Goal: Task Accomplishment & Management: Manage account settings

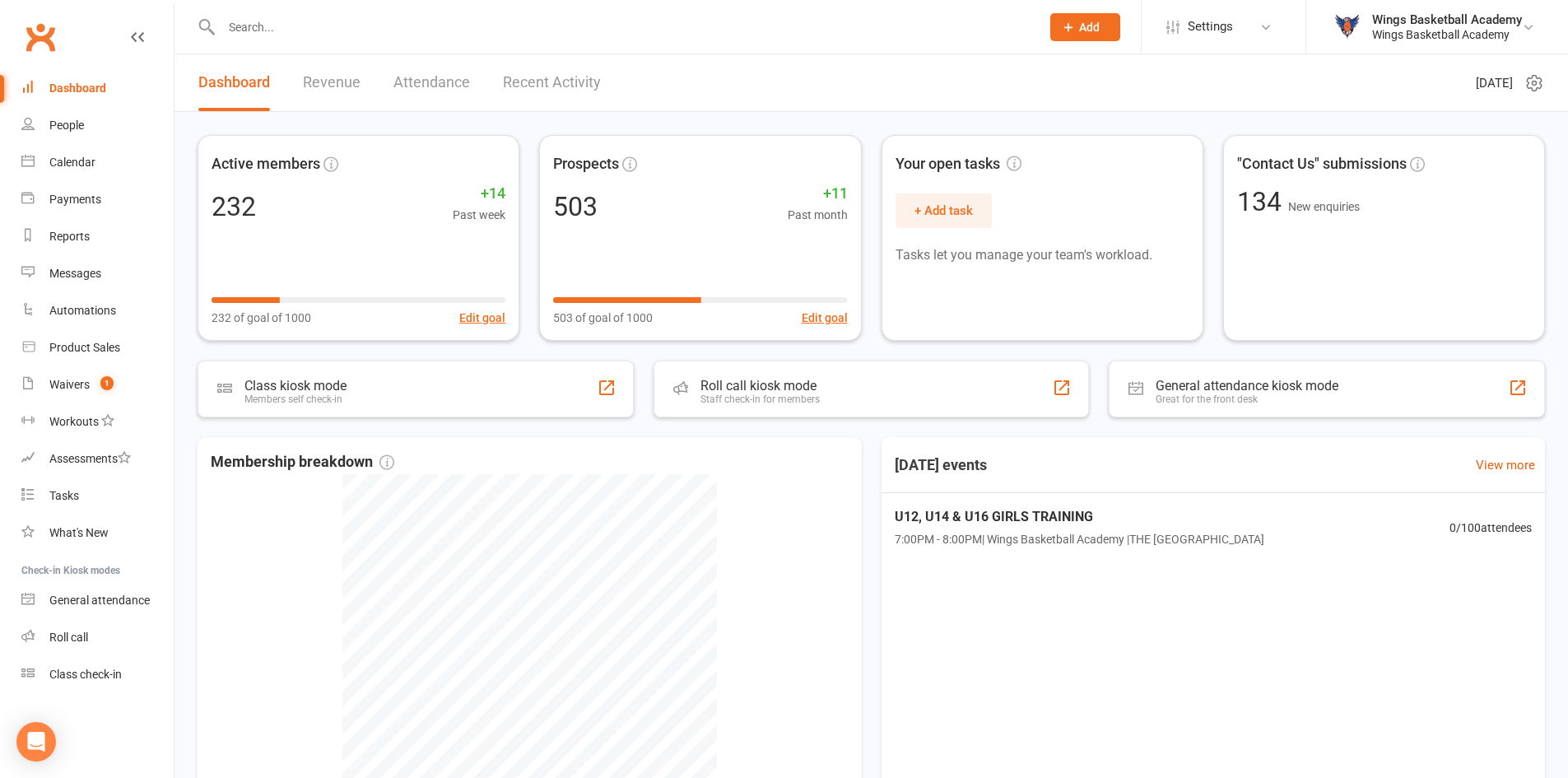
click at [279, 24] on input "text" at bounding box center [623, 27] width 812 height 23
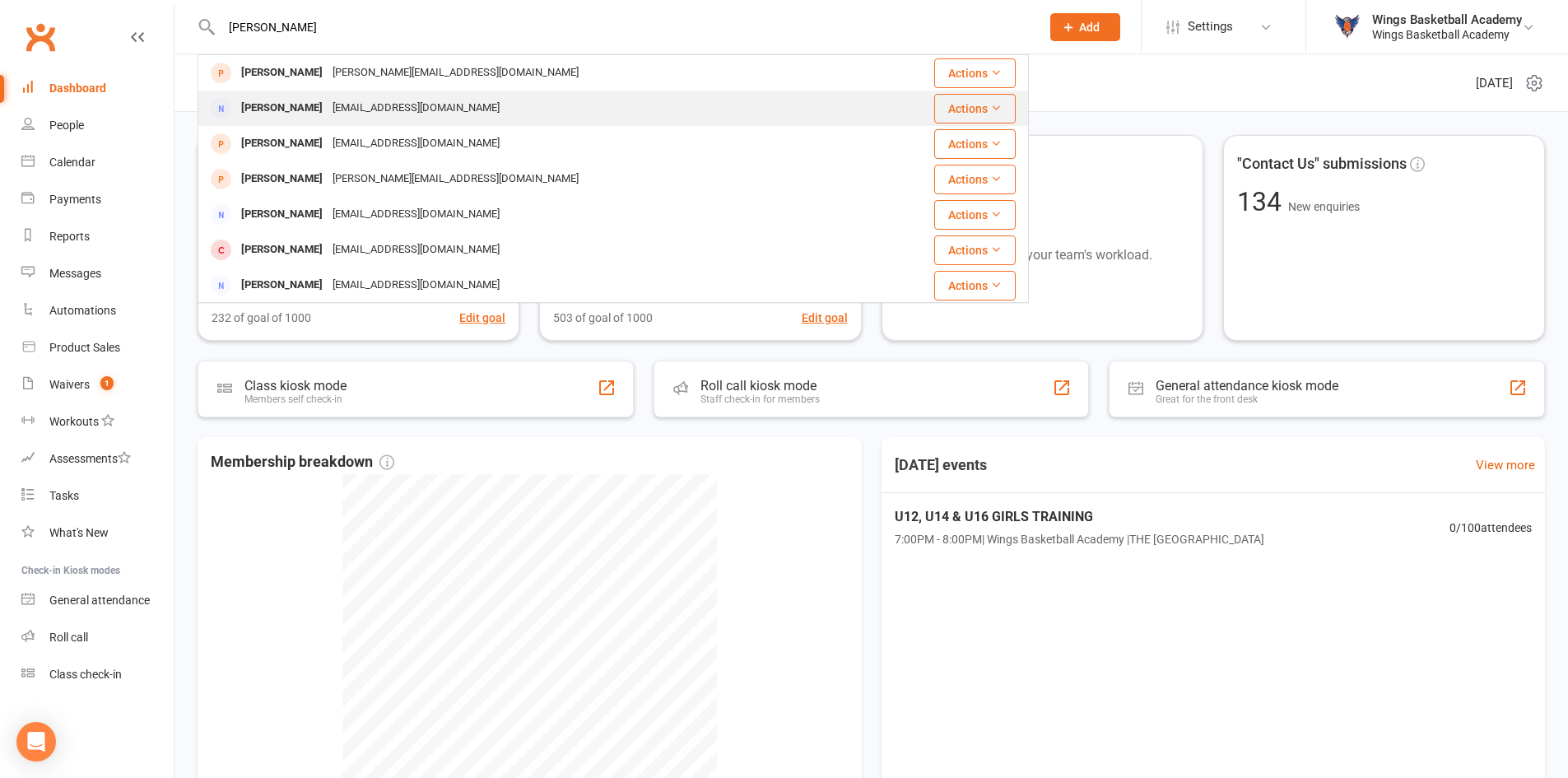
type input "[PERSON_NAME]"
click at [297, 101] on div "[PERSON_NAME]" at bounding box center [281, 108] width 92 height 24
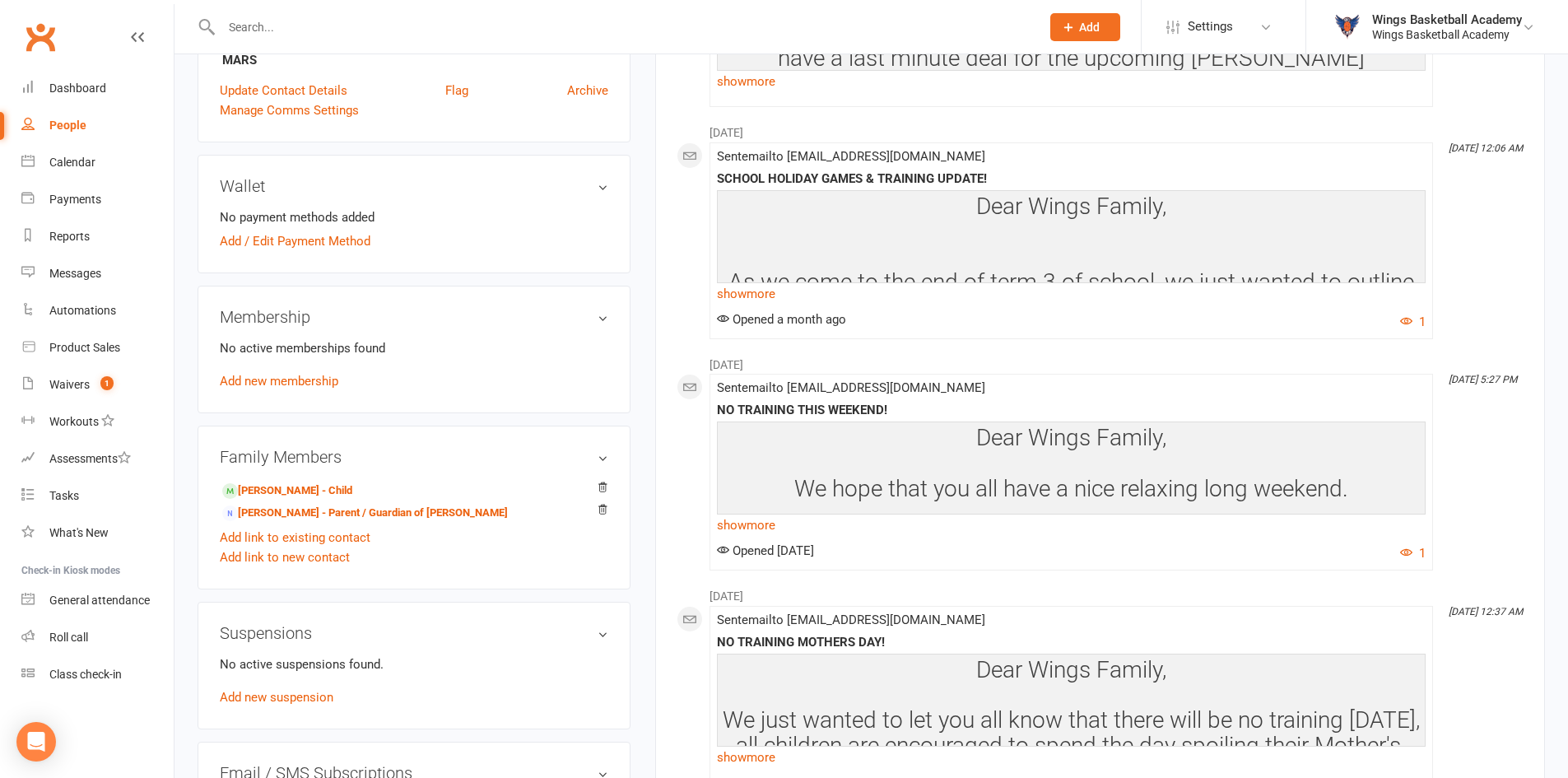
scroll to position [412, 0]
click at [304, 509] on link "[PERSON_NAME] - Parent / Guardian of [PERSON_NAME]" at bounding box center [365, 512] width 285 height 17
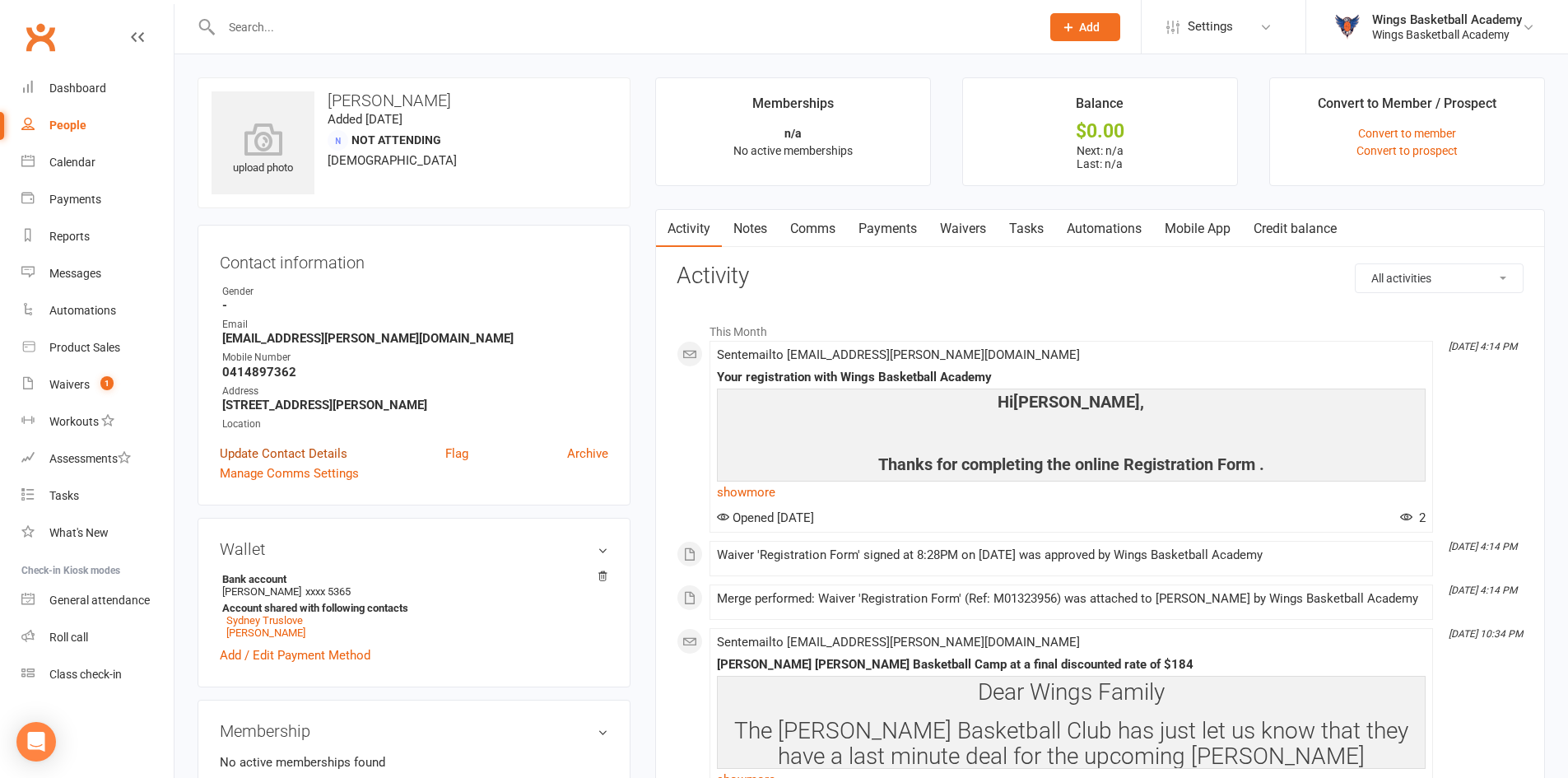
click at [289, 450] on link "Update Contact Details" at bounding box center [283, 454] width 128 height 20
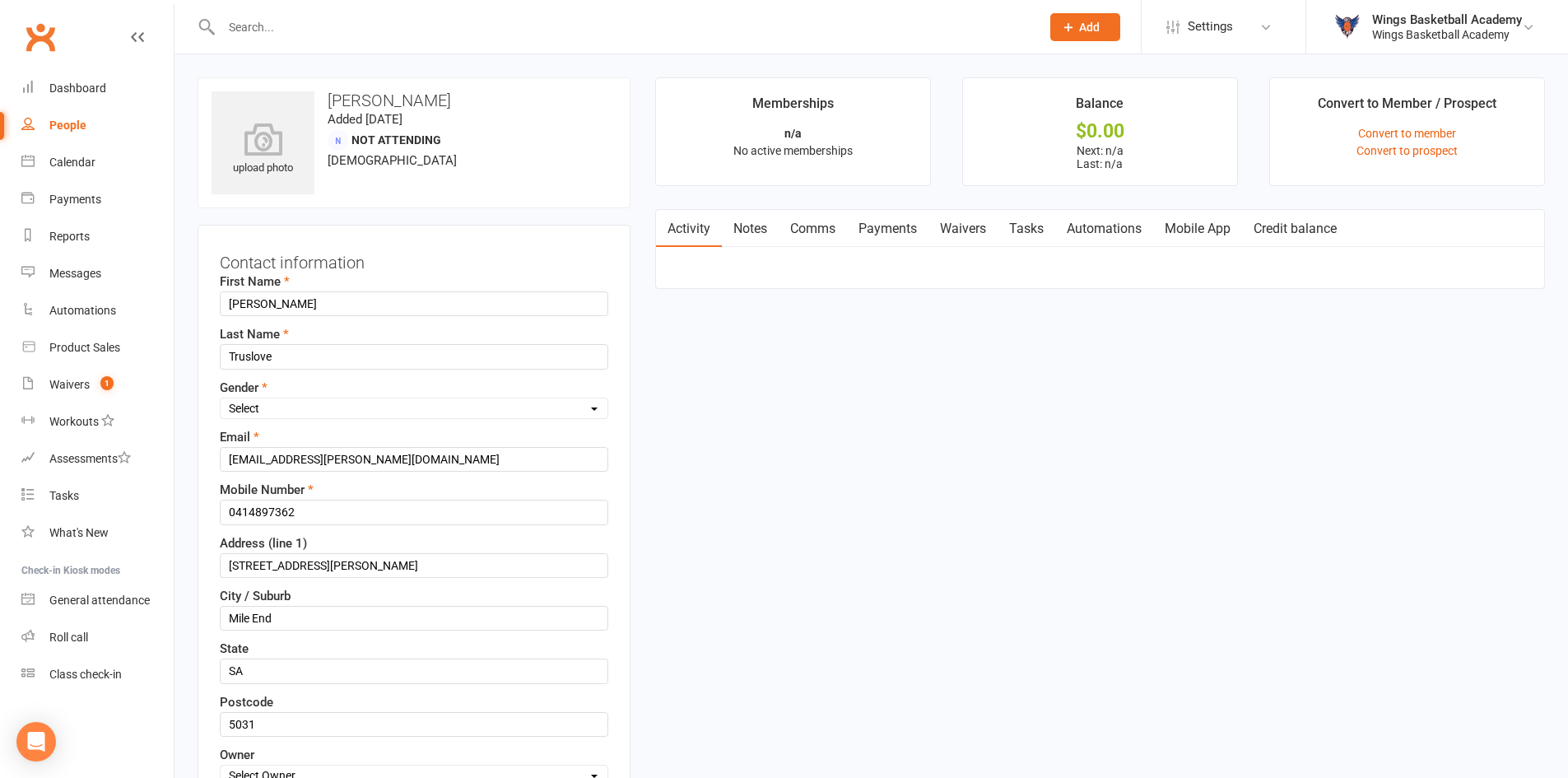
click at [342, 34] on input "text" at bounding box center [623, 27] width 812 height 23
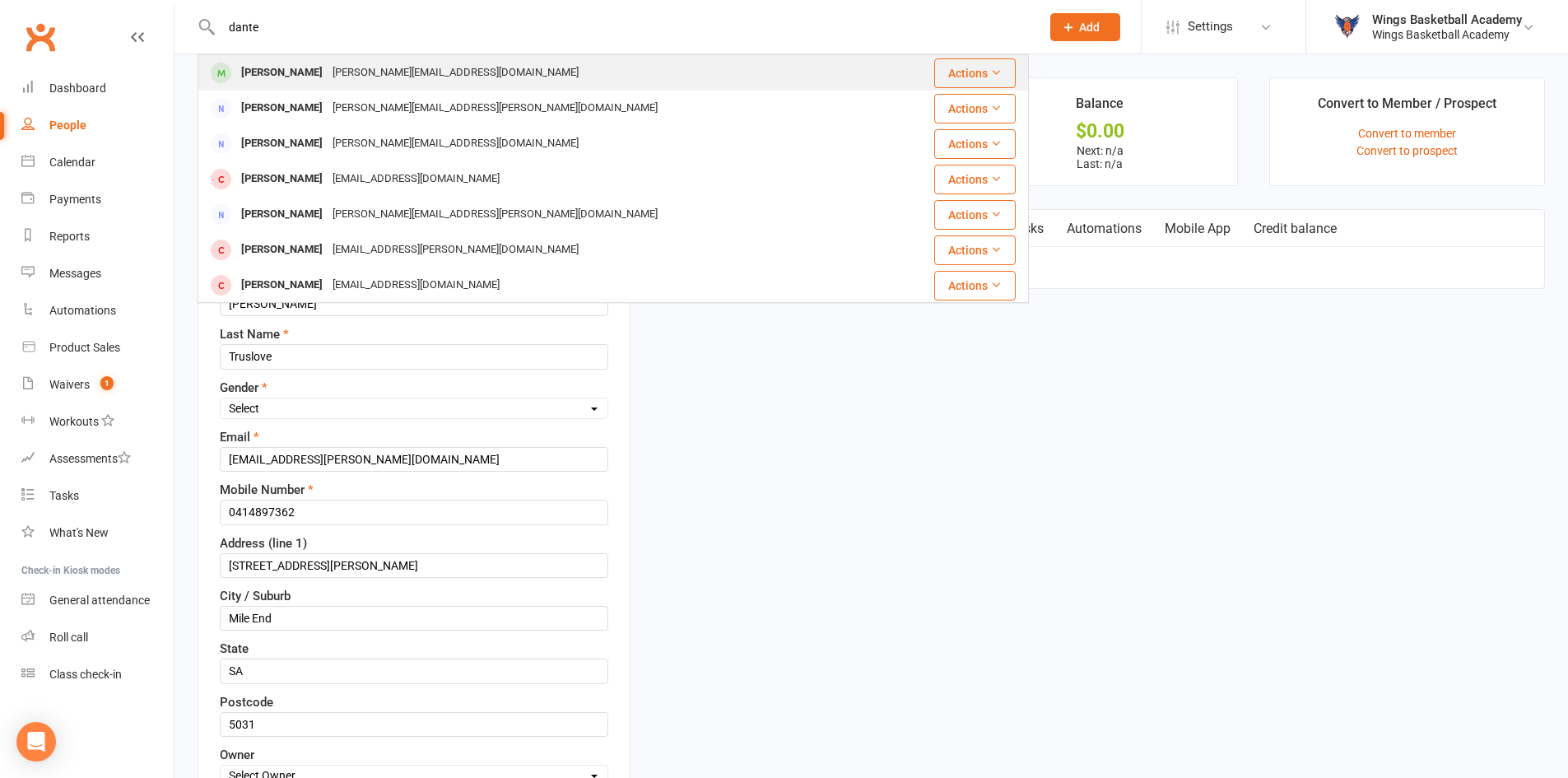
type input "dante"
click at [327, 66] on div "[PERSON_NAME][EMAIL_ADDRESS][DOMAIN_NAME]" at bounding box center [455, 73] width 256 height 24
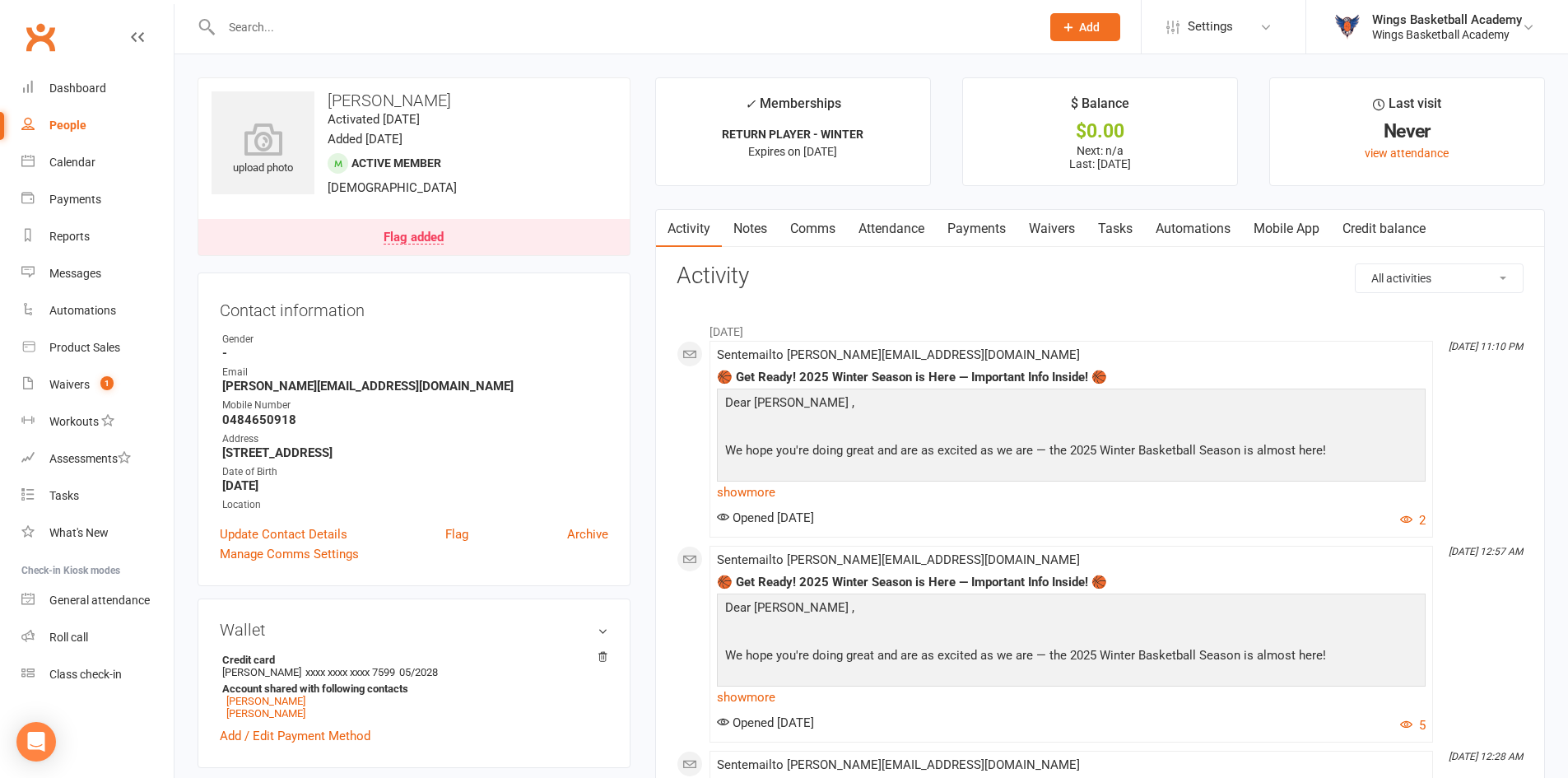
click at [323, 20] on input "text" at bounding box center [623, 27] width 812 height 23
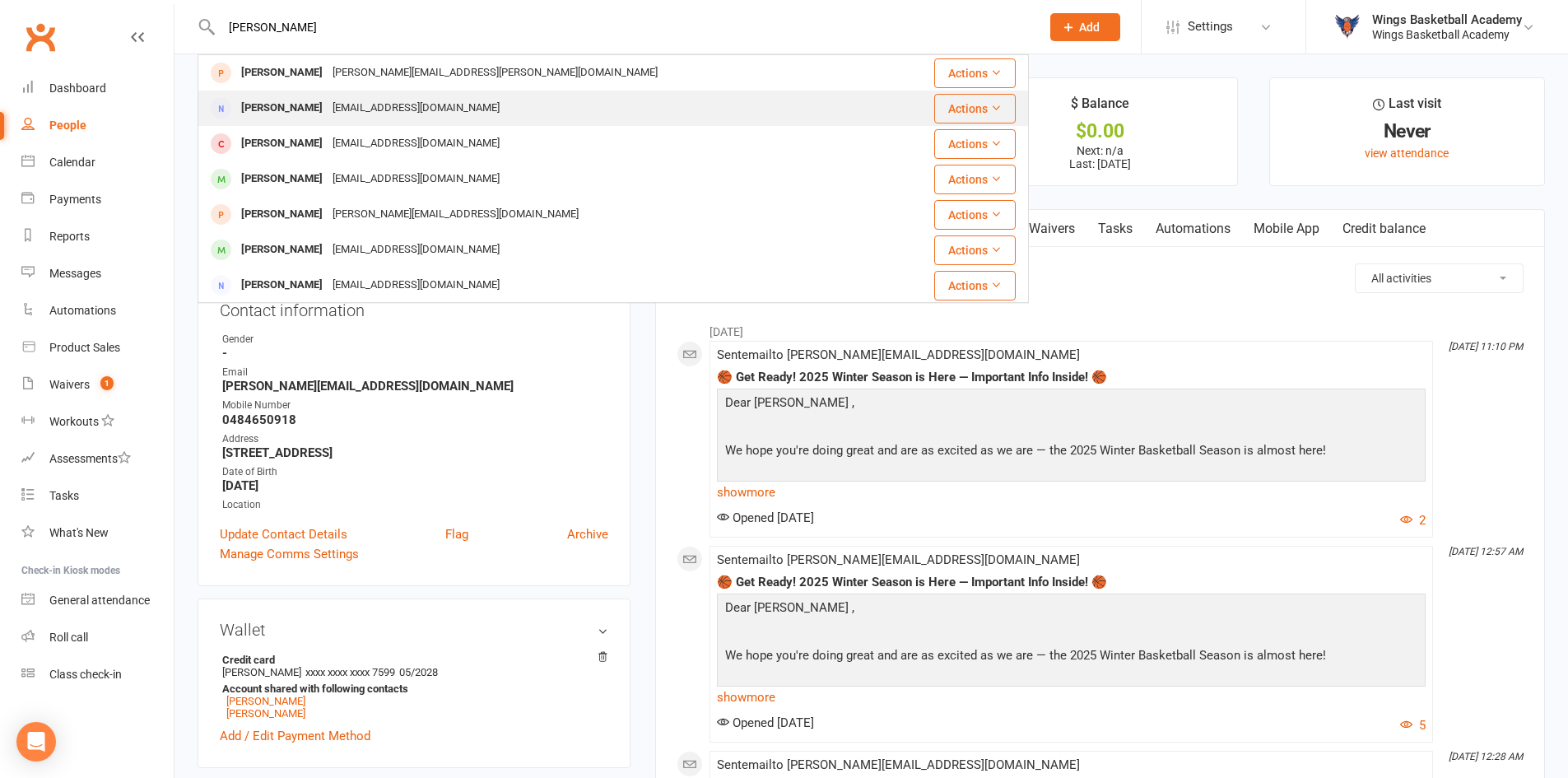
type input "[PERSON_NAME]"
click at [280, 99] on div "[PERSON_NAME]" at bounding box center [281, 108] width 92 height 24
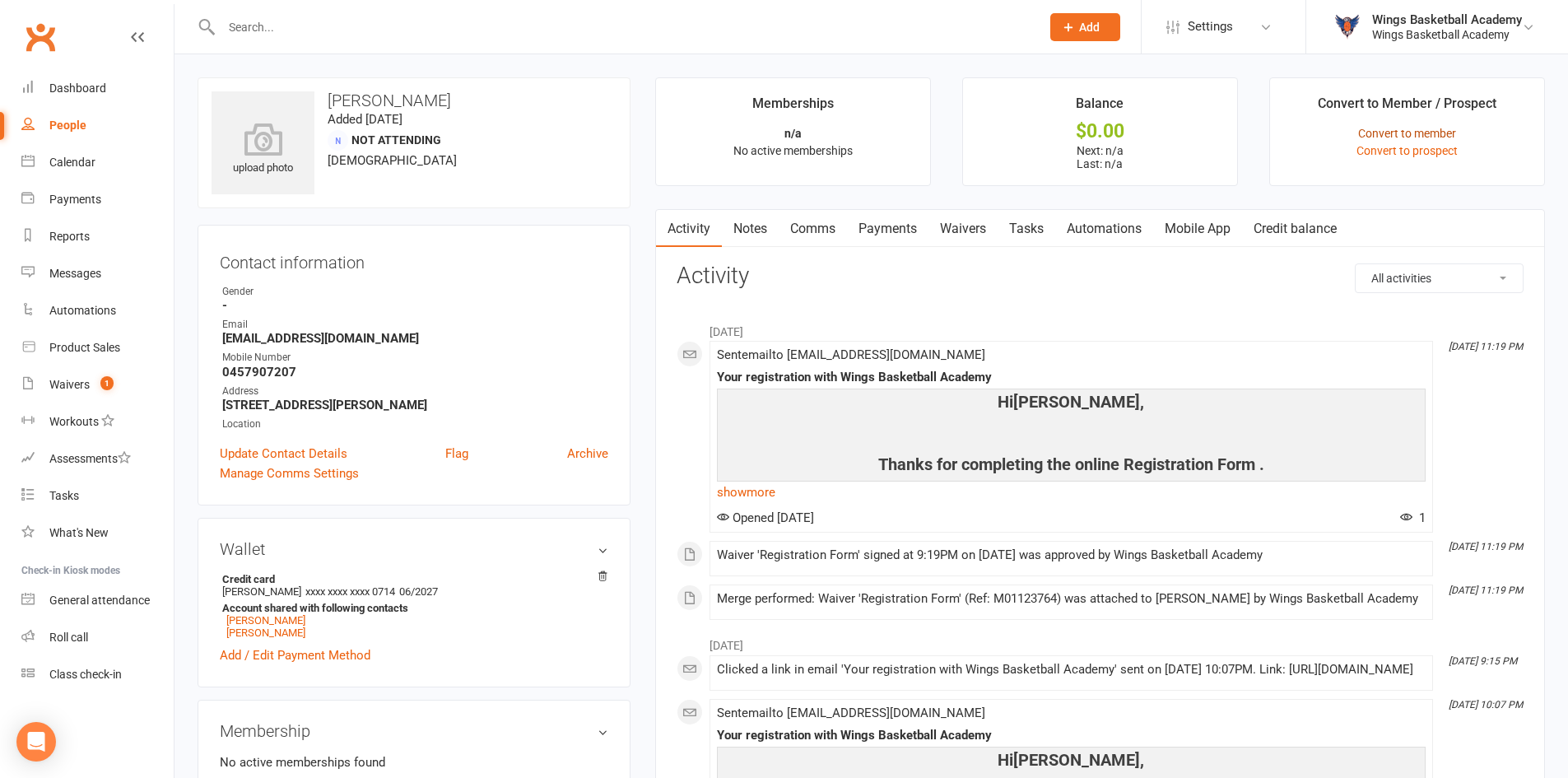
click at [1405, 130] on link "Convert to member" at bounding box center [1407, 134] width 98 height 13
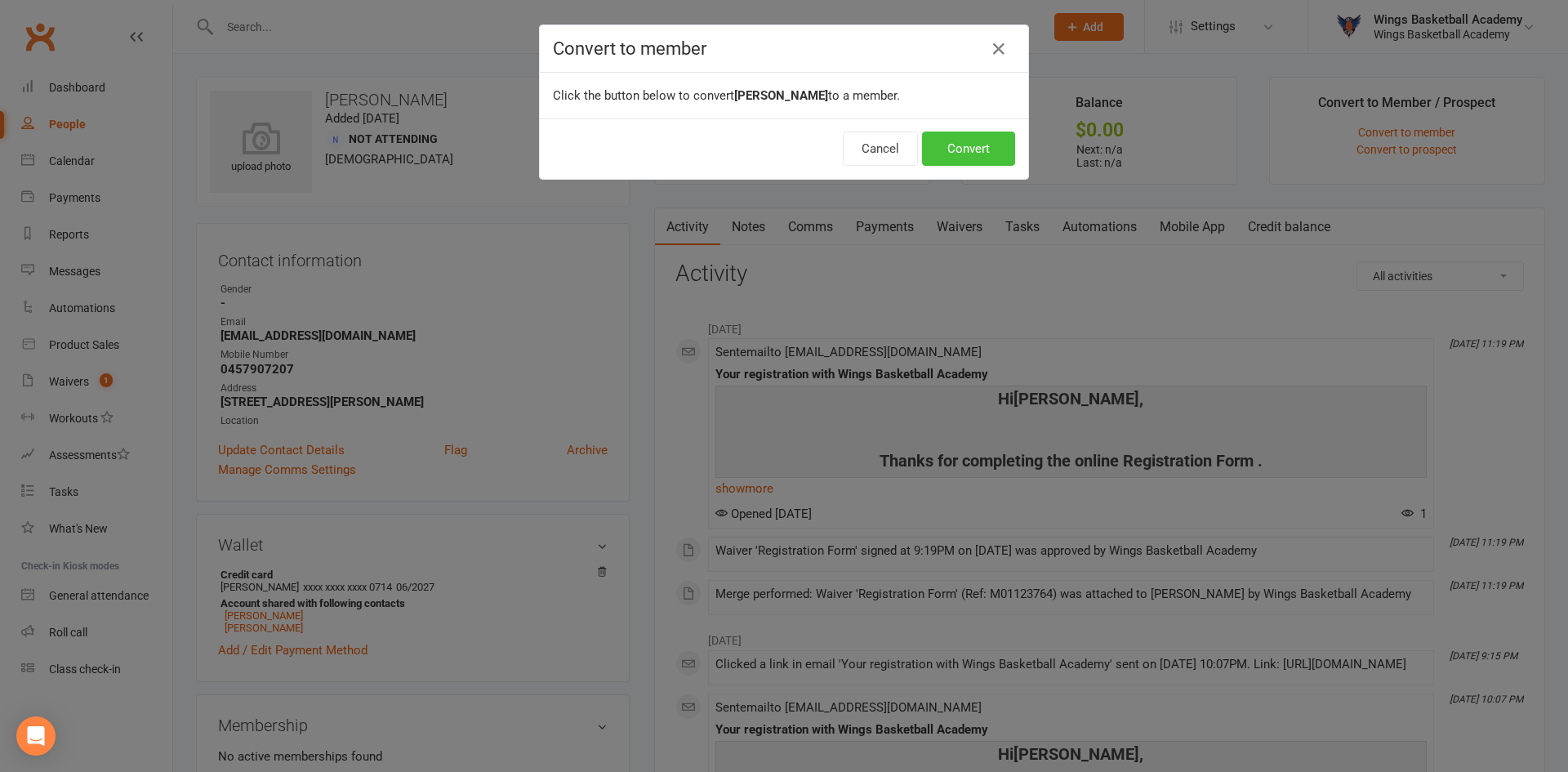
click at [977, 156] on button "Convert" at bounding box center [969, 149] width 93 height 34
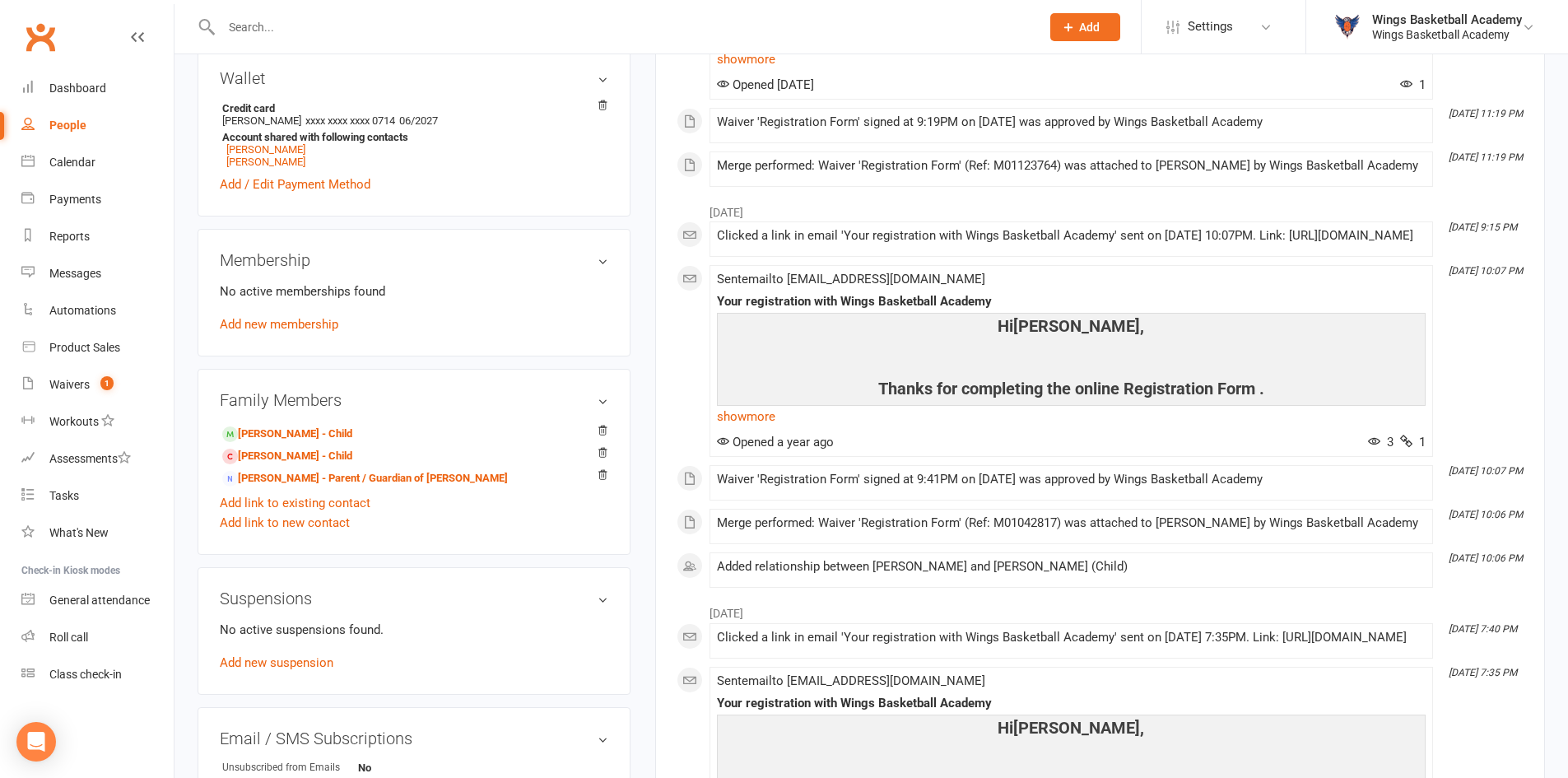
scroll to position [741, 0]
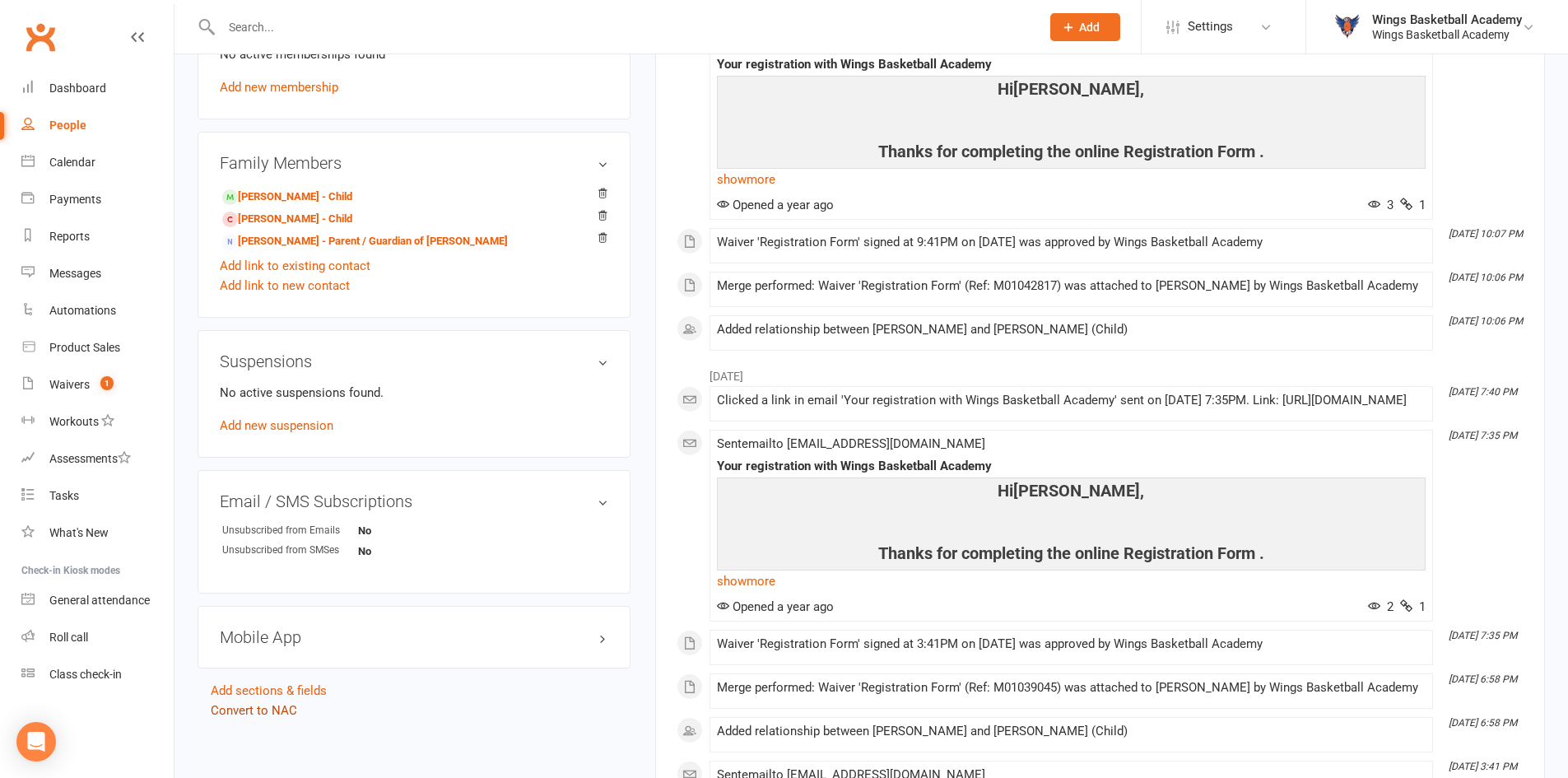
click at [280, 711] on link "Convert to NAC" at bounding box center [254, 710] width 87 height 15
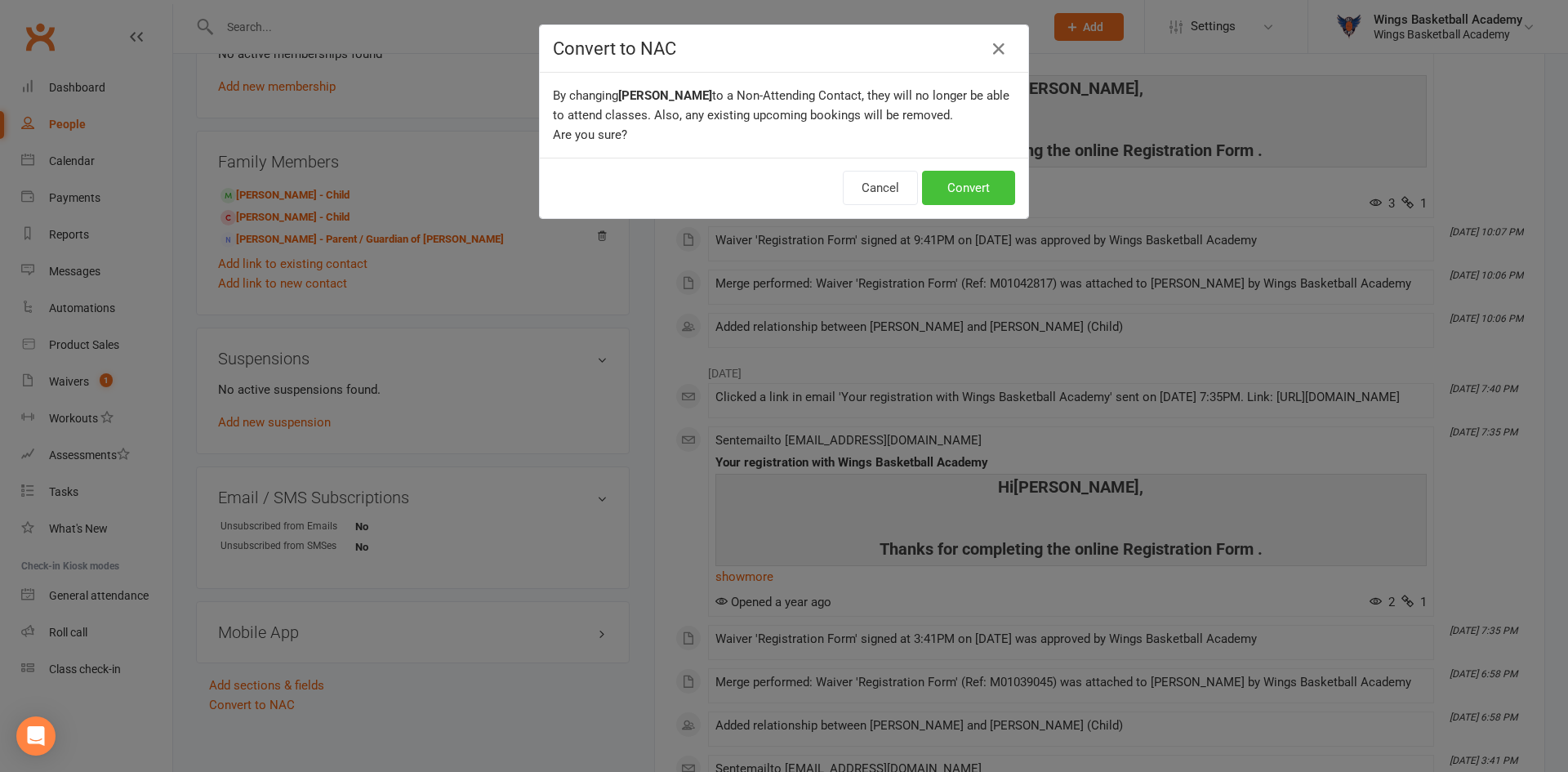
click at [957, 179] on button "Convert" at bounding box center [969, 188] width 93 height 34
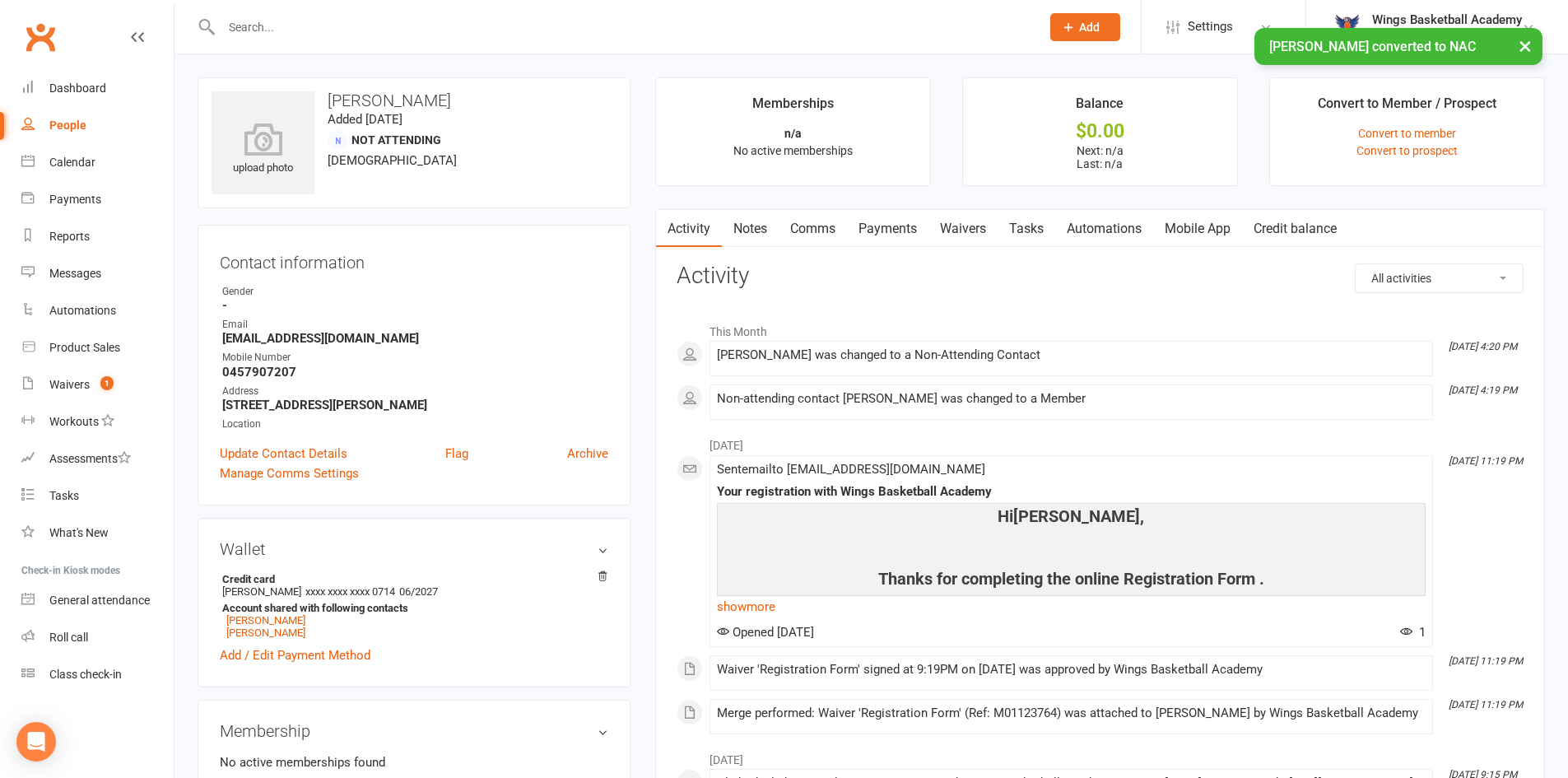
click at [314, 22] on input "text" at bounding box center [623, 27] width 812 height 23
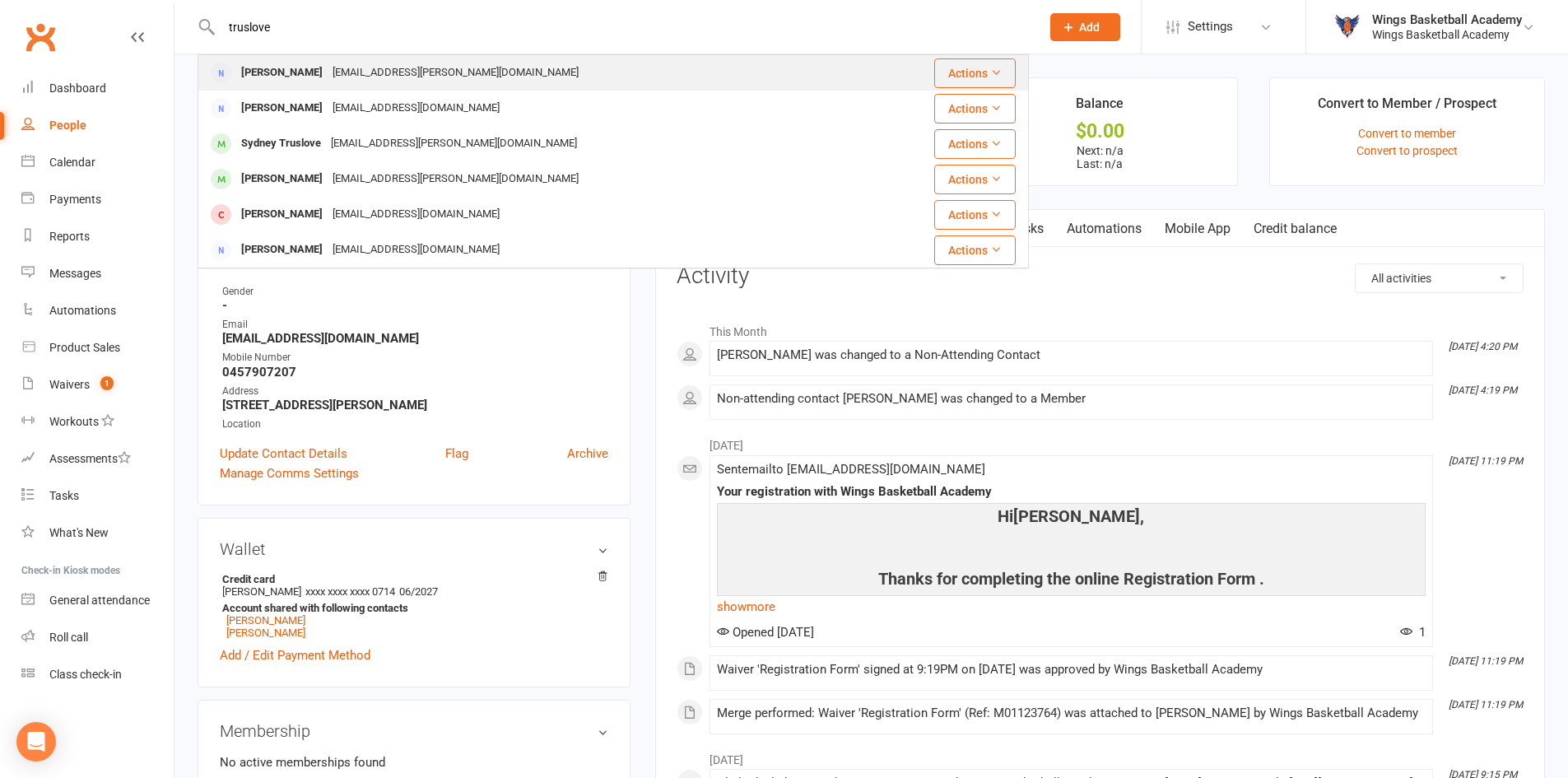
type input "truslove"
click at [274, 78] on div "[PERSON_NAME]" at bounding box center [281, 73] width 92 height 24
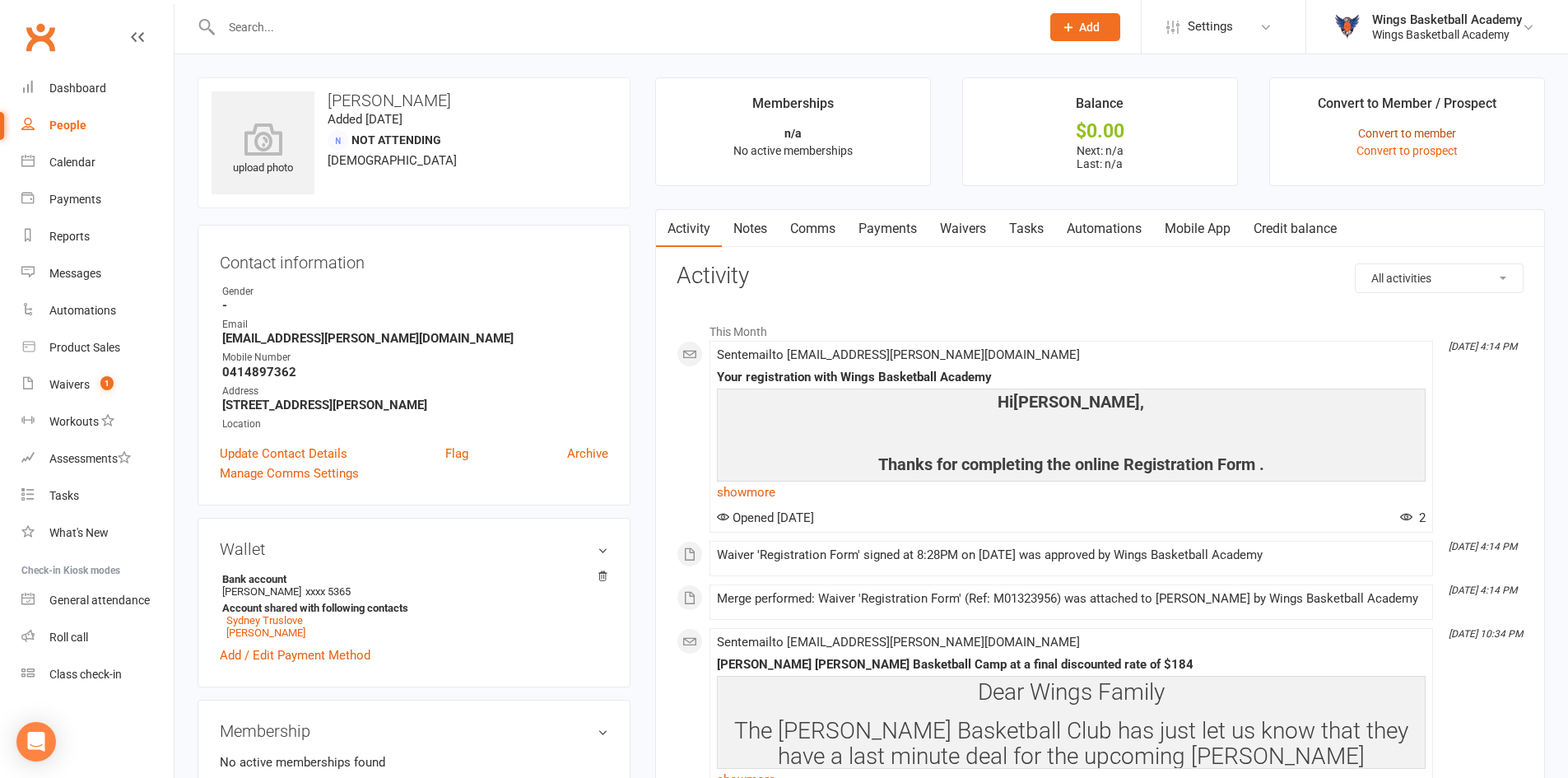
click at [1376, 133] on link "Convert to member" at bounding box center [1407, 134] width 98 height 13
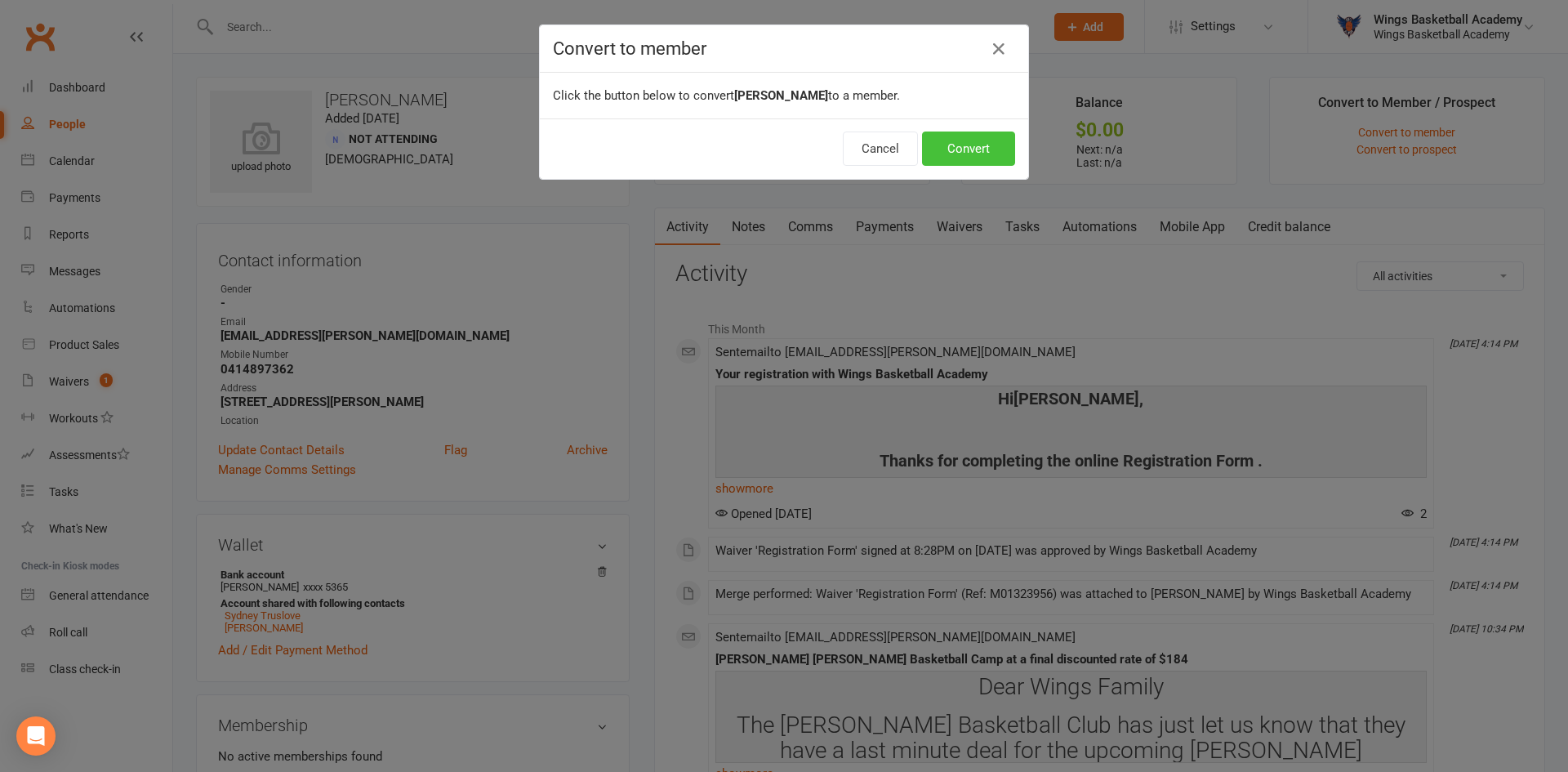
click at [971, 148] on button "Convert" at bounding box center [969, 149] width 93 height 34
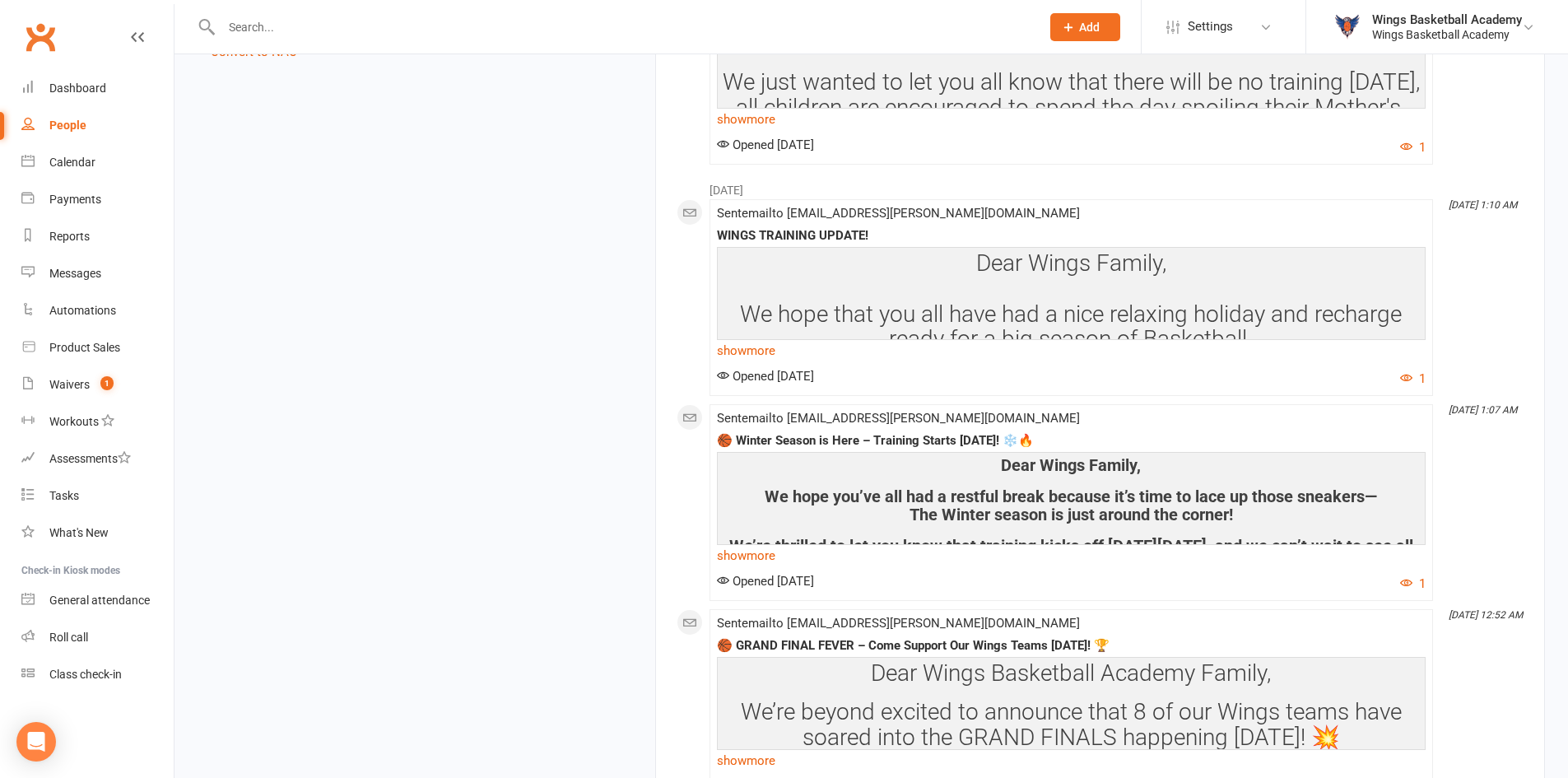
scroll to position [906, 0]
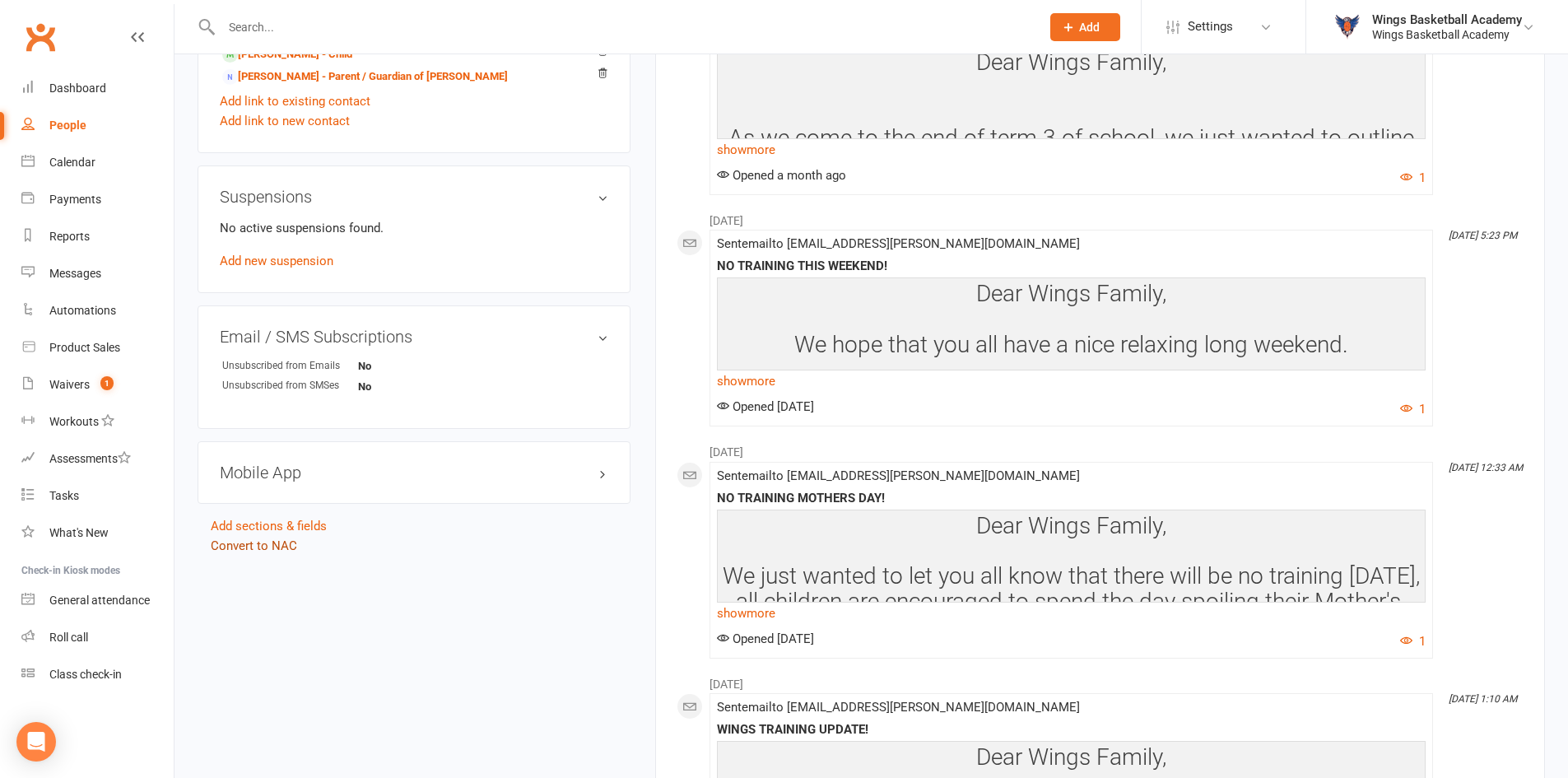
click at [283, 545] on link "Convert to NAC" at bounding box center [254, 546] width 87 height 15
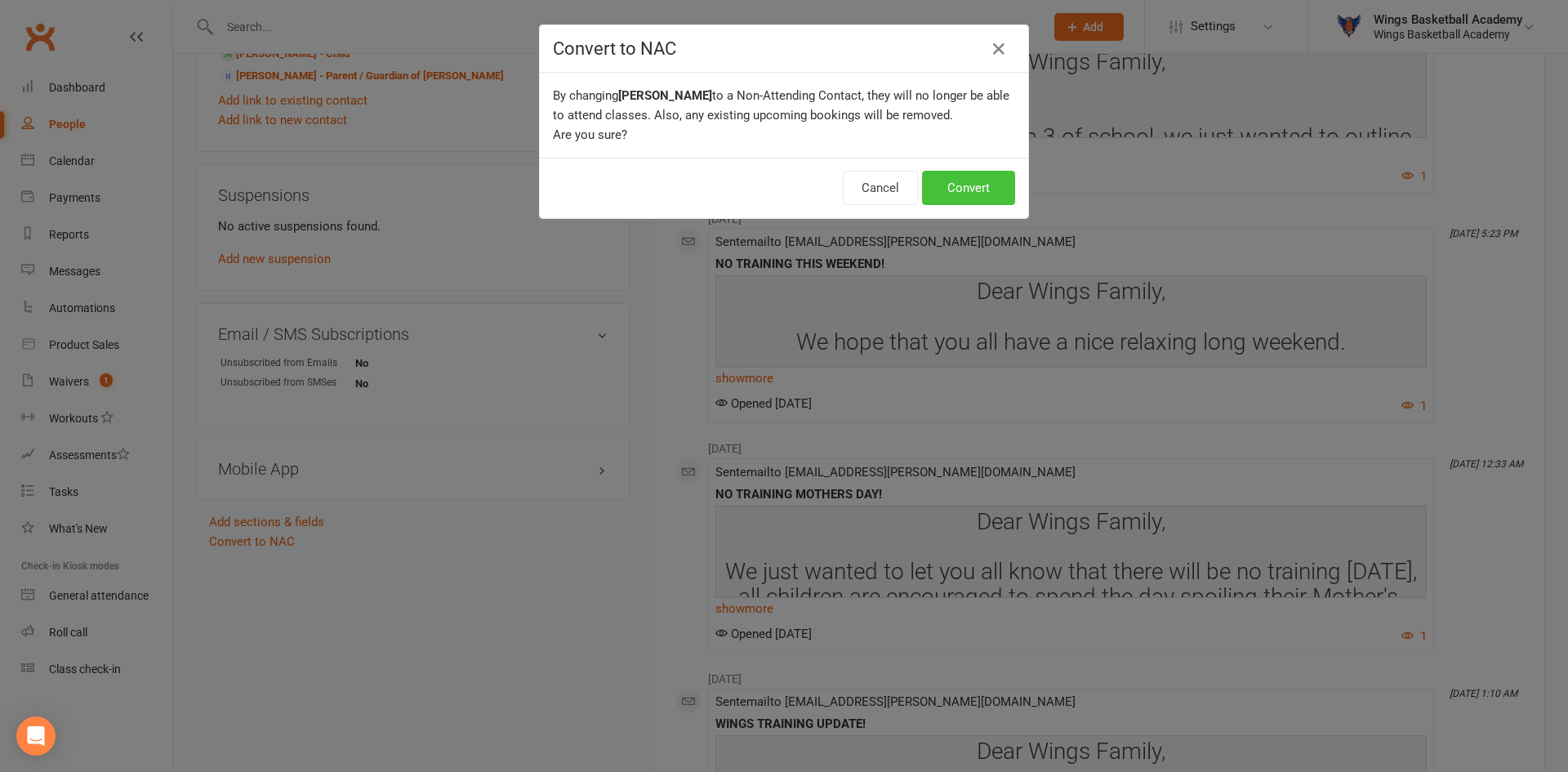
click at [963, 177] on button "Convert" at bounding box center [969, 188] width 93 height 34
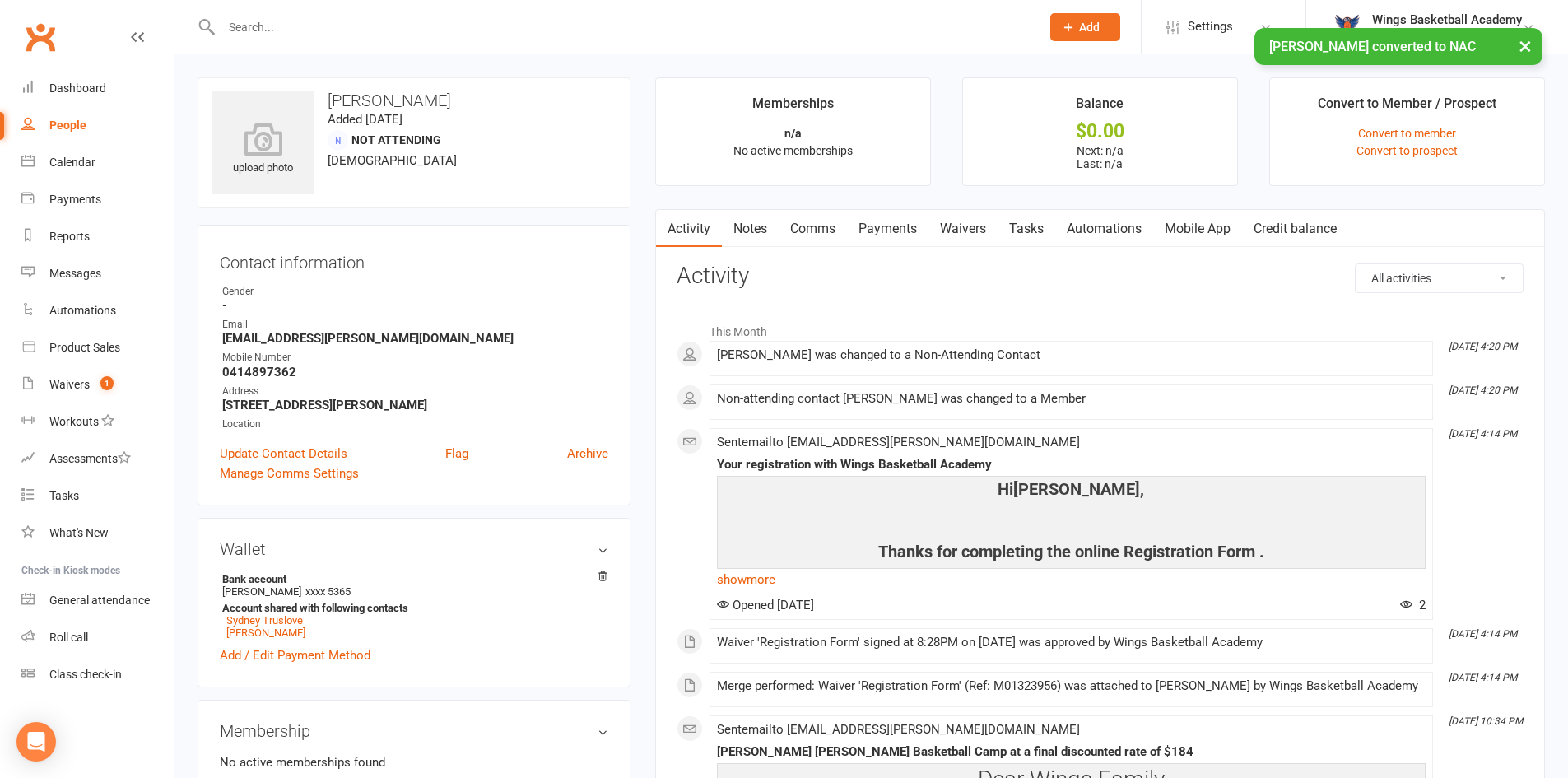
click at [342, 28] on div "× [PERSON_NAME] converted to NAC" at bounding box center [773, 28] width 1547 height 0
click at [285, 26] on input "text" at bounding box center [623, 27] width 812 height 23
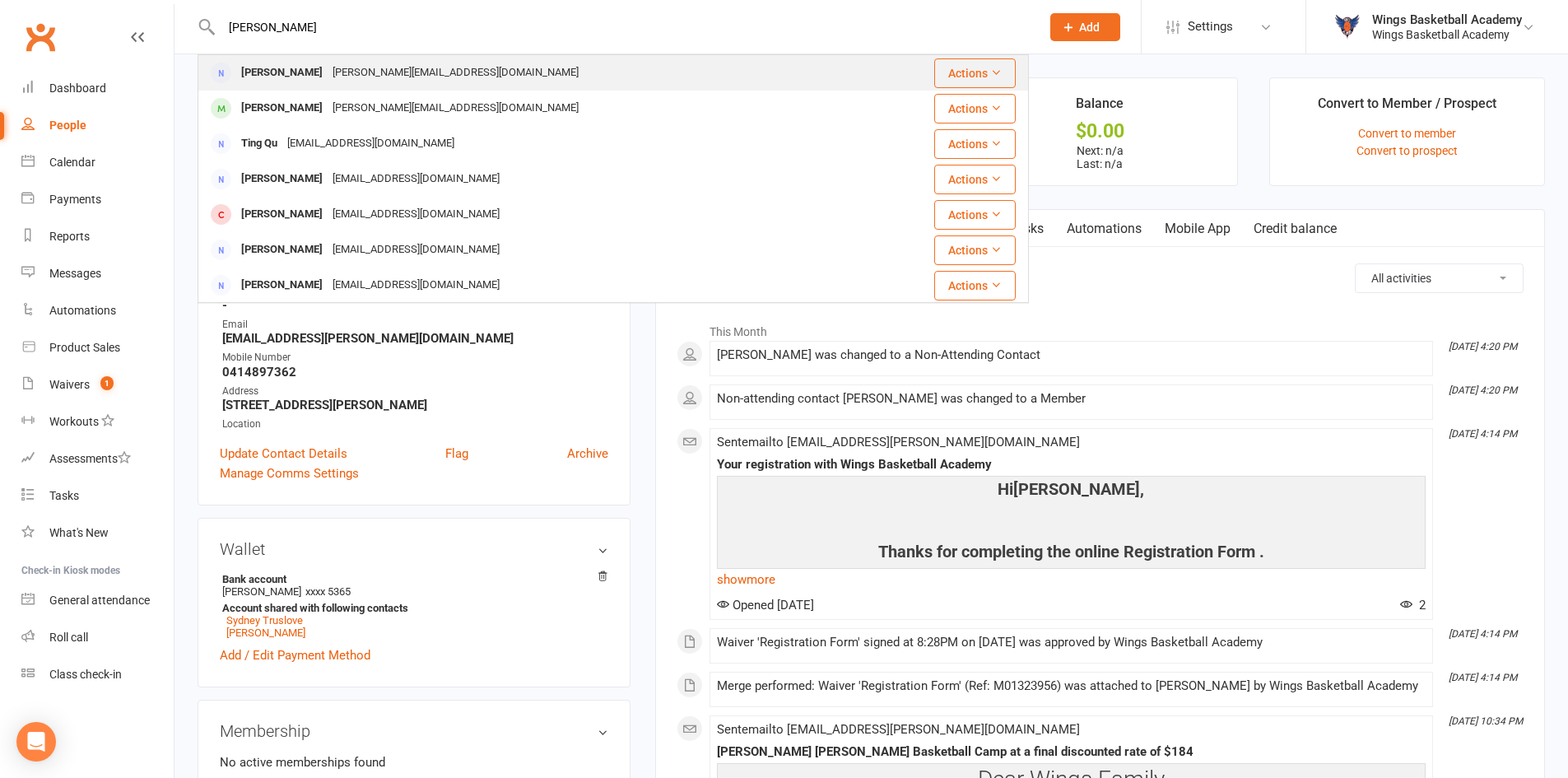
type input "[PERSON_NAME]"
click at [262, 73] on div "[PERSON_NAME]" at bounding box center [281, 73] width 92 height 24
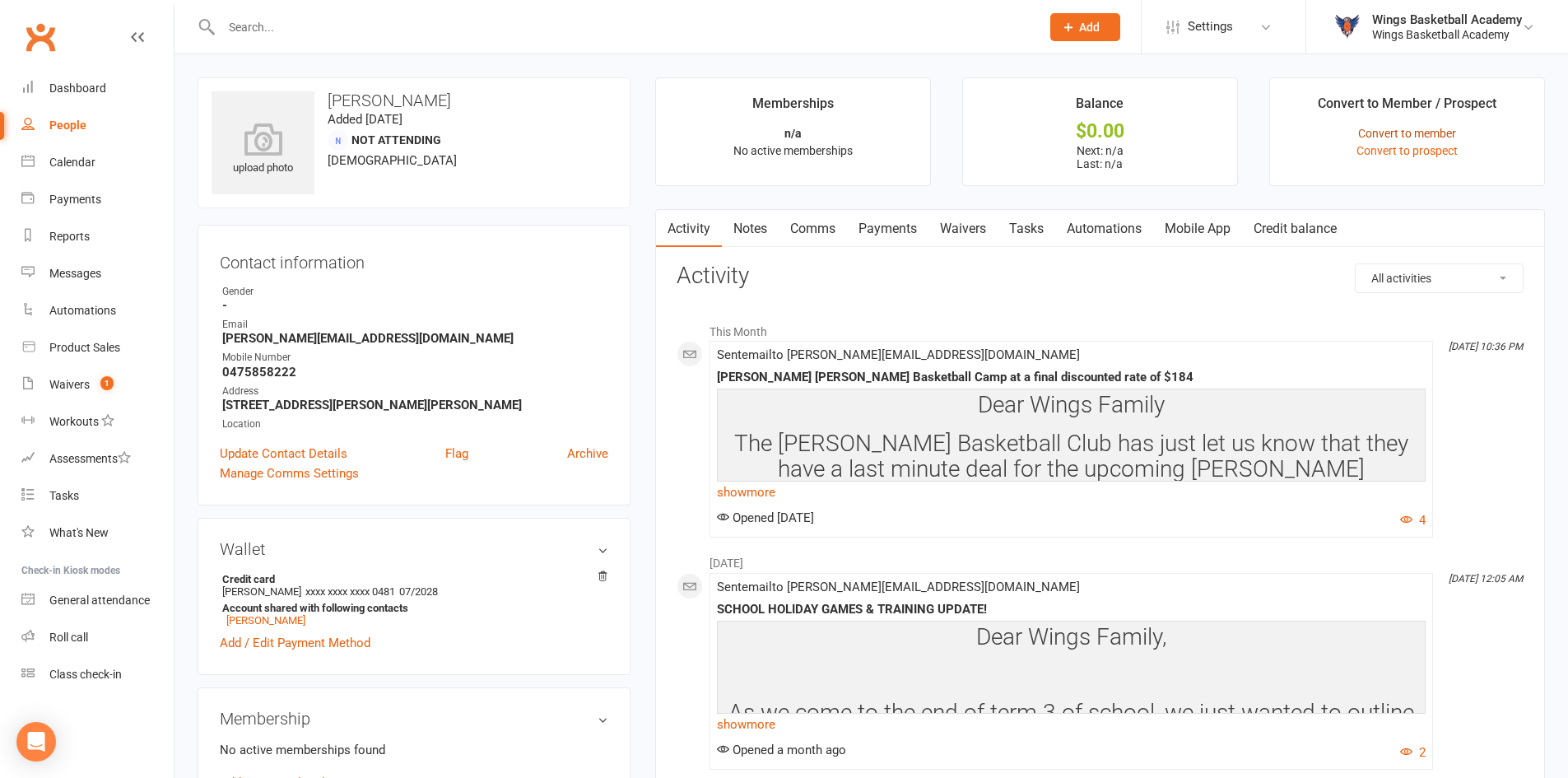
click at [1404, 133] on link "Convert to member" at bounding box center [1407, 134] width 98 height 13
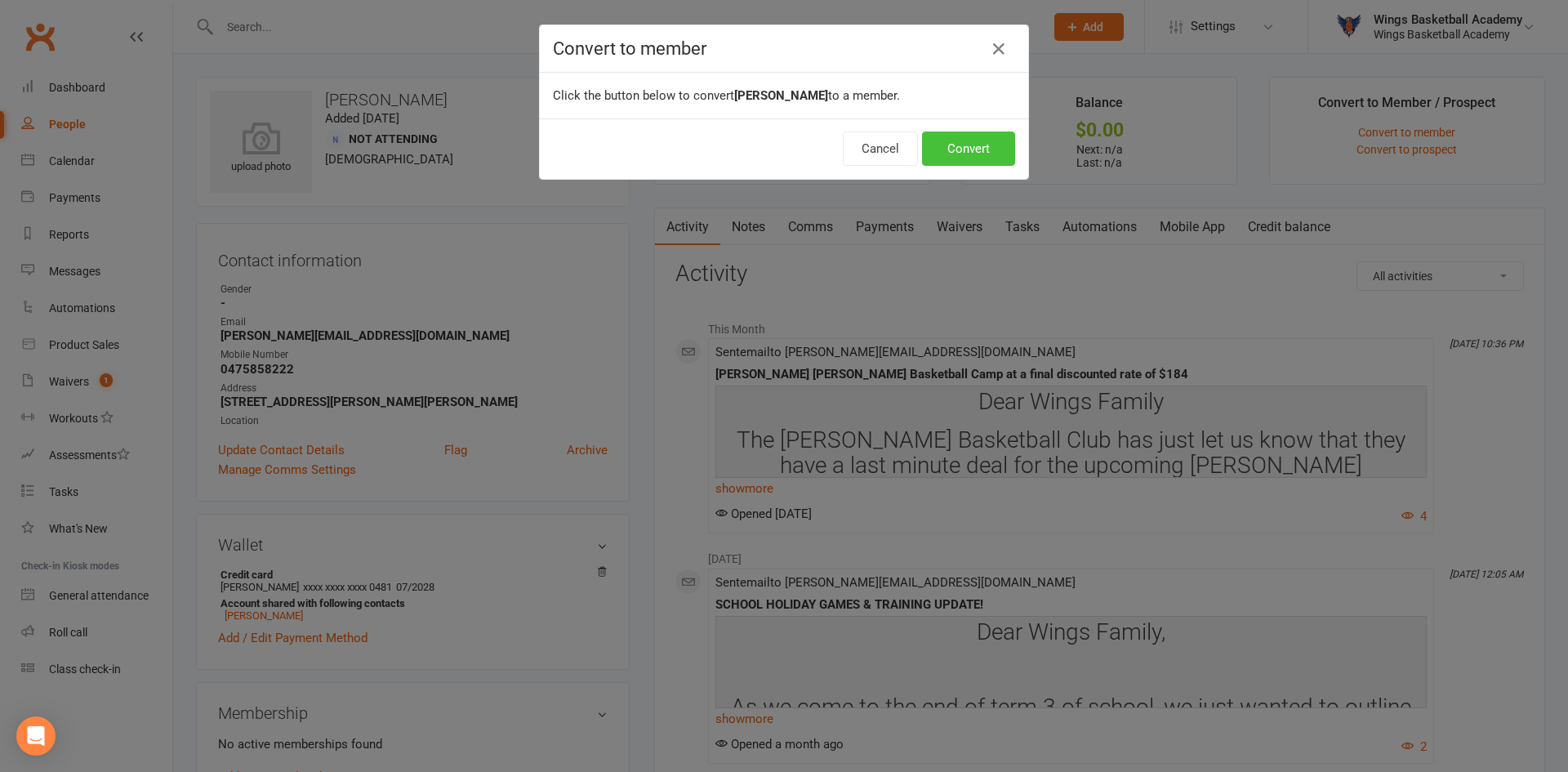
click at [950, 144] on button "Convert" at bounding box center [969, 149] width 93 height 34
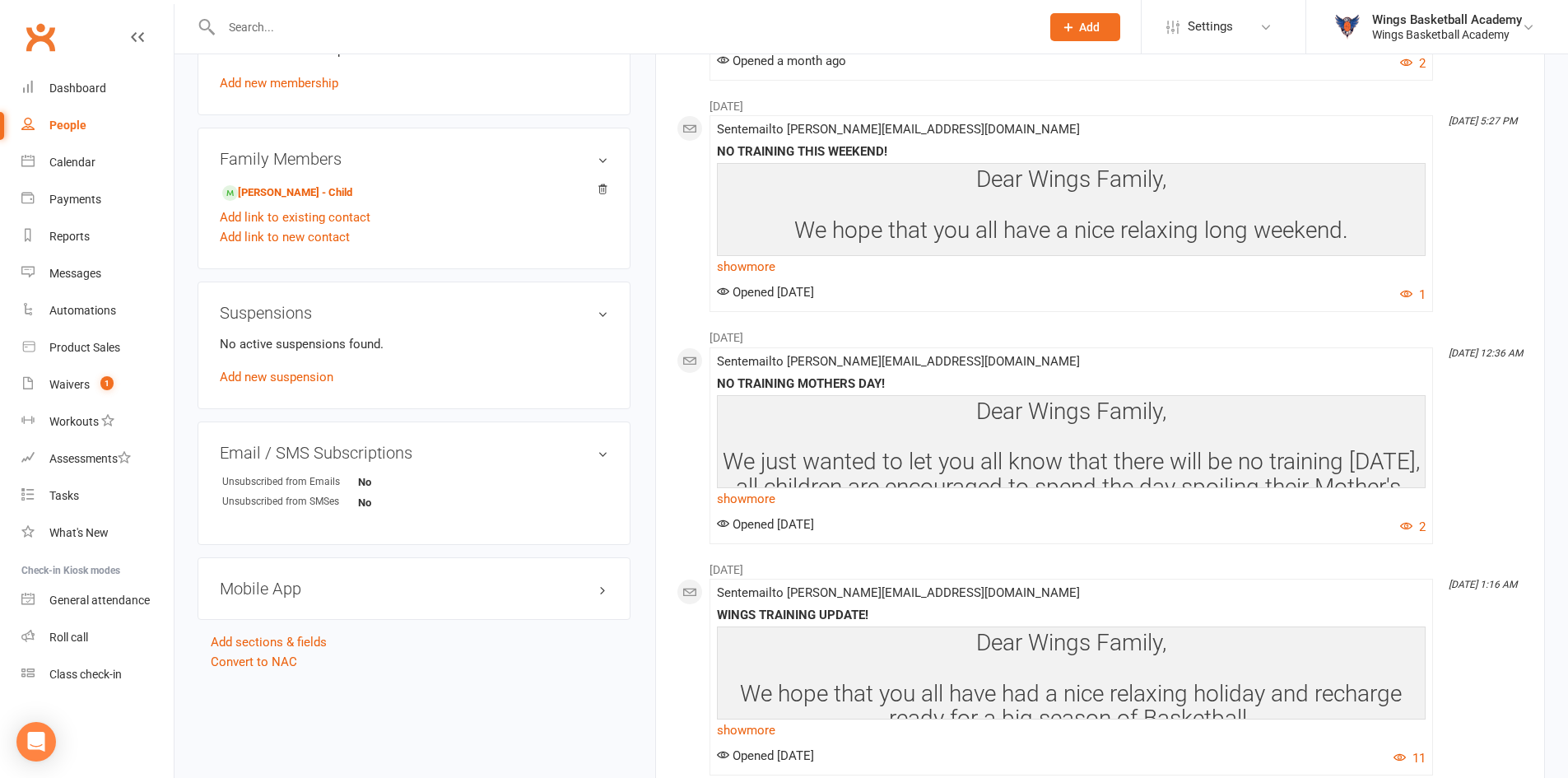
scroll to position [906, 0]
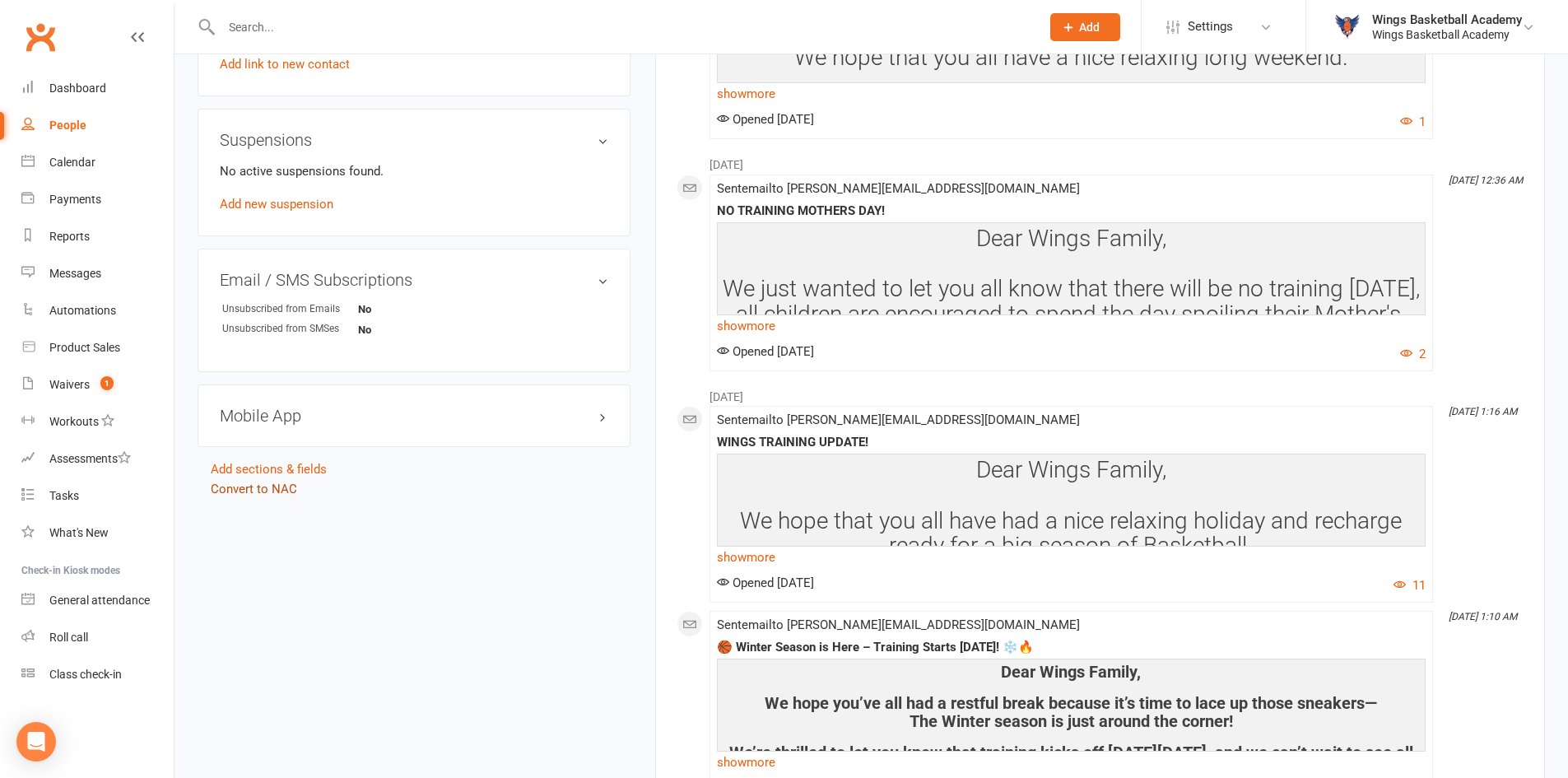
click at [284, 488] on link "Convert to NAC" at bounding box center [254, 489] width 87 height 15
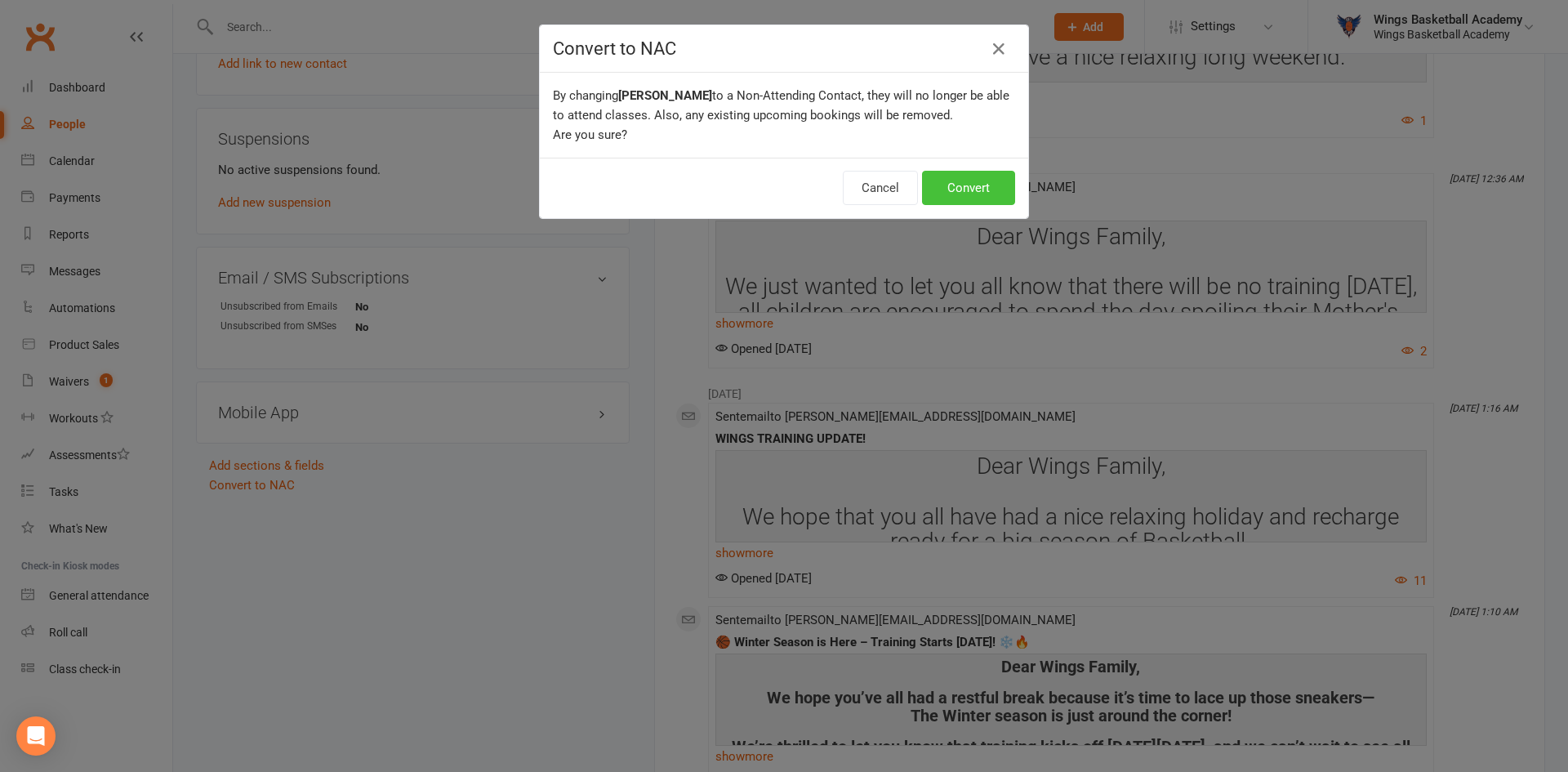
click at [962, 184] on button "Convert" at bounding box center [969, 188] width 93 height 34
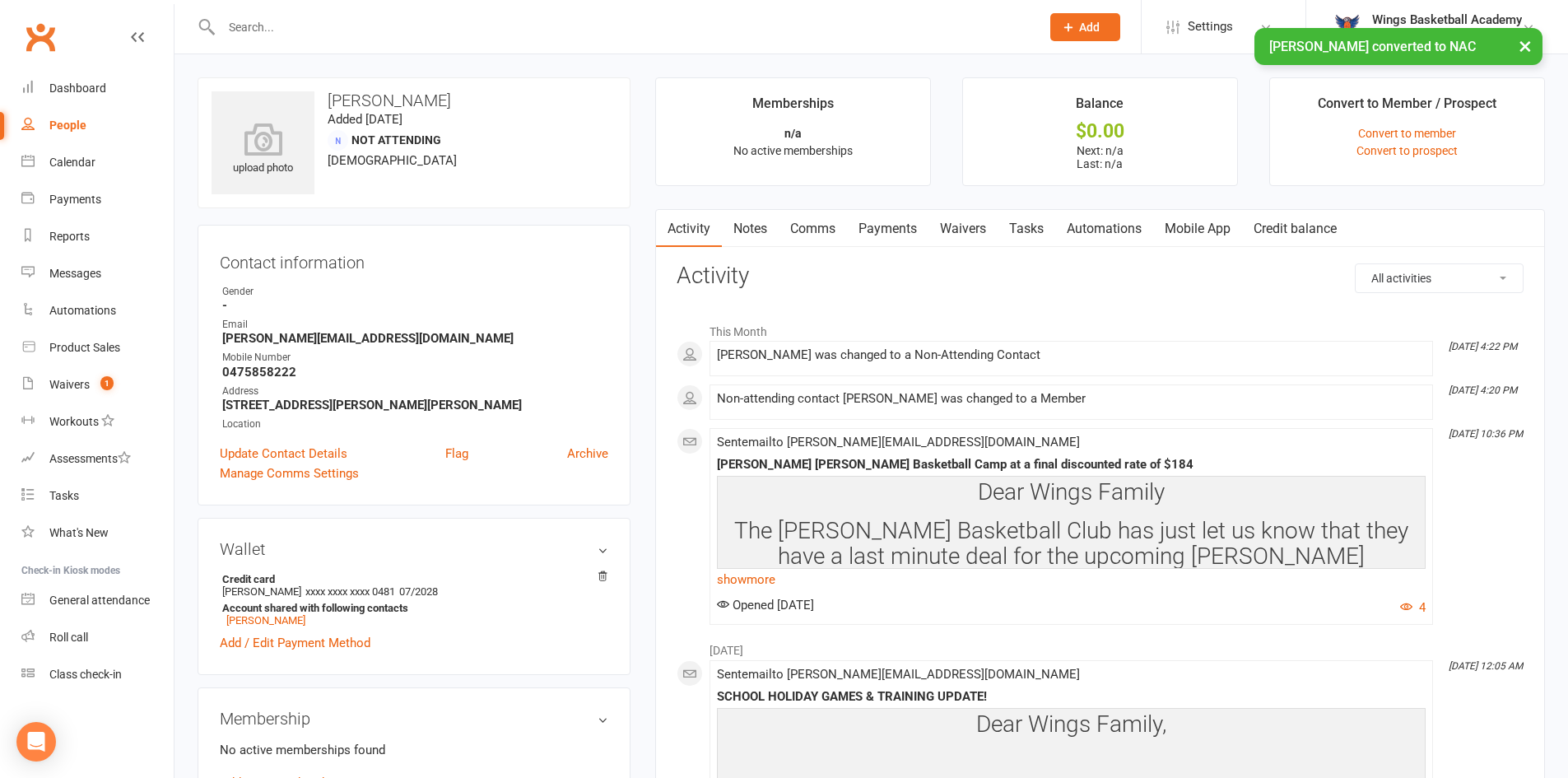
click at [287, 28] on div "× [PERSON_NAME] converted to NAC" at bounding box center [773, 28] width 1547 height 0
click at [292, 23] on input "text" at bounding box center [623, 27] width 812 height 23
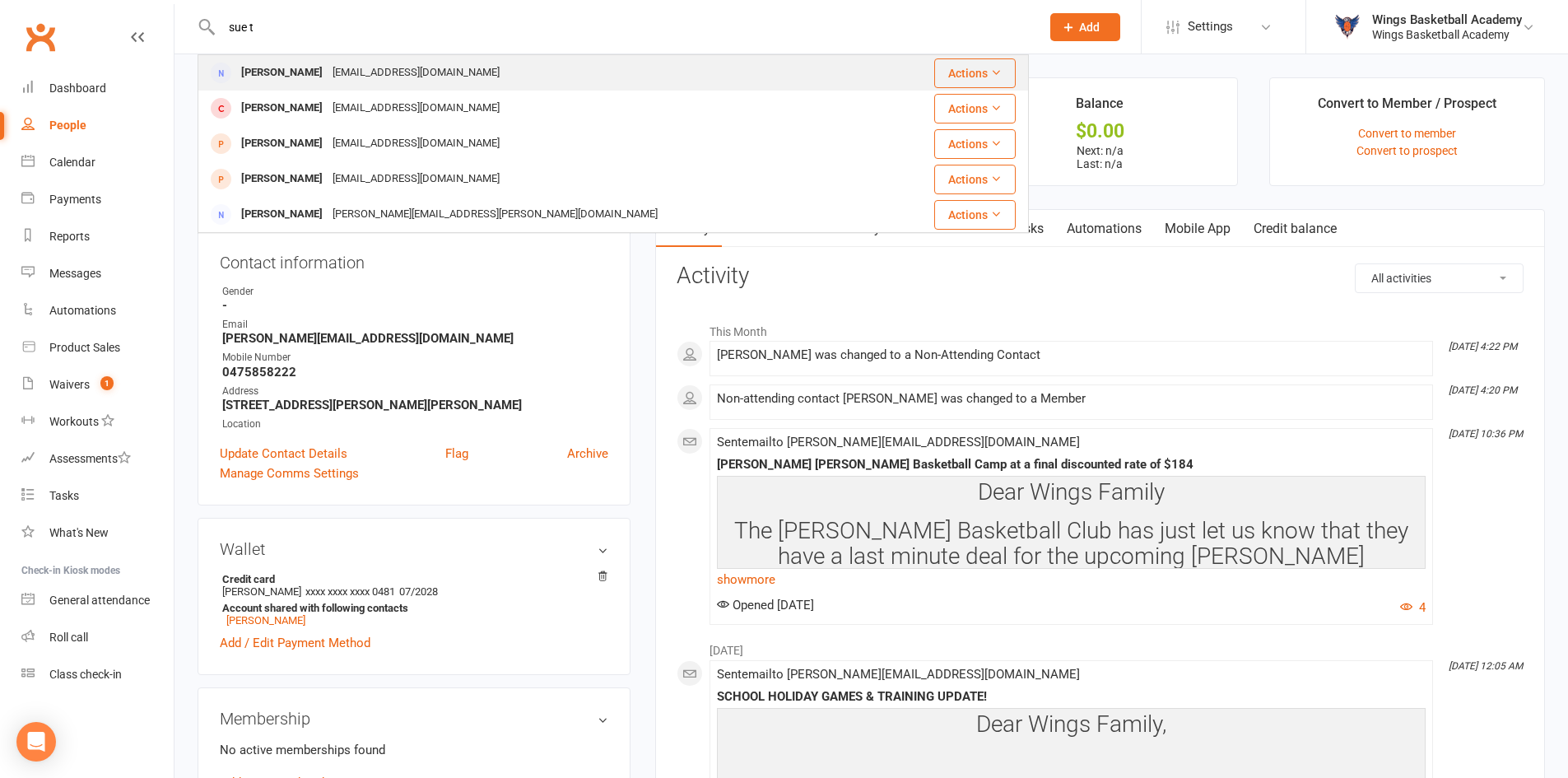
type input "sue t"
click at [273, 73] on div "[PERSON_NAME]" at bounding box center [281, 73] width 92 height 24
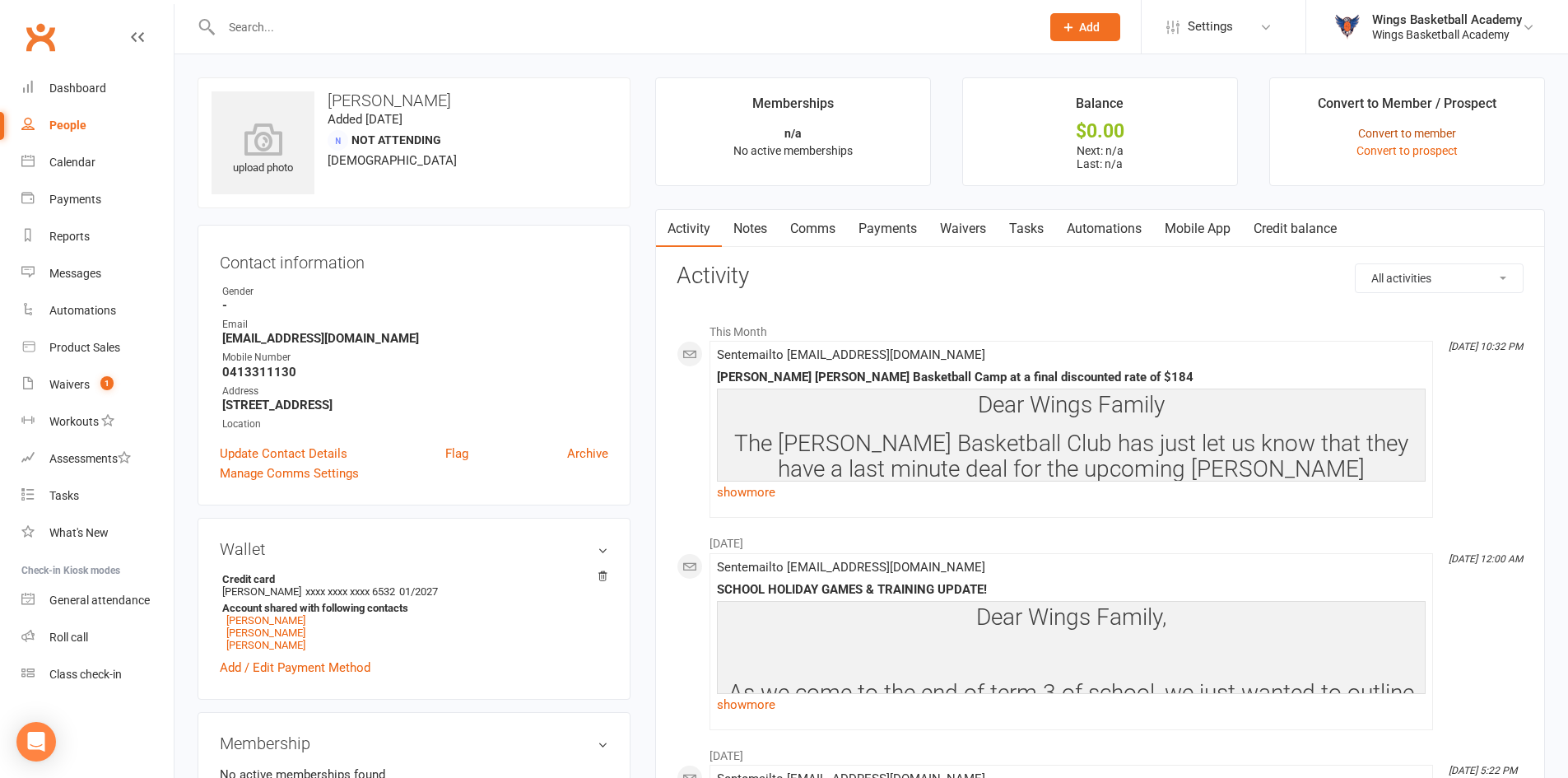
click at [1388, 129] on link "Convert to member" at bounding box center [1407, 134] width 98 height 13
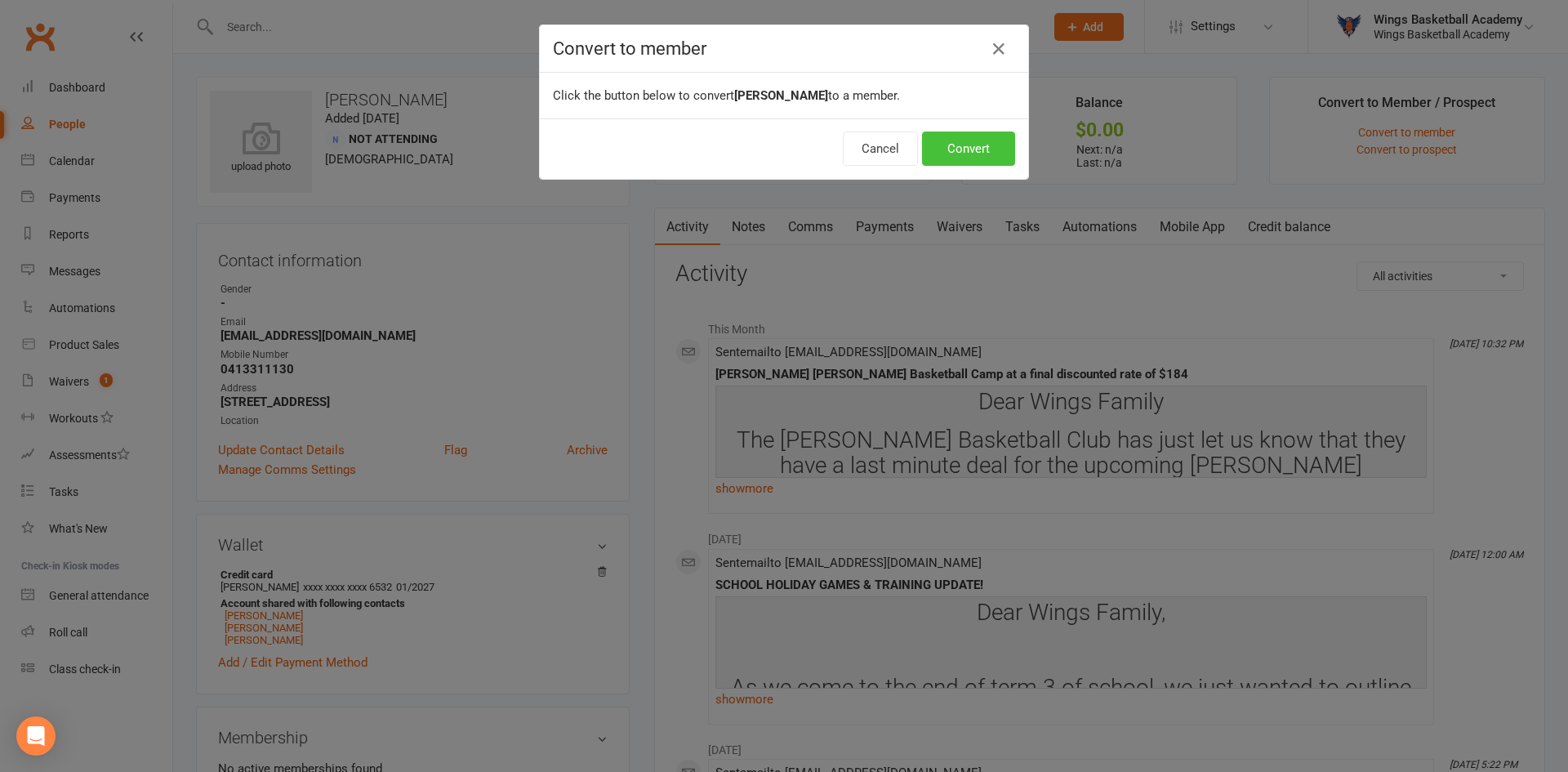
click at [960, 143] on button "Convert" at bounding box center [969, 149] width 93 height 34
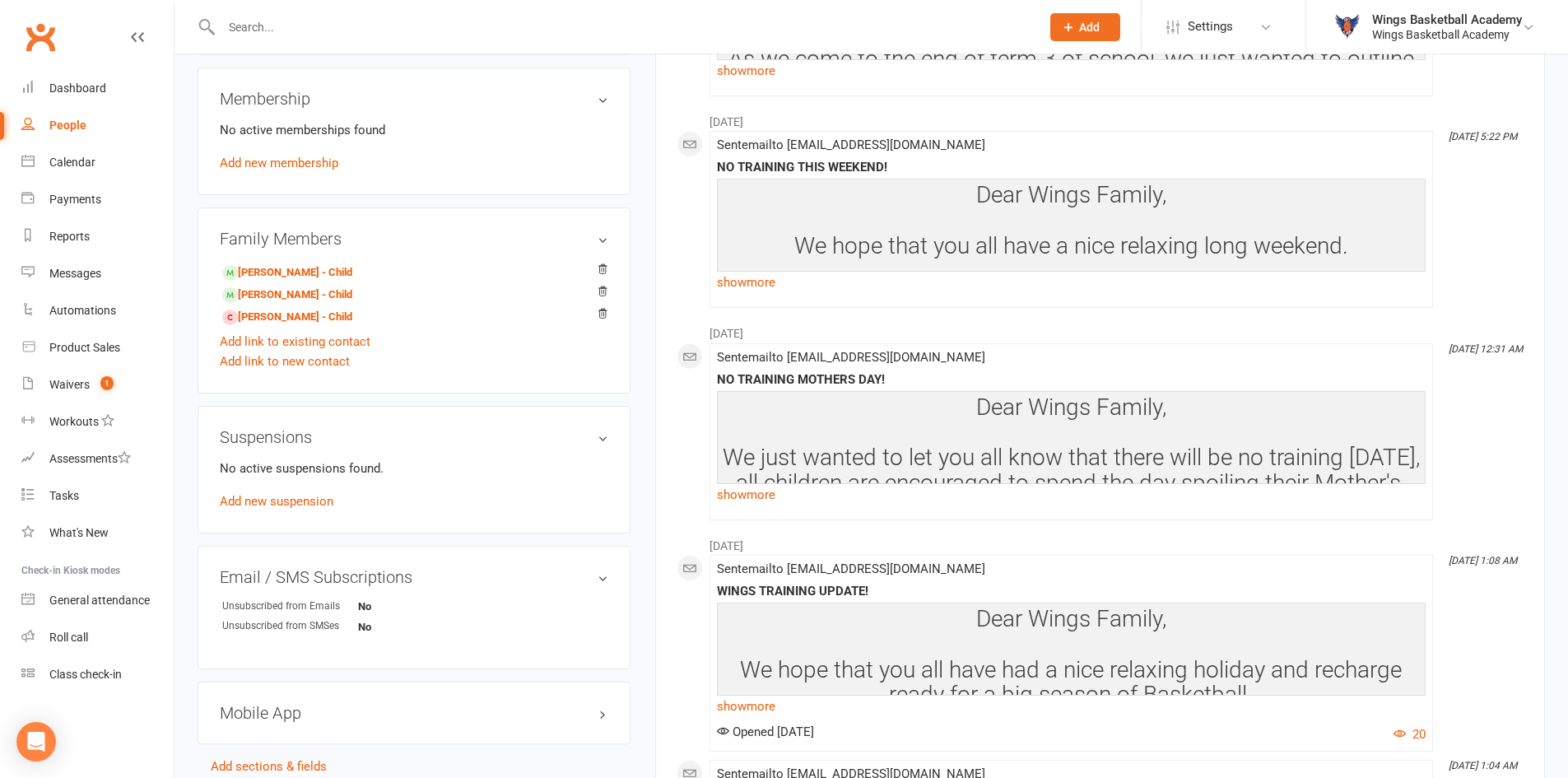
scroll to position [823, 0]
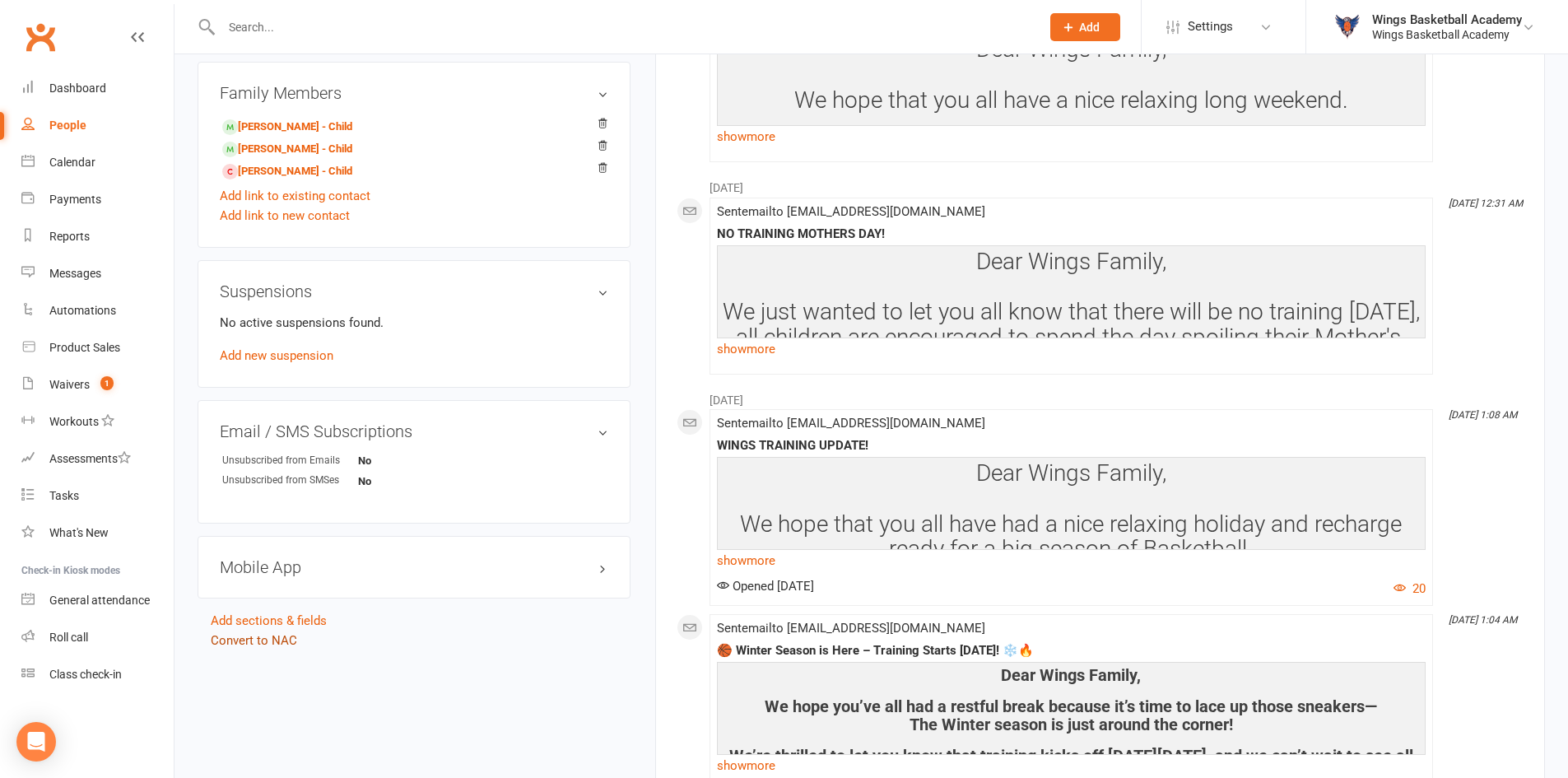
click at [283, 640] on link "Convert to NAC" at bounding box center [254, 641] width 87 height 15
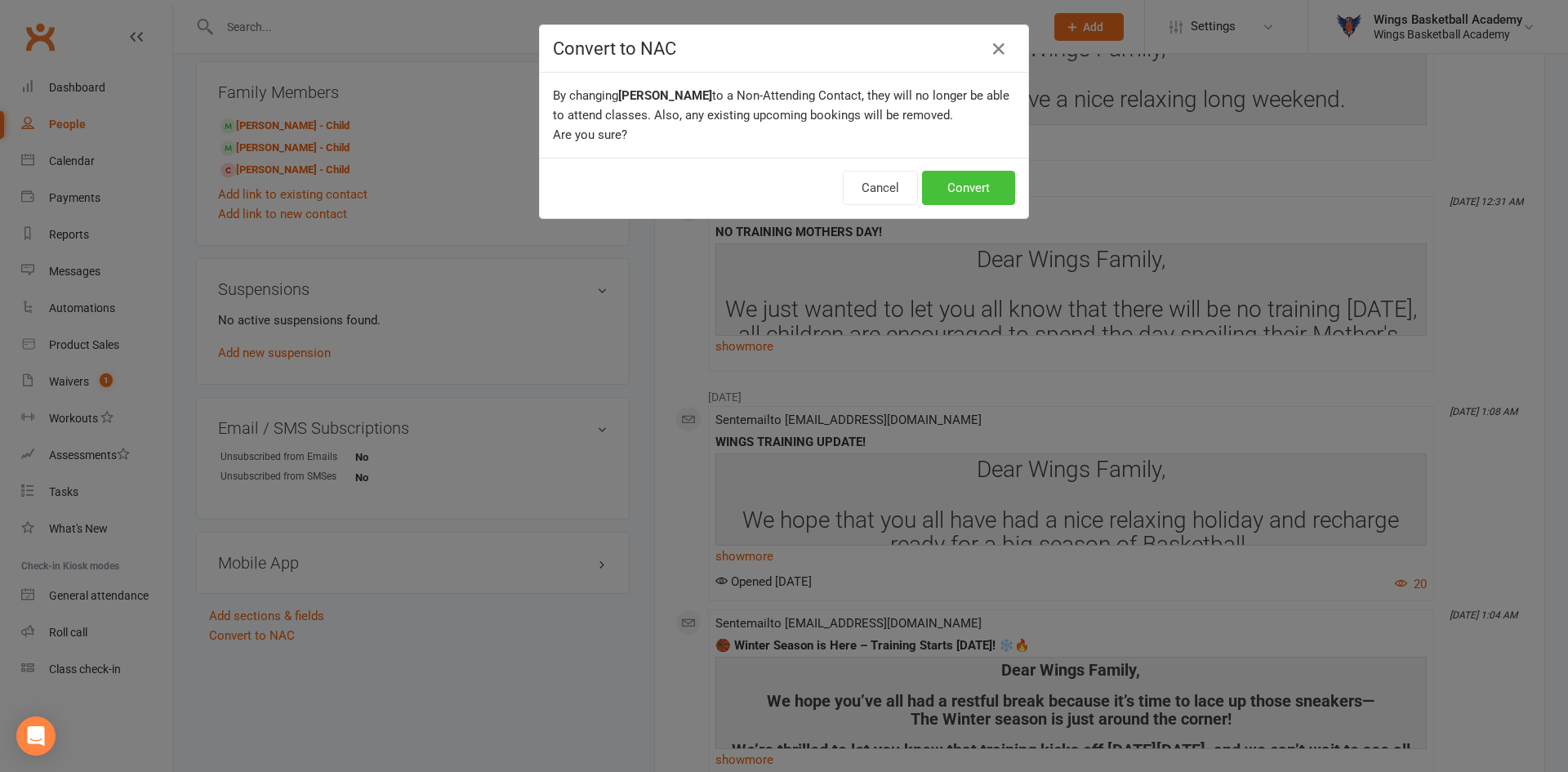
click at [940, 187] on button "Convert" at bounding box center [969, 188] width 93 height 34
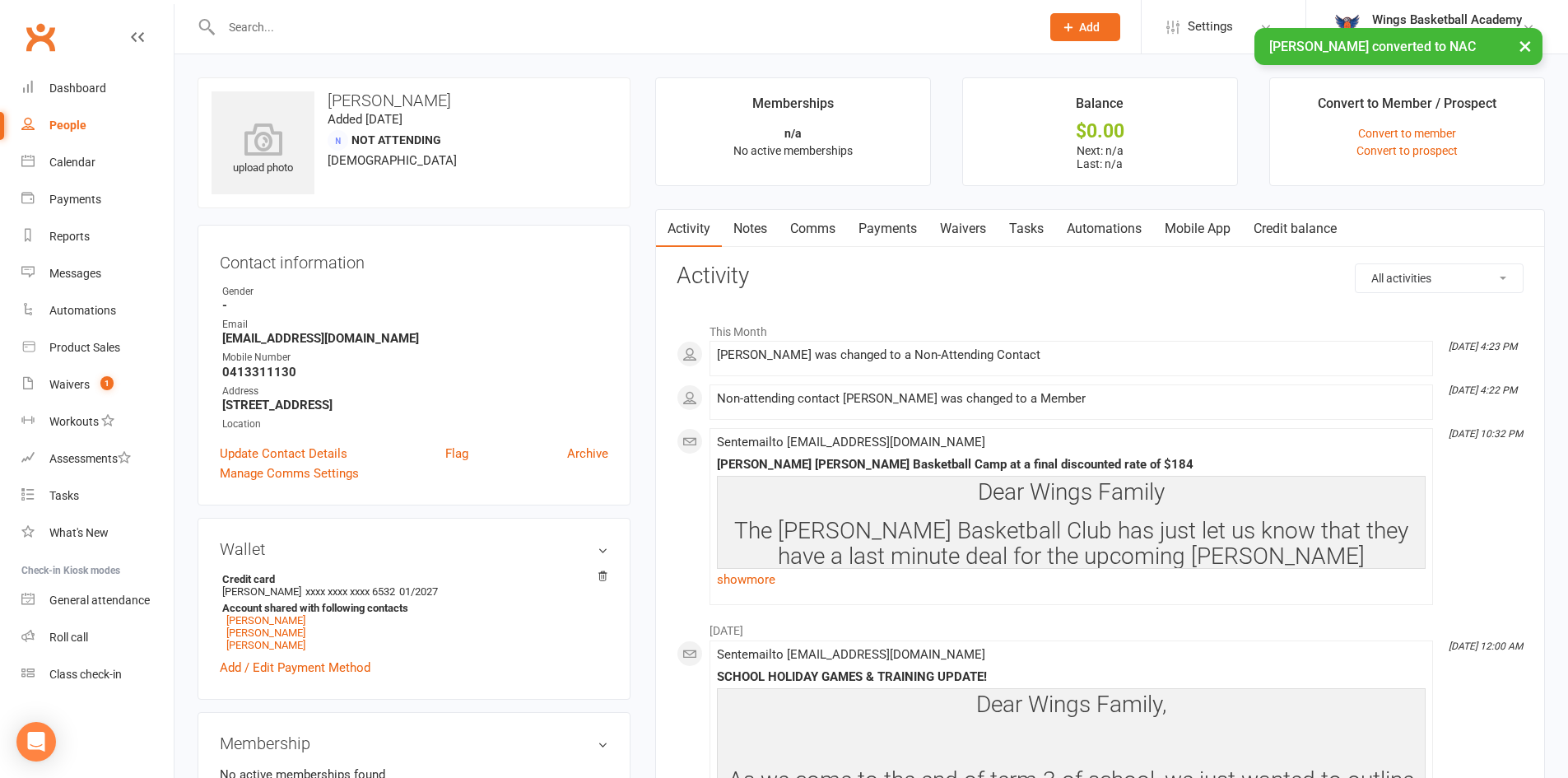
click at [309, 28] on div "× [PERSON_NAME] converted to NAC" at bounding box center [773, 28] width 1547 height 0
click at [280, 23] on input "text" at bounding box center [623, 27] width 812 height 23
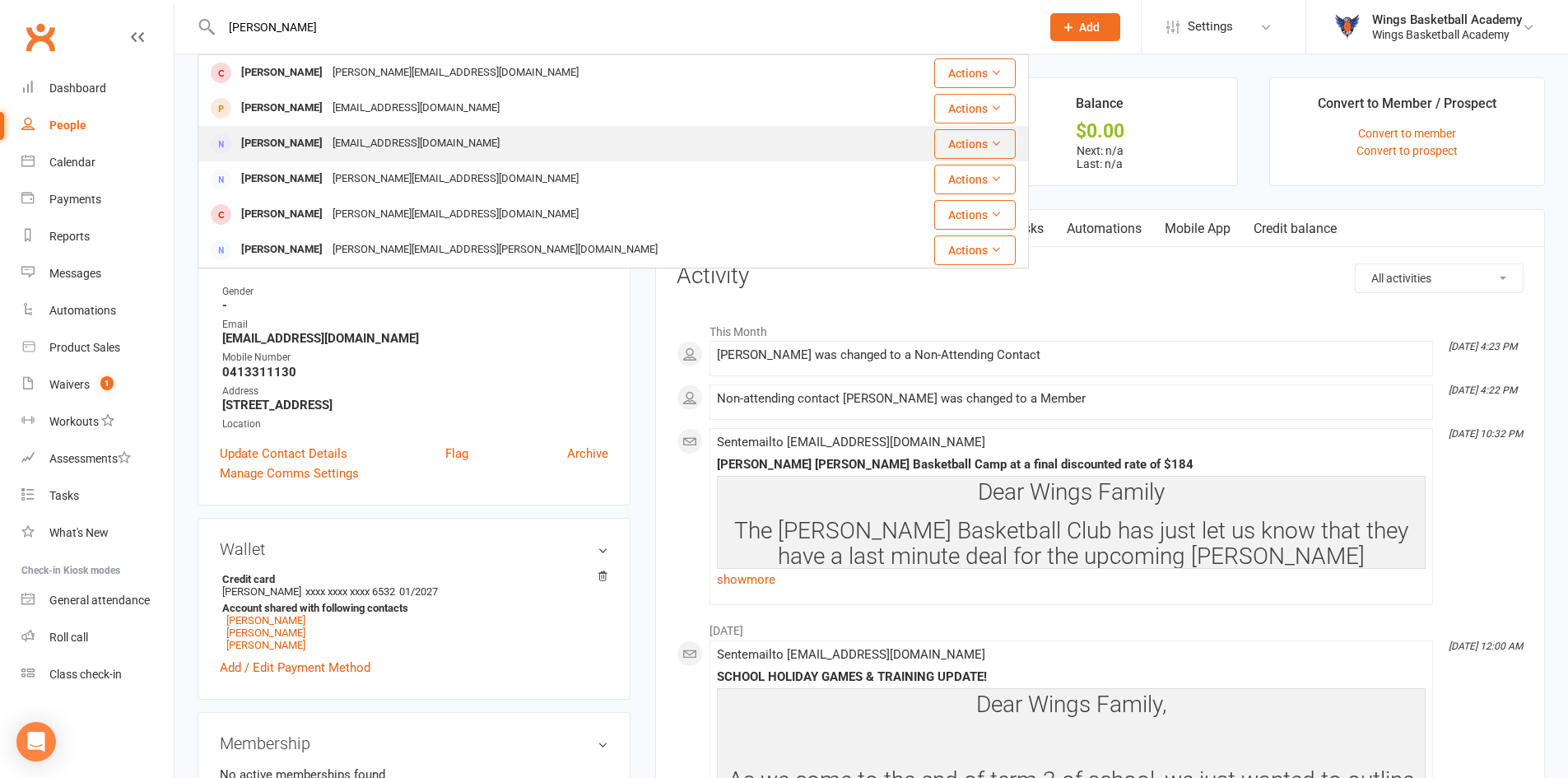
type input "[PERSON_NAME]"
click at [285, 137] on div "[PERSON_NAME]" at bounding box center [281, 144] width 92 height 24
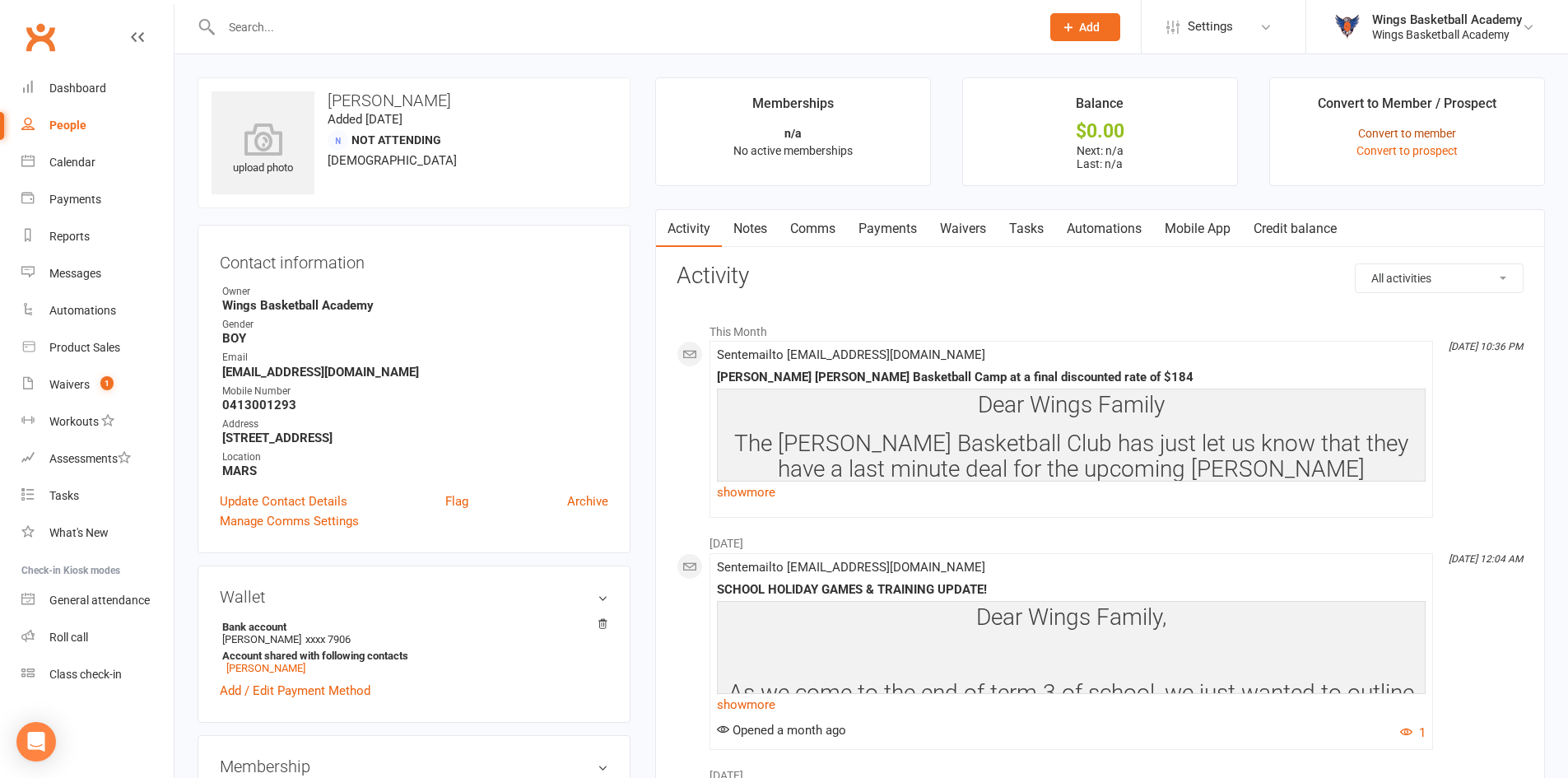
click at [1405, 135] on link "Convert to member" at bounding box center [1407, 134] width 98 height 13
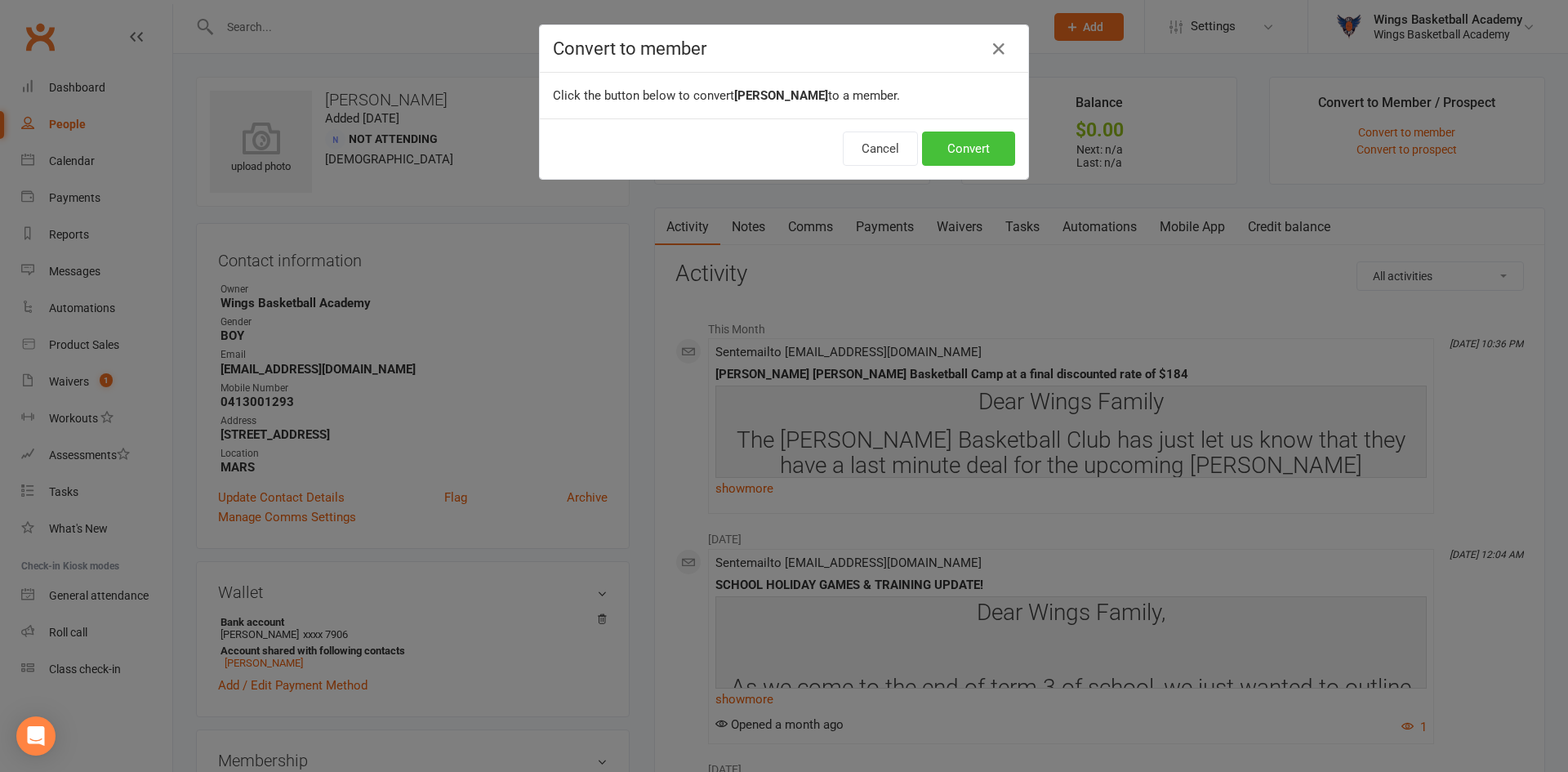
click at [951, 143] on button "Convert" at bounding box center [969, 149] width 93 height 34
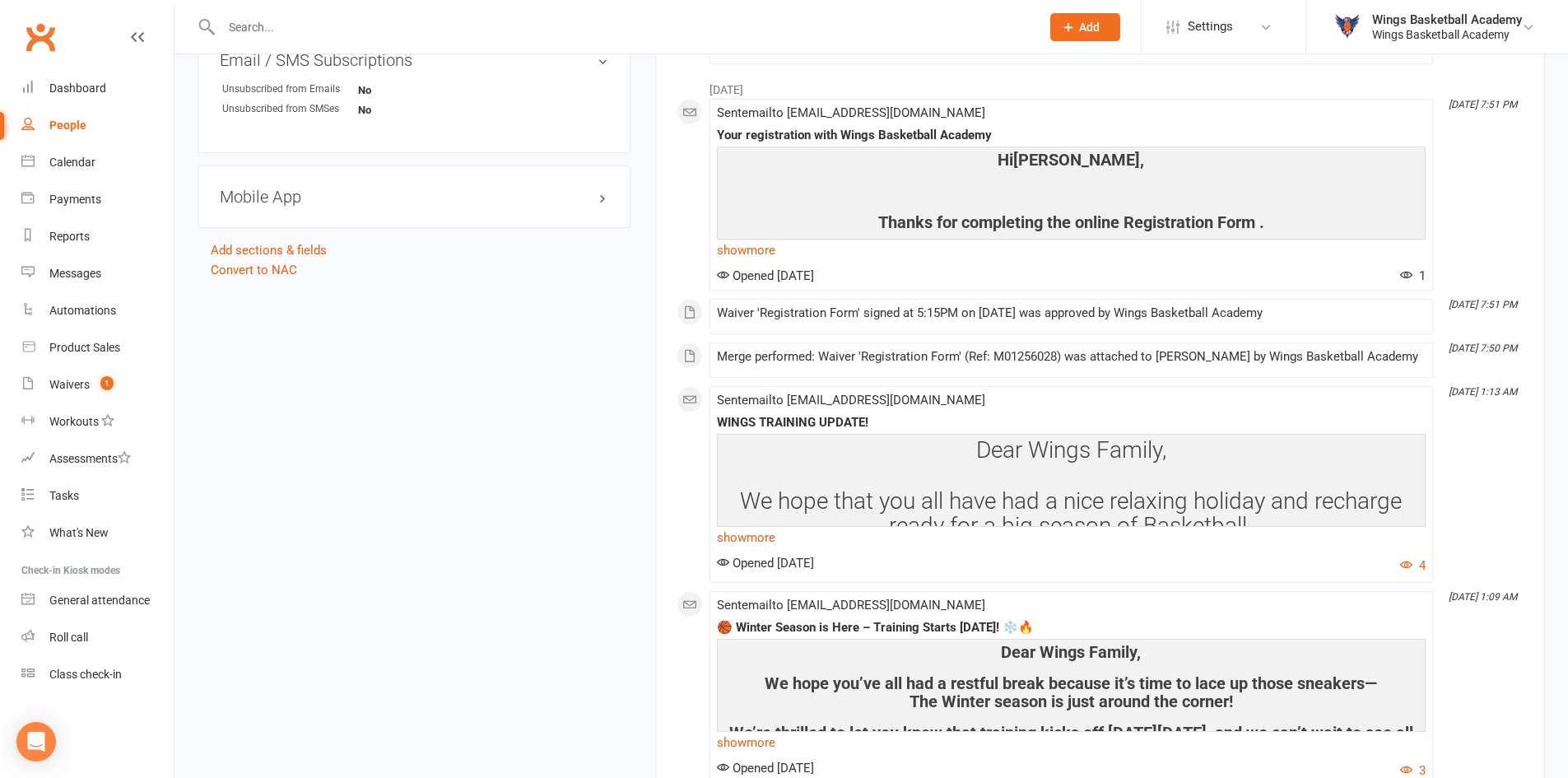
scroll to position [1071, 0]
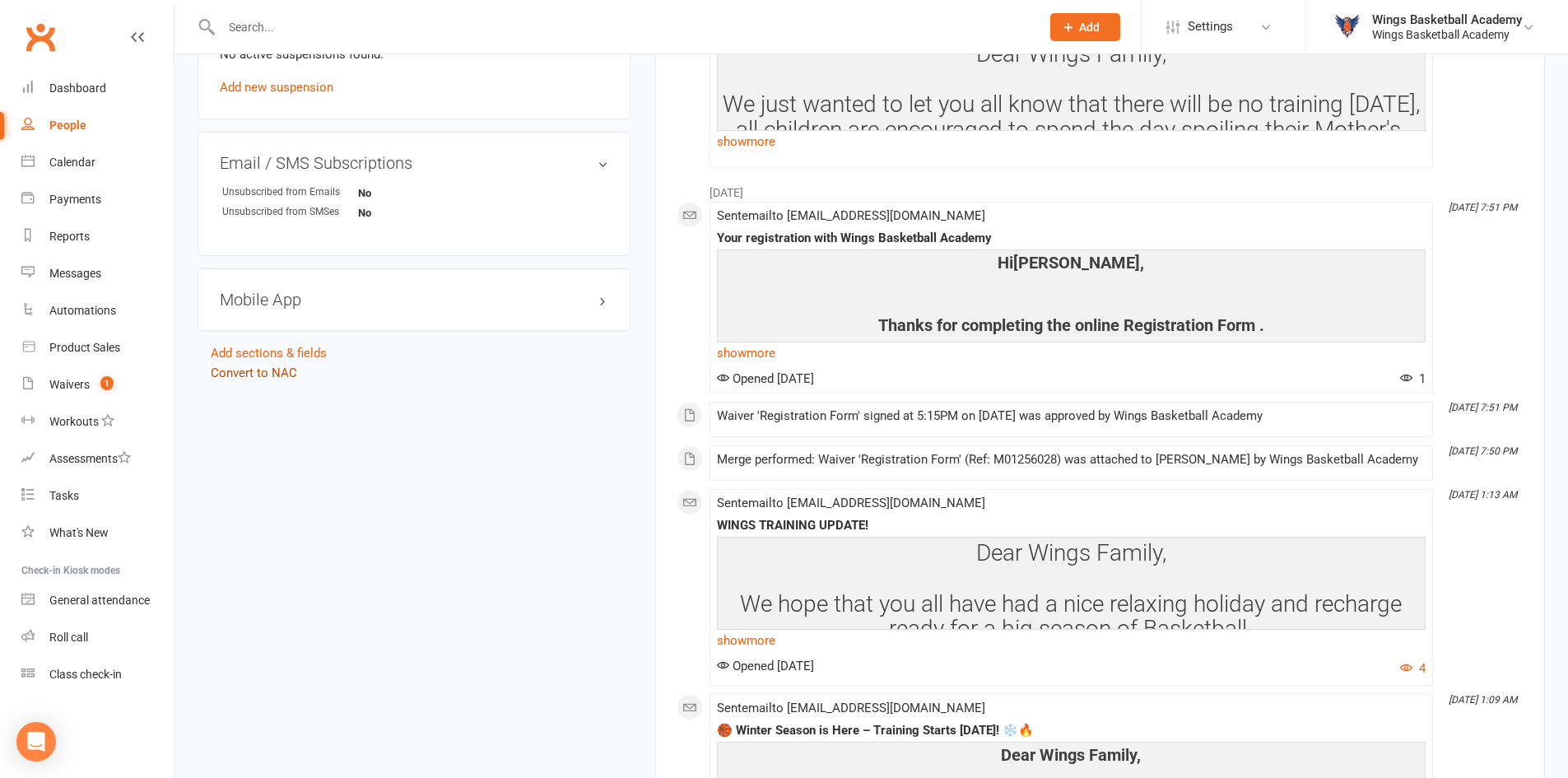
click at [280, 371] on link "Convert to NAC" at bounding box center [254, 373] width 87 height 15
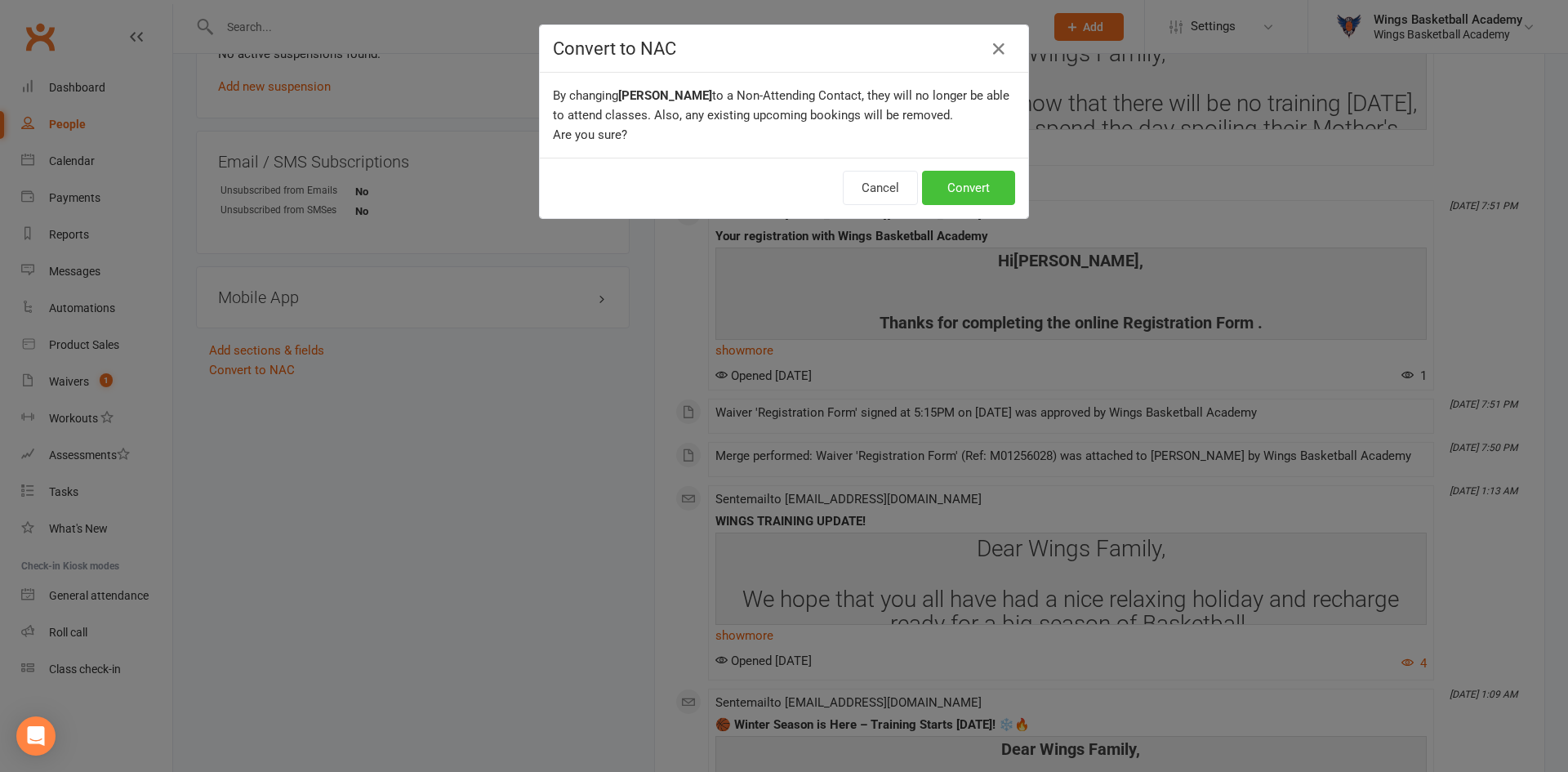
click at [950, 192] on button "Convert" at bounding box center [969, 188] width 93 height 34
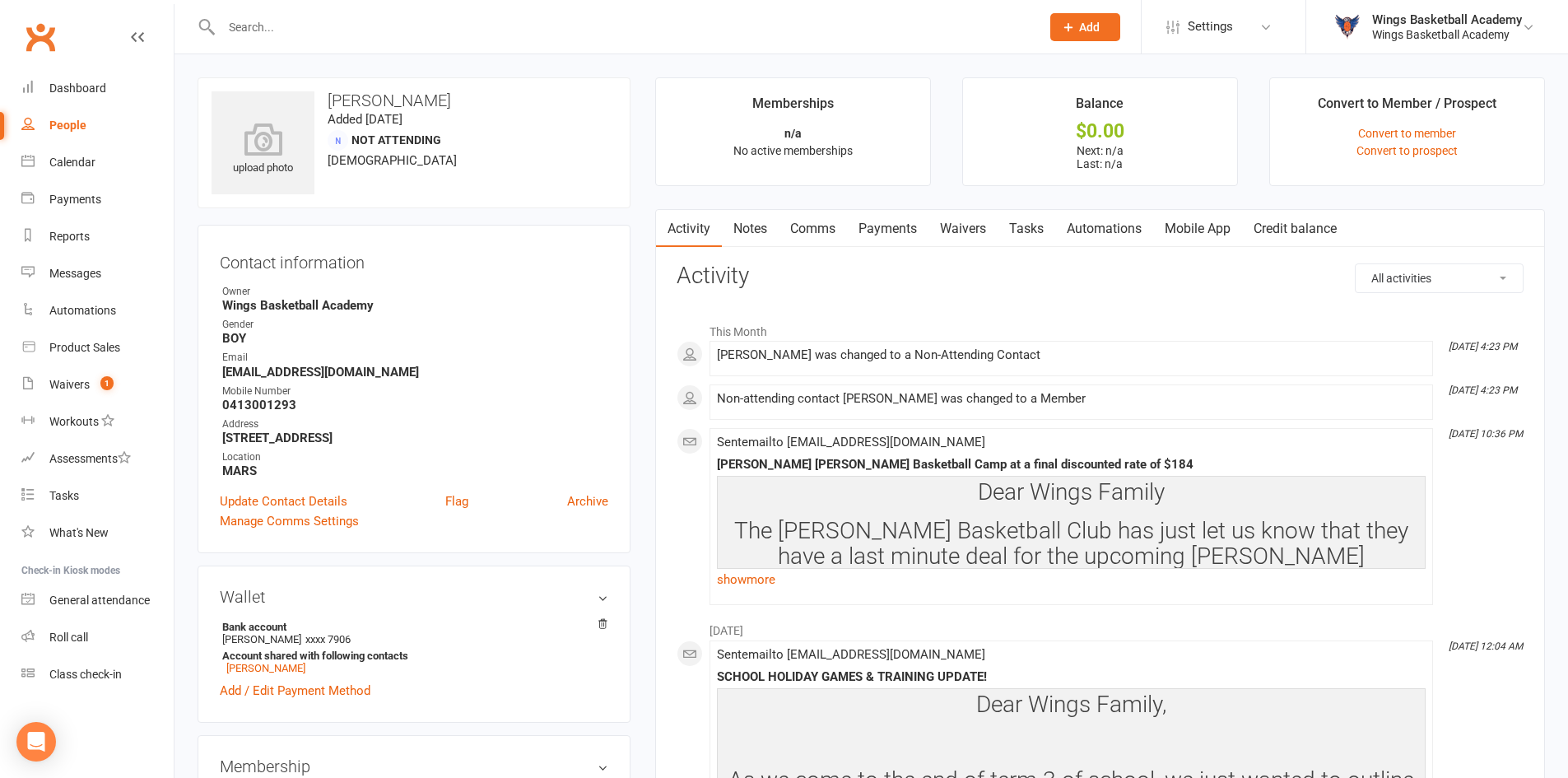
click at [347, 30] on input "text" at bounding box center [623, 27] width 812 height 23
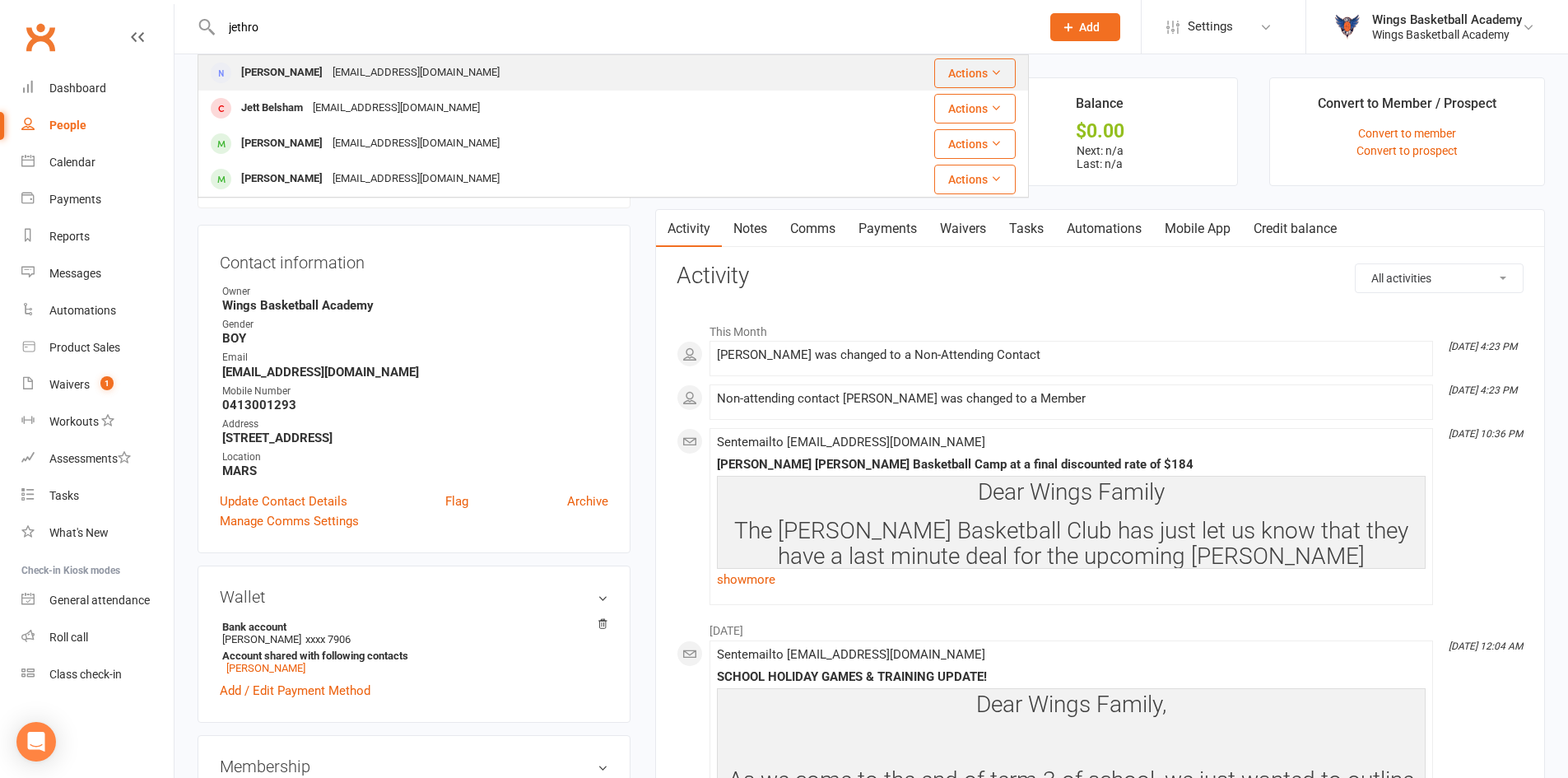
type input "jethro"
click at [300, 66] on div "[PERSON_NAME]" at bounding box center [281, 73] width 92 height 24
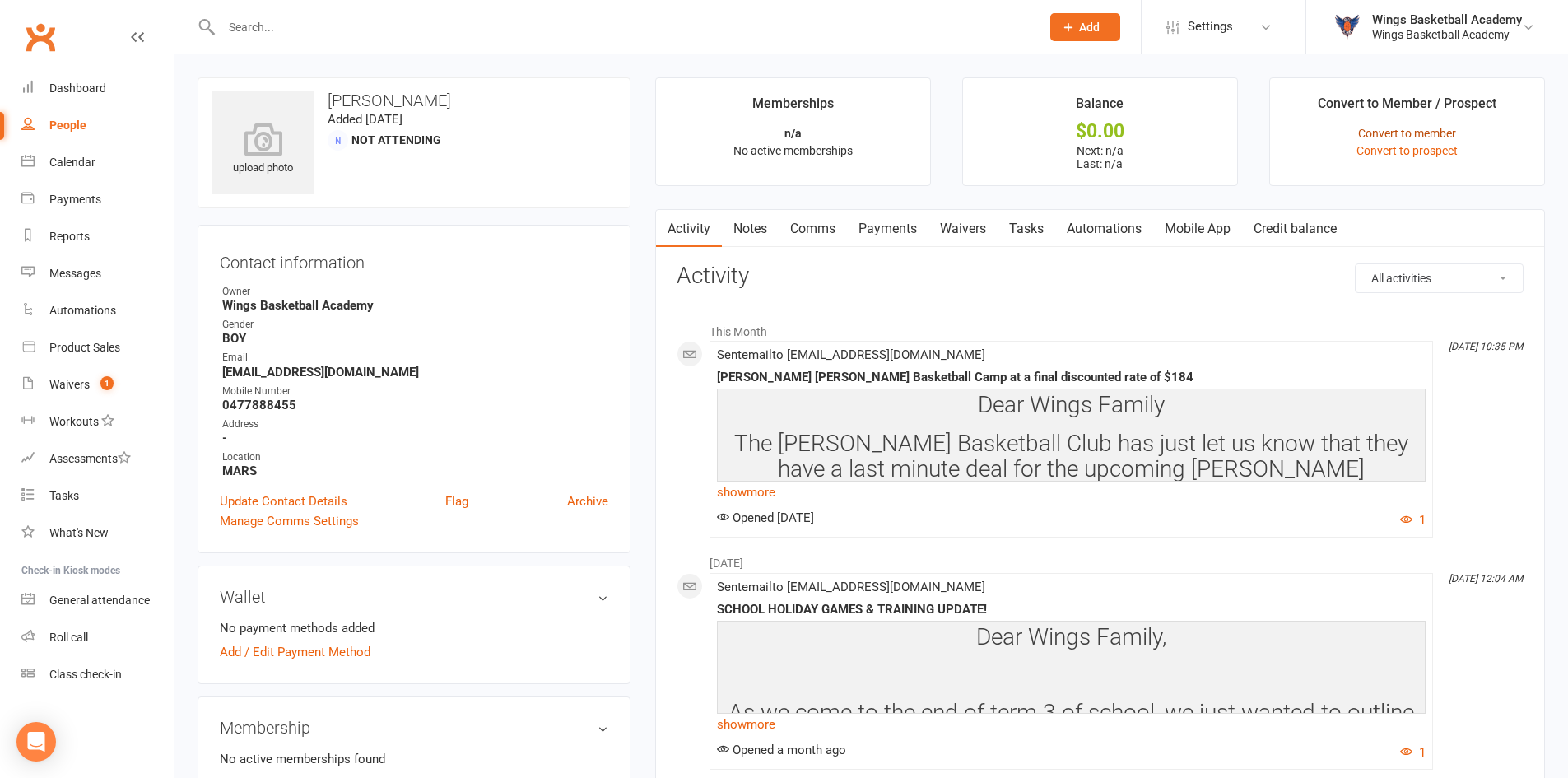
click at [1377, 134] on link "Convert to member" at bounding box center [1407, 134] width 98 height 13
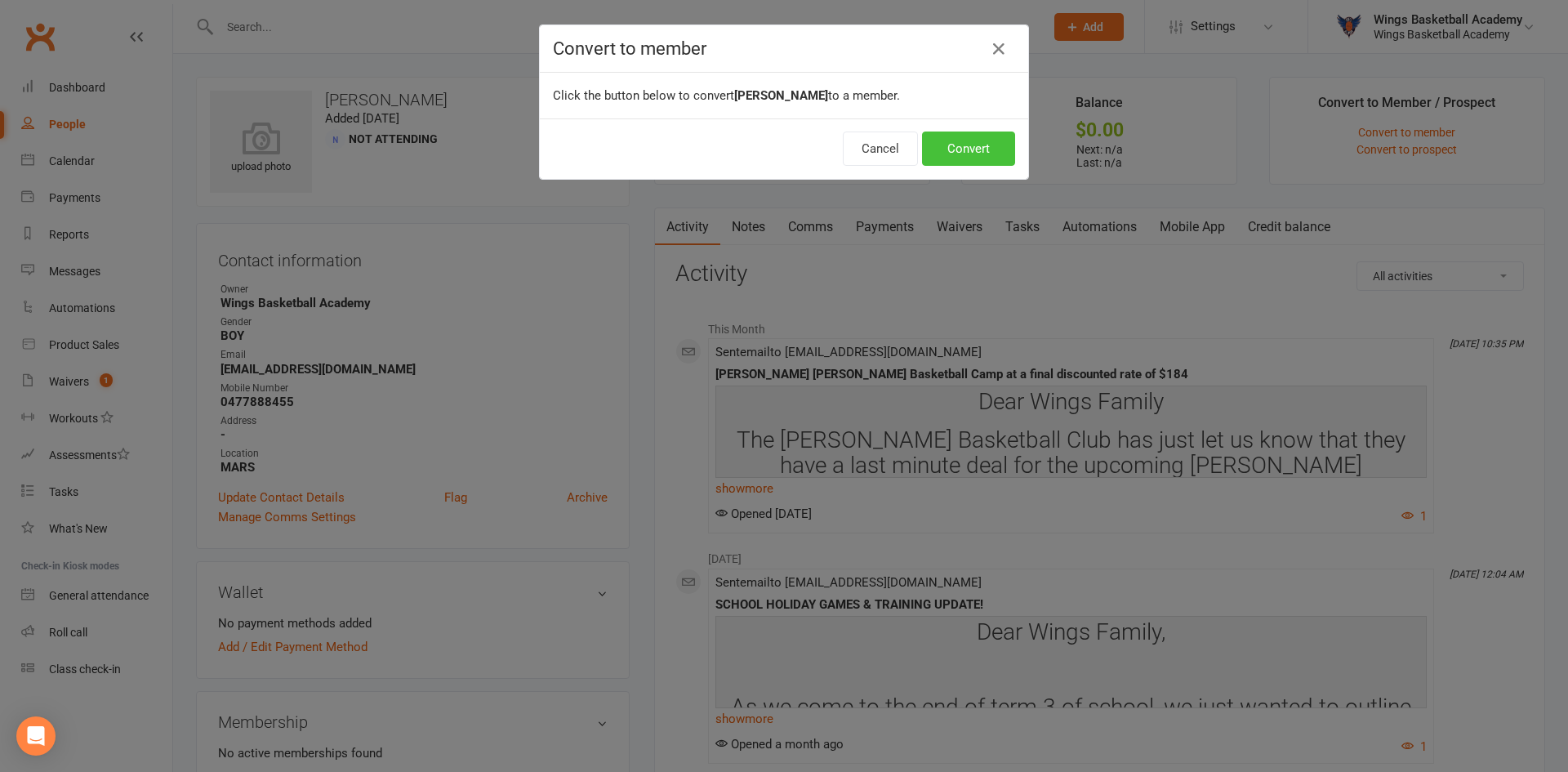
click at [962, 142] on button "Convert" at bounding box center [969, 149] width 93 height 34
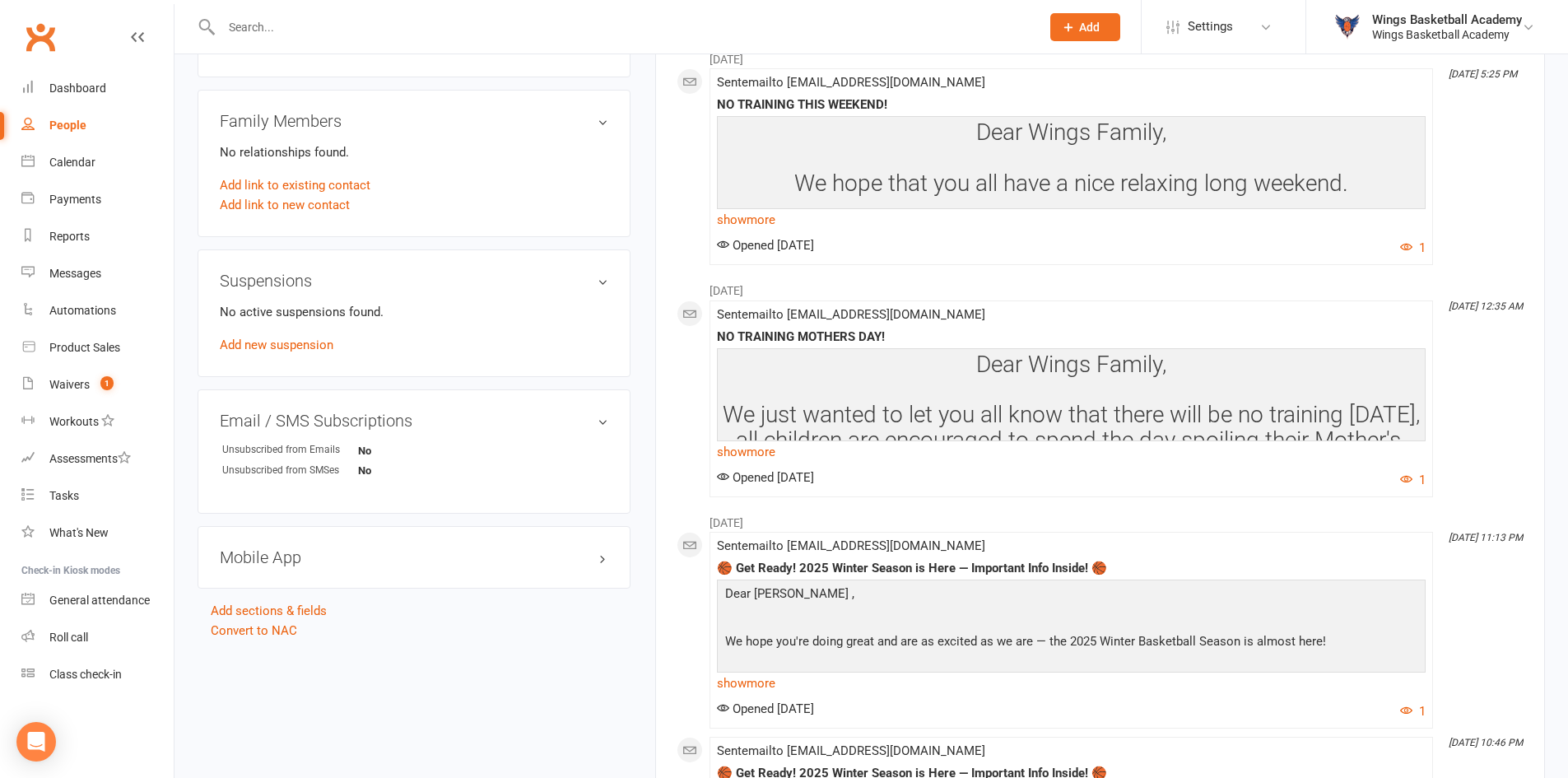
scroll to position [1071, 0]
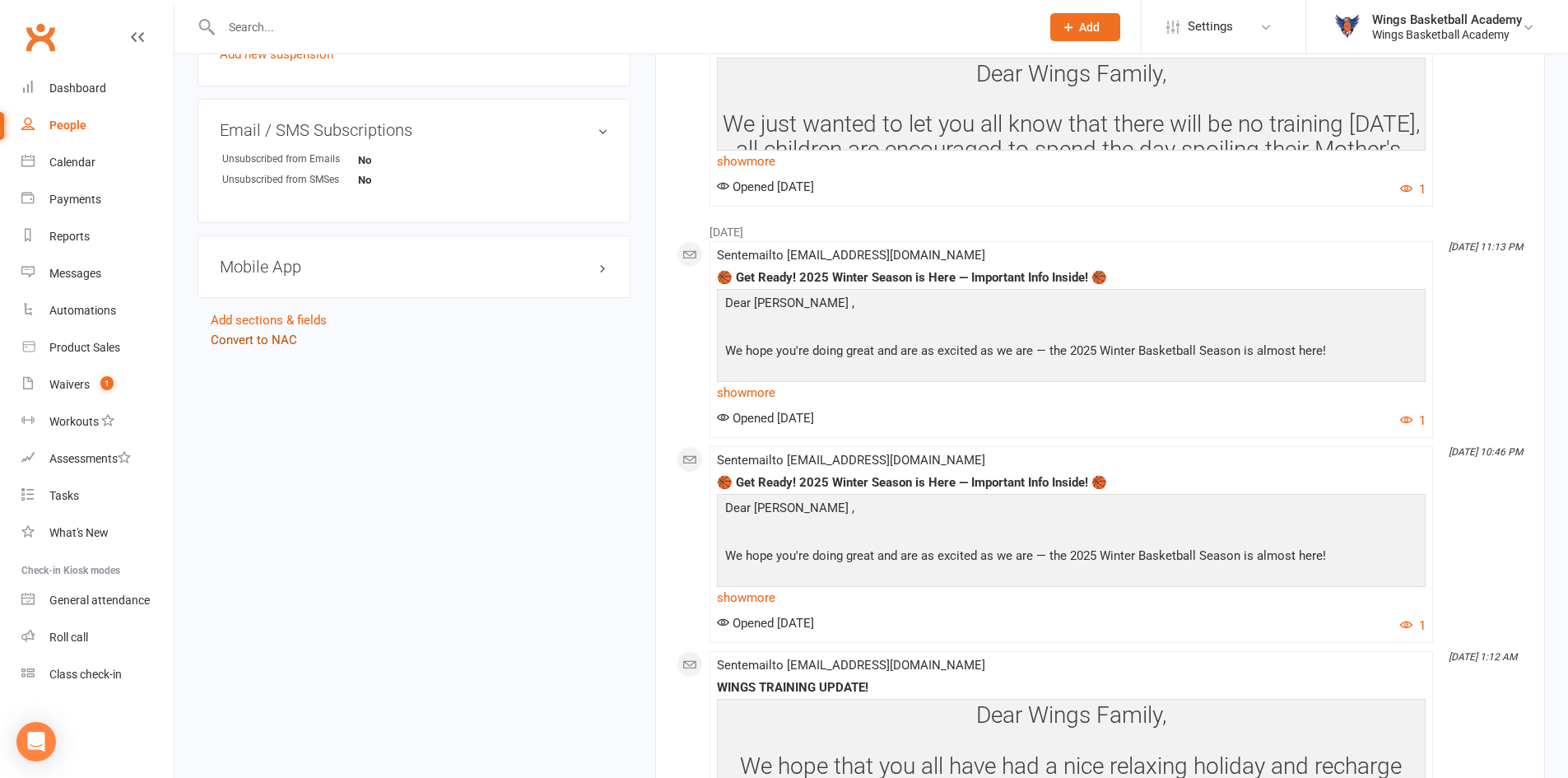
click at [275, 337] on link "Convert to NAC" at bounding box center [254, 340] width 87 height 15
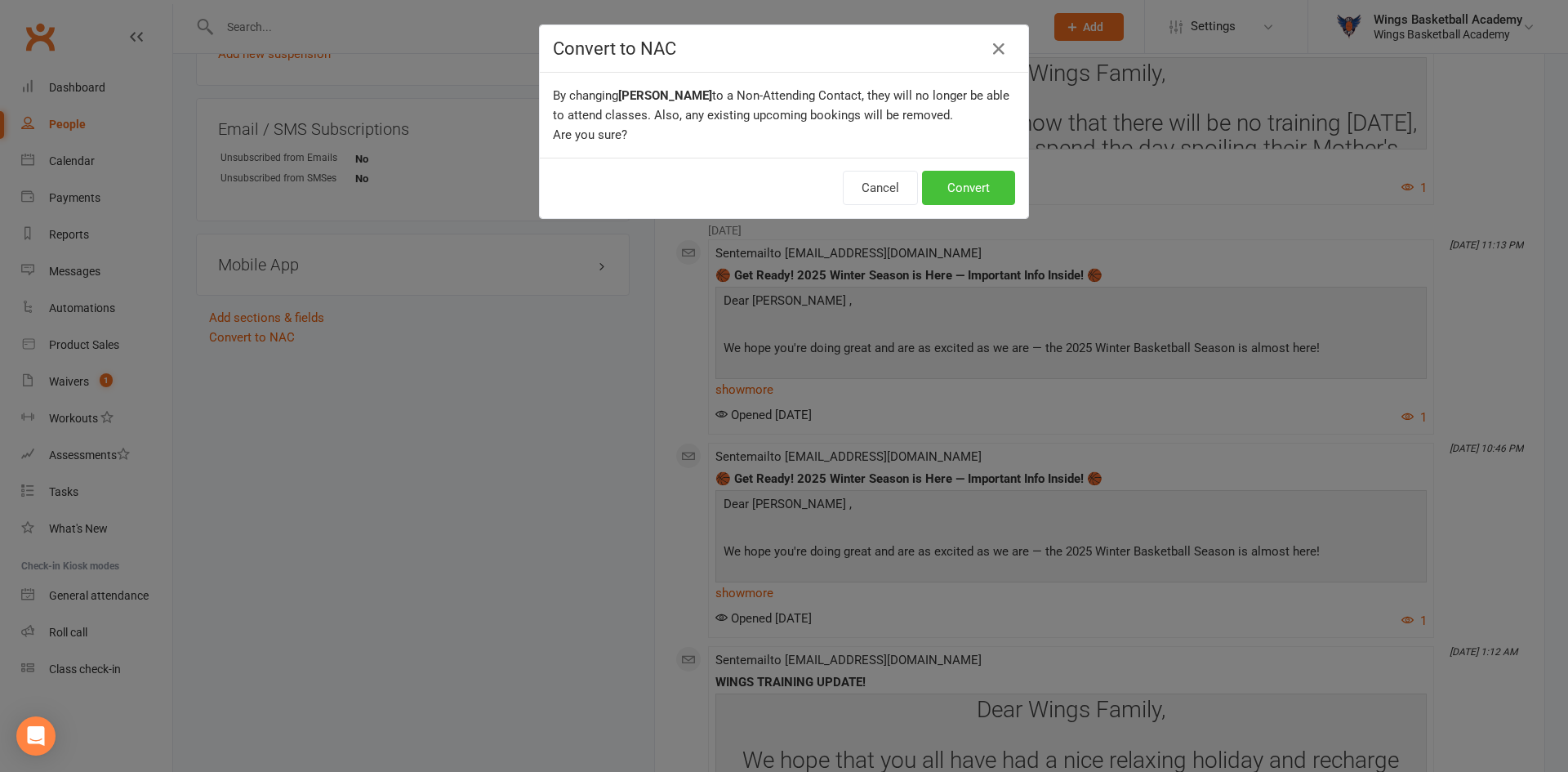
click at [958, 187] on button "Convert" at bounding box center [969, 188] width 93 height 34
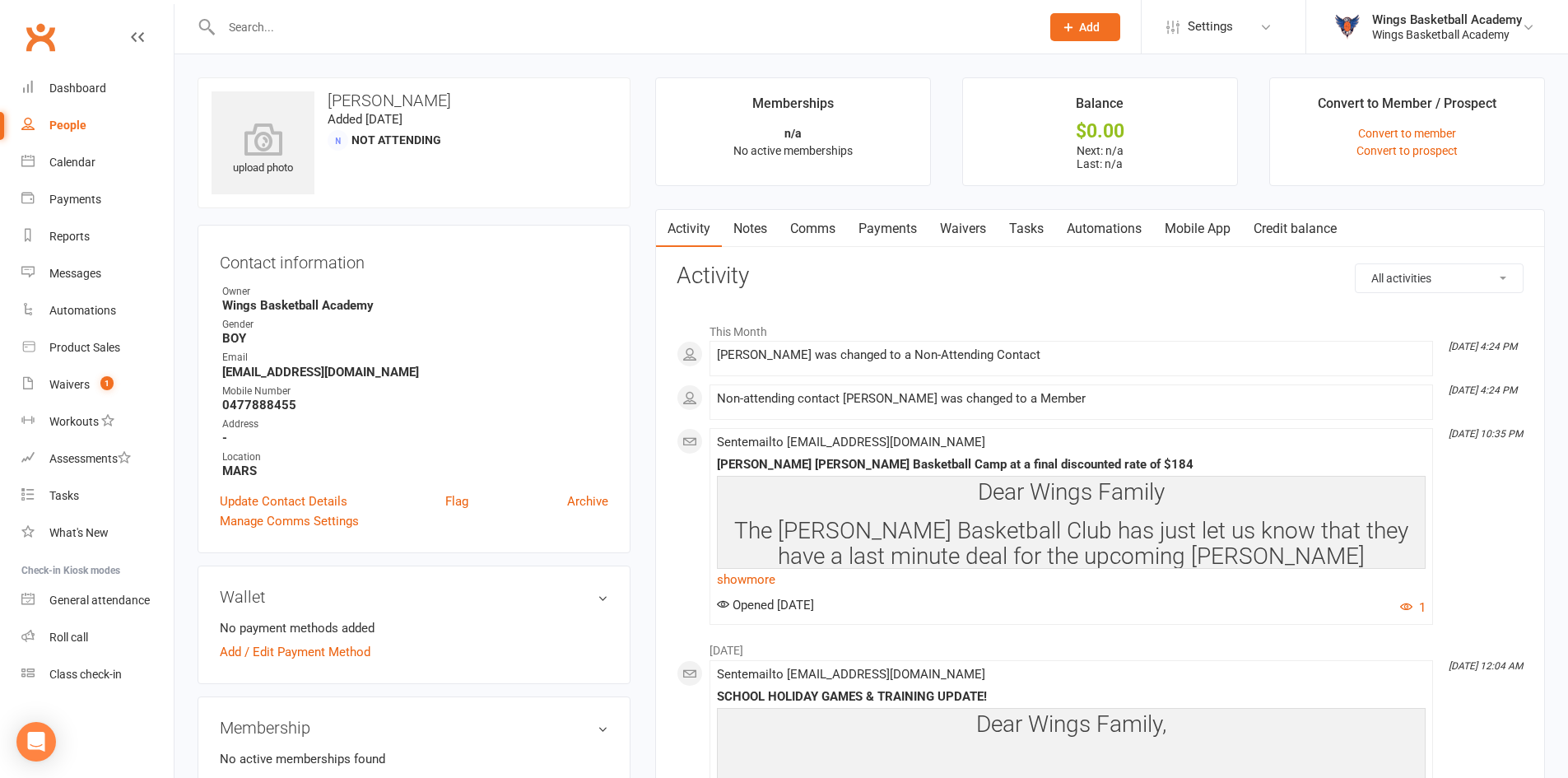
click at [318, 30] on input "text" at bounding box center [623, 27] width 812 height 23
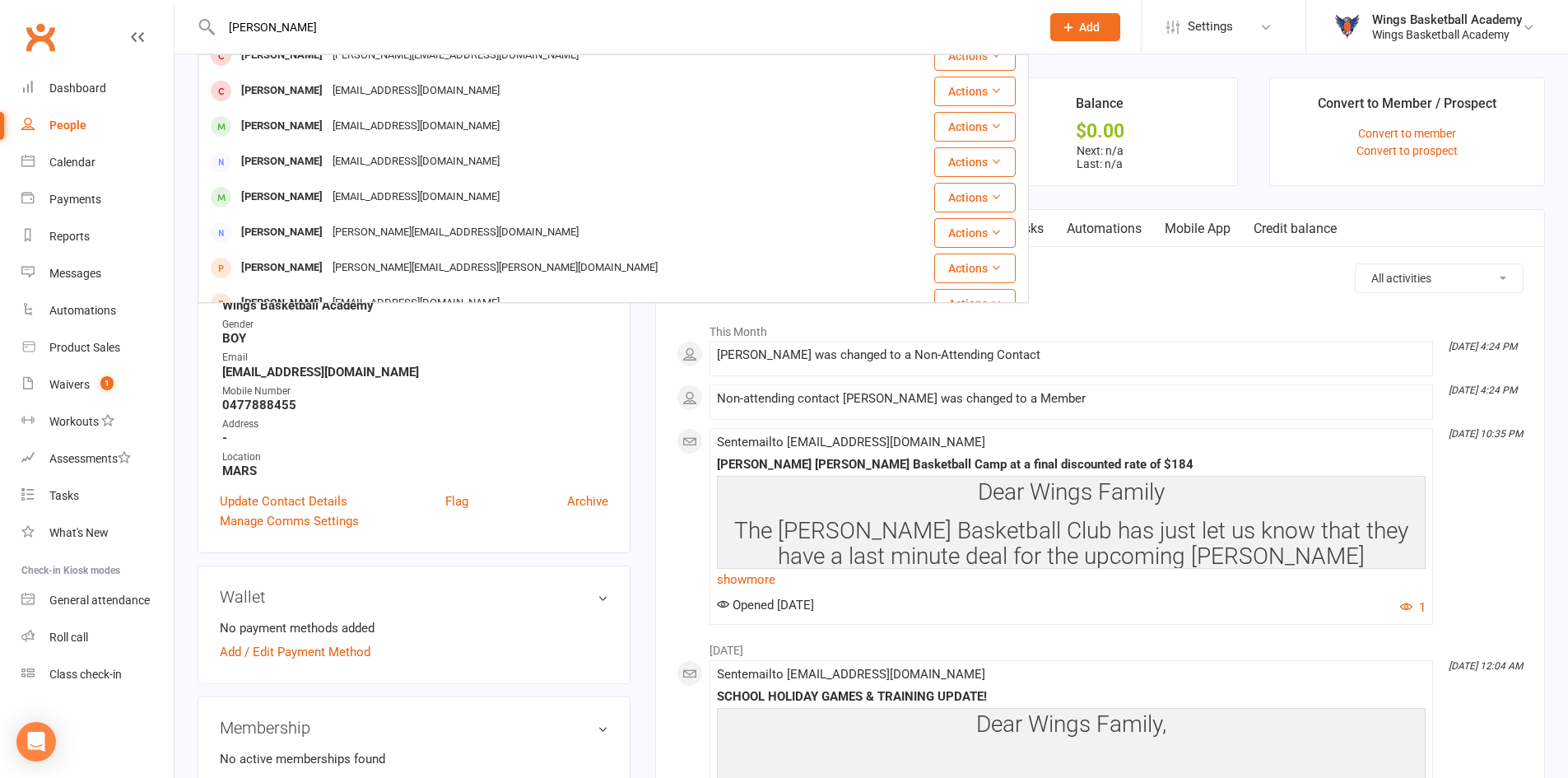
scroll to position [329, 0]
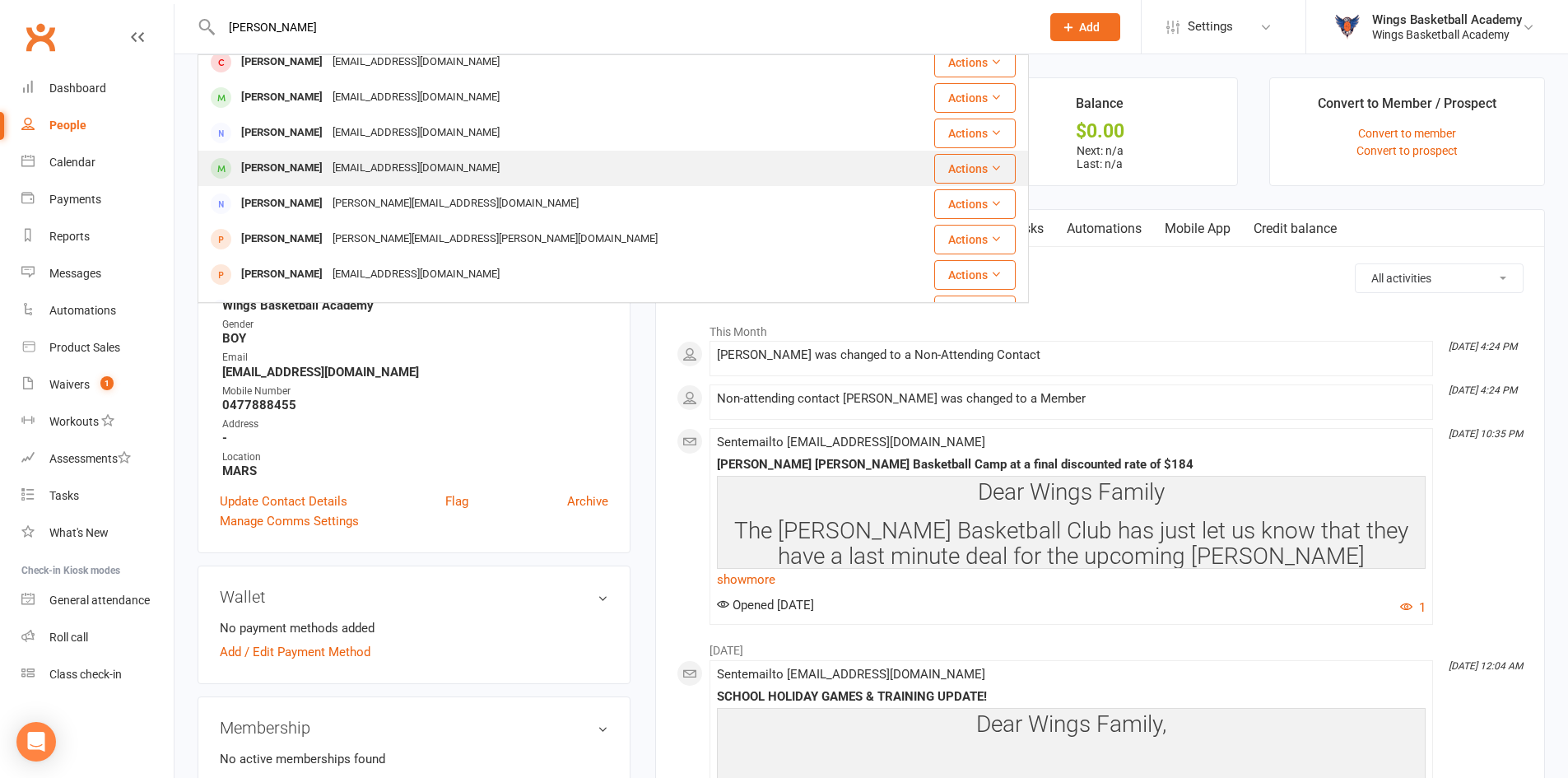
type input "[PERSON_NAME]"
click at [295, 160] on div "[PERSON_NAME]" at bounding box center [281, 168] width 92 height 24
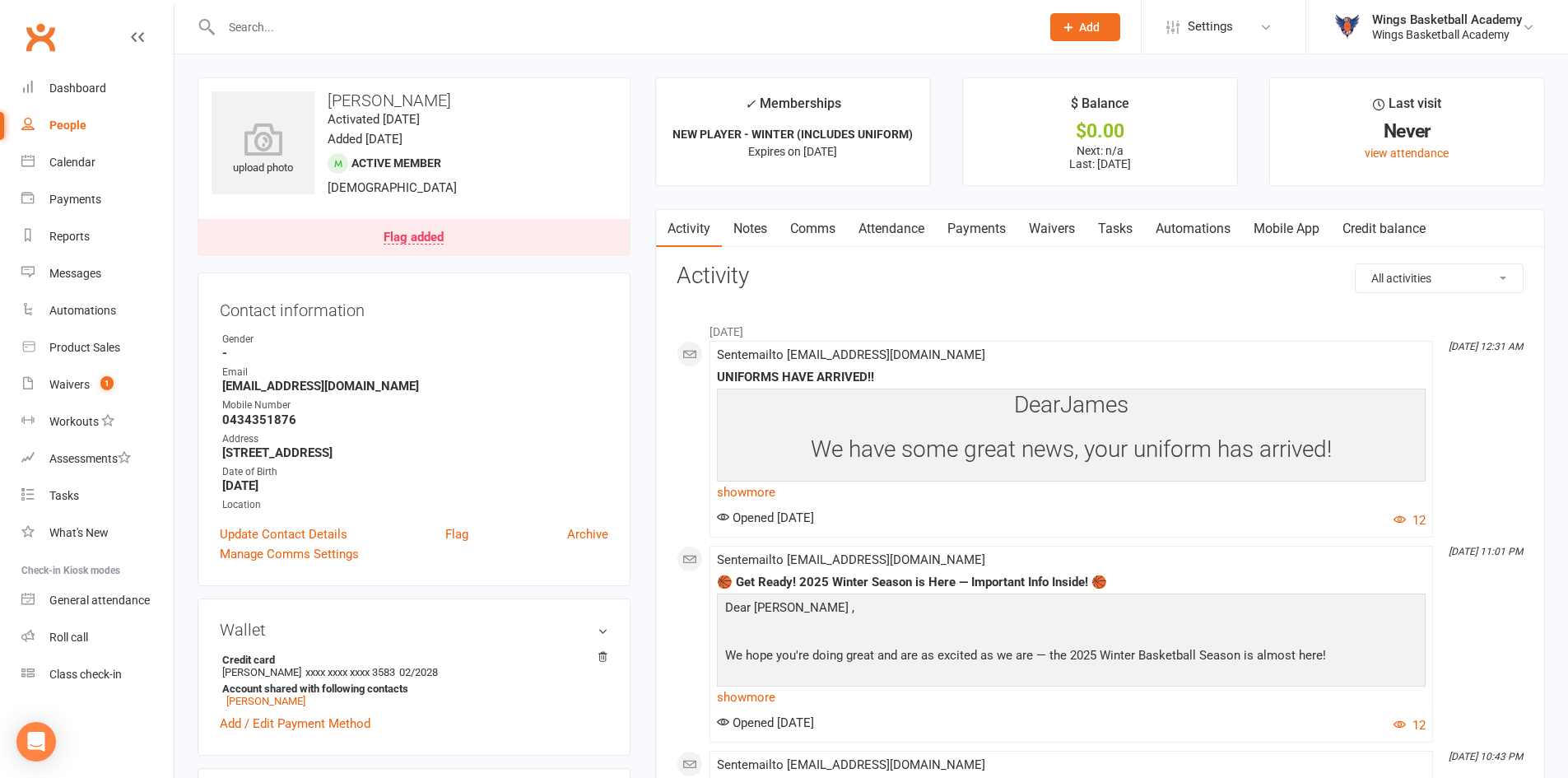
click at [388, 31] on input "text" at bounding box center [623, 27] width 812 height 23
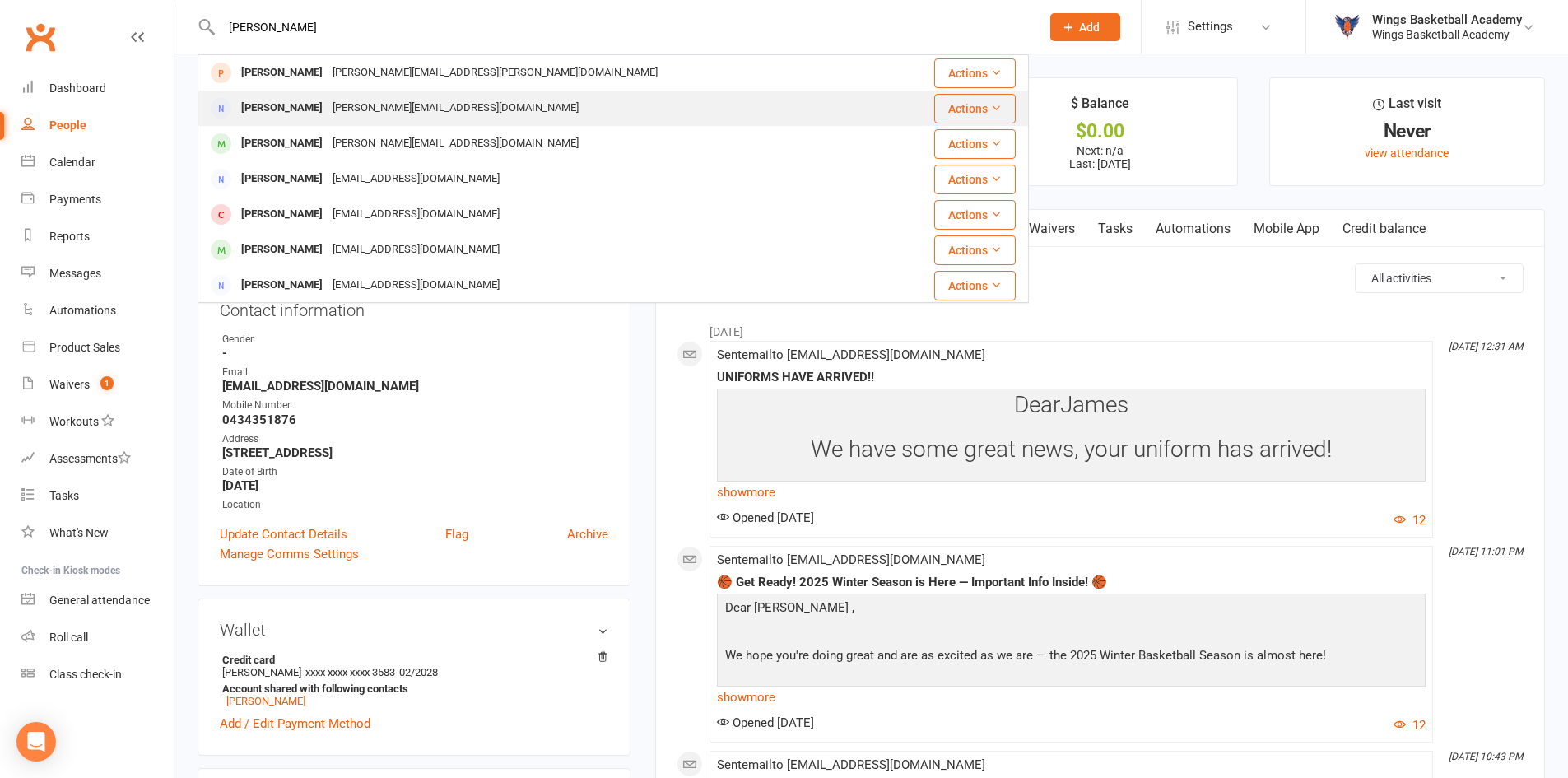
type input "[PERSON_NAME]"
click at [305, 108] on div "[PERSON_NAME]" at bounding box center [281, 108] width 92 height 24
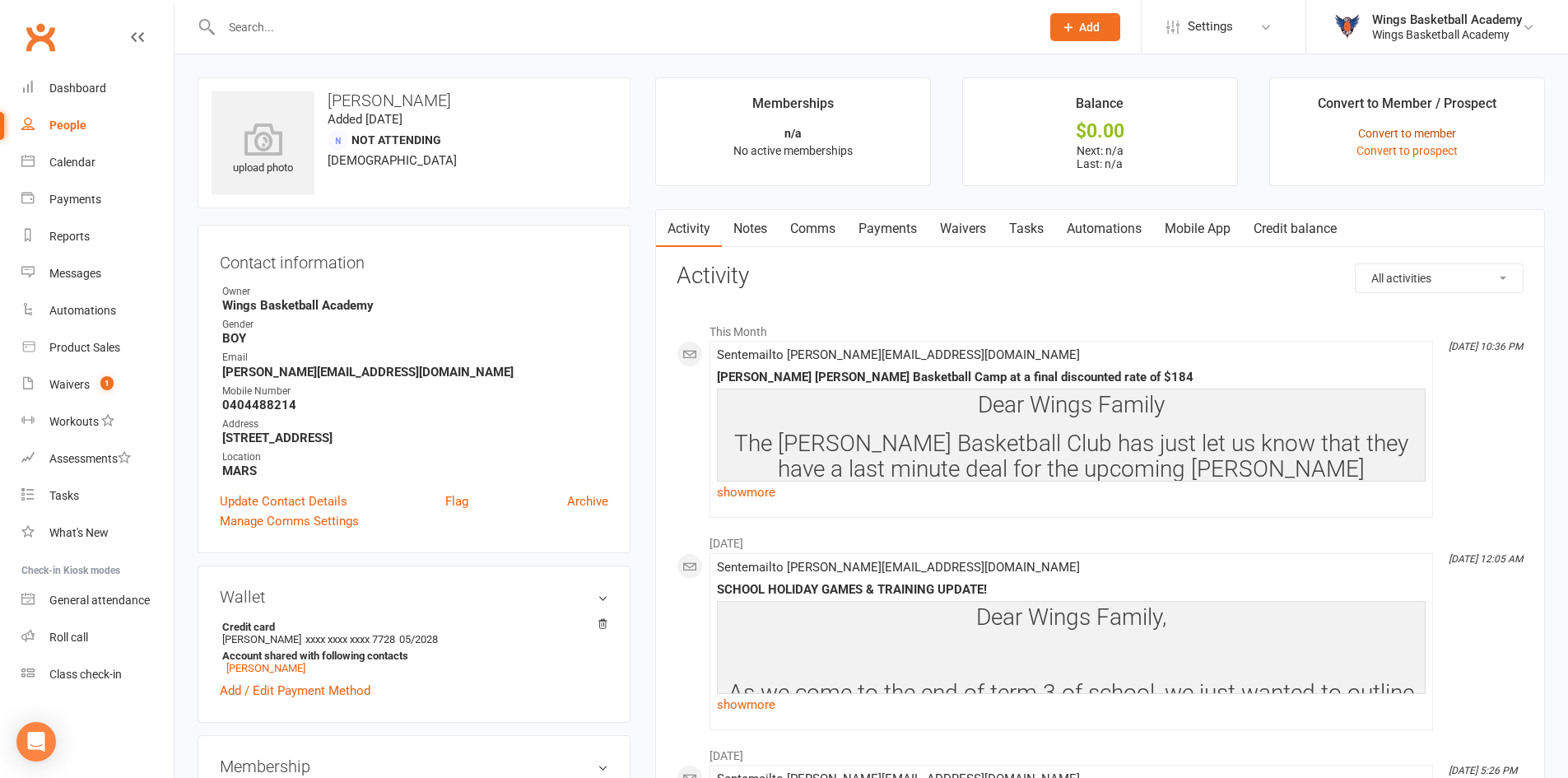
click at [1398, 130] on link "Convert to member" at bounding box center [1407, 134] width 98 height 13
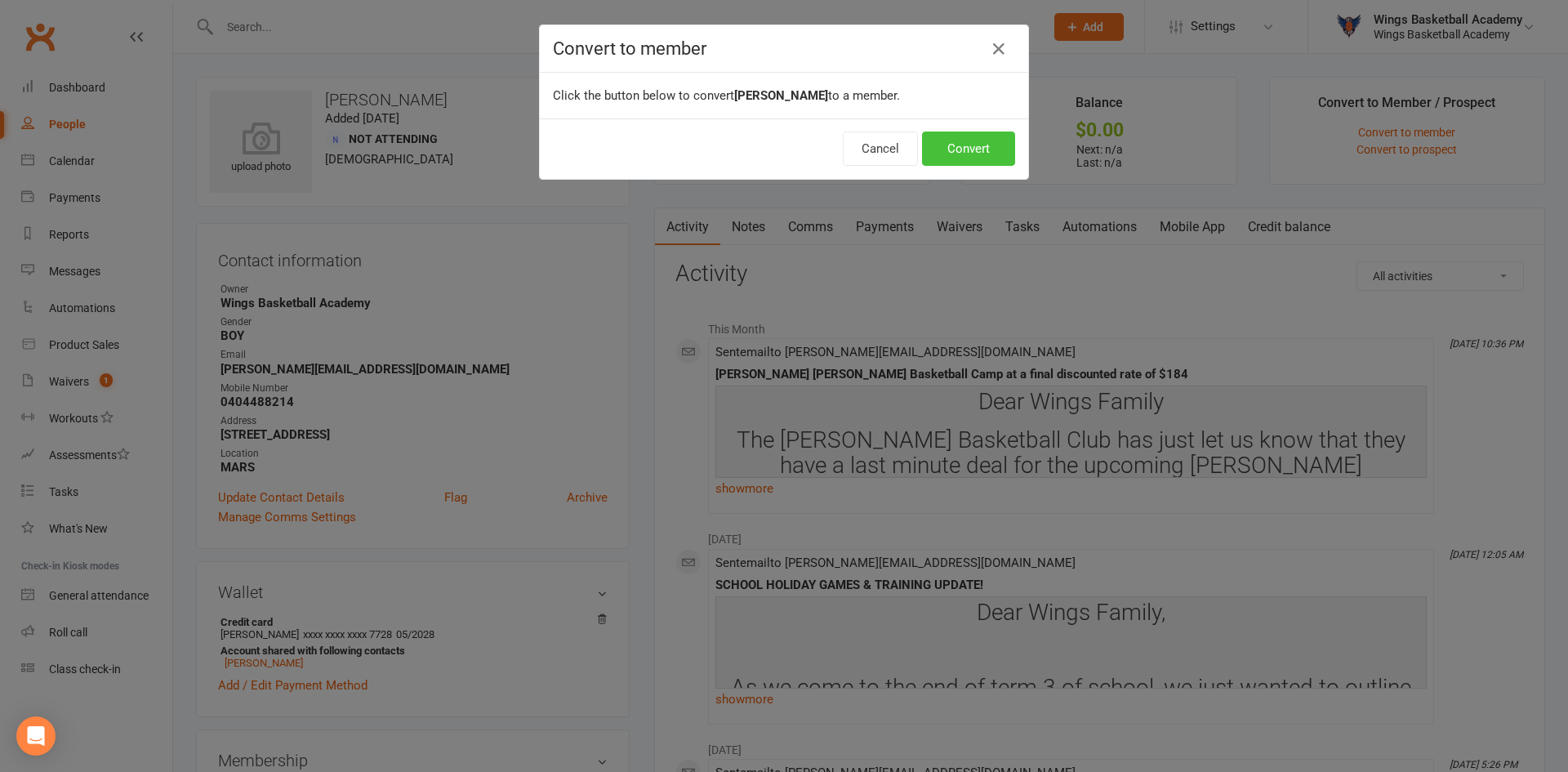
click at [975, 144] on button "Convert" at bounding box center [969, 149] width 93 height 34
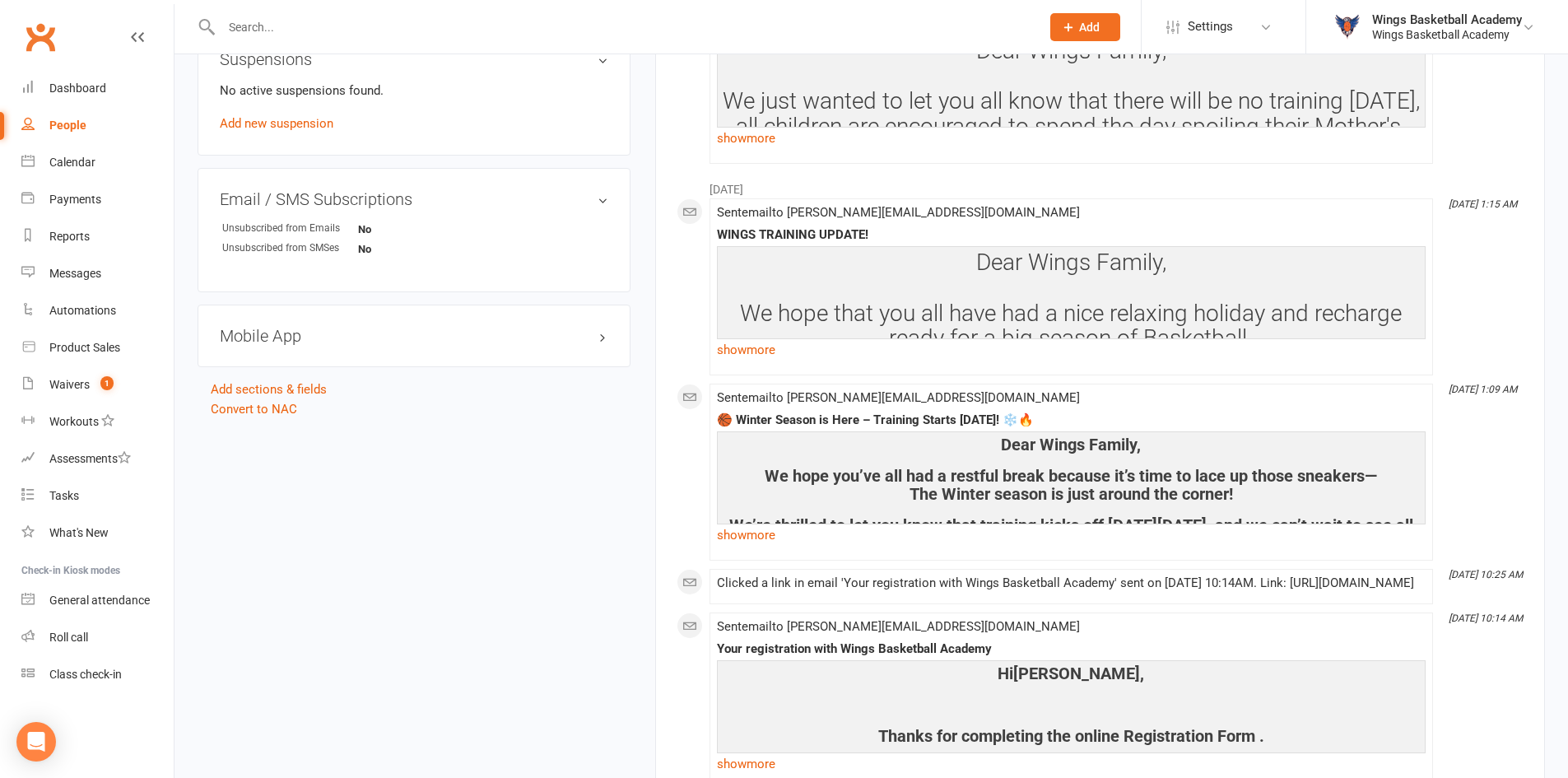
scroll to position [1153, 0]
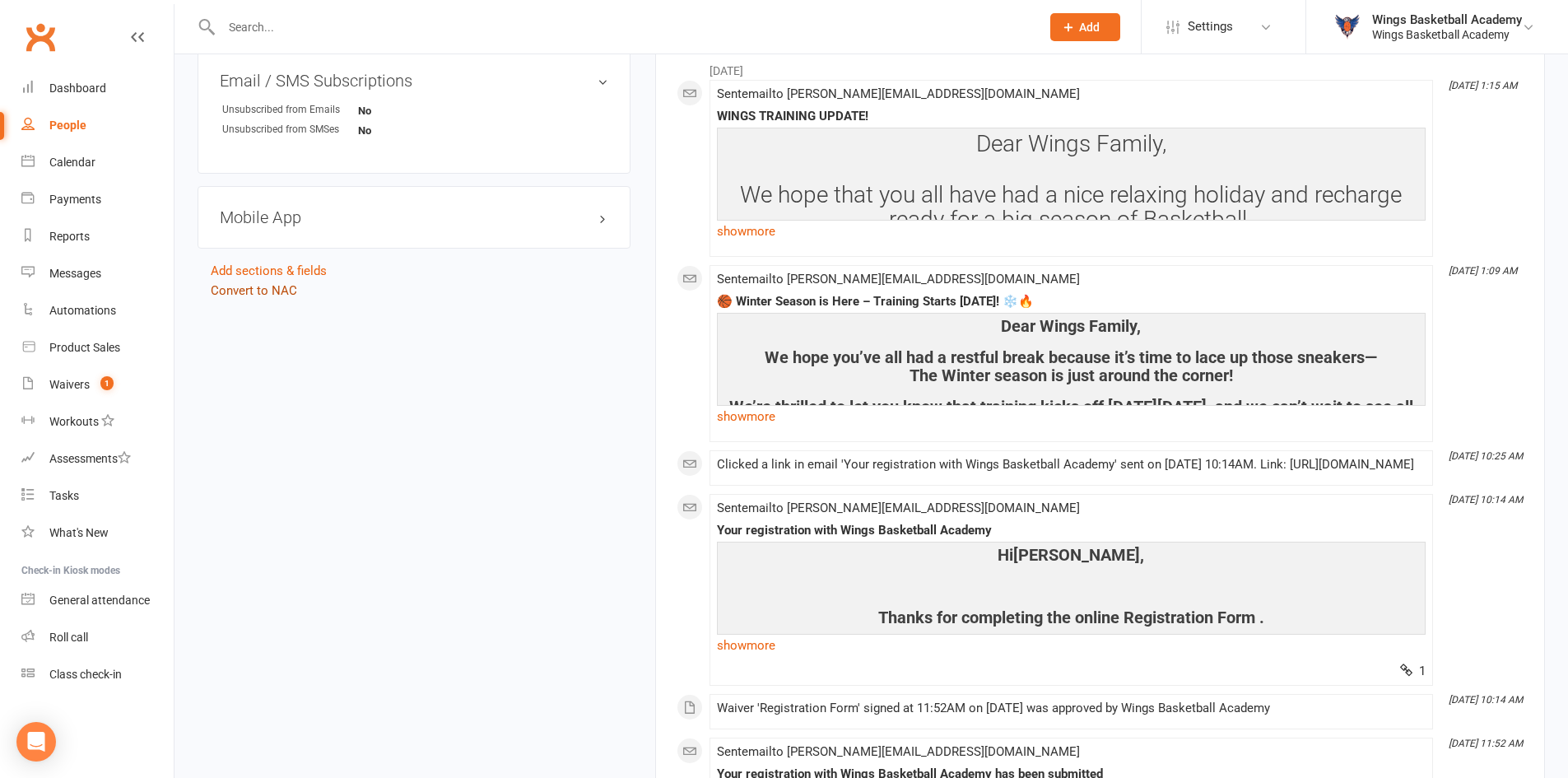
click at [276, 292] on link "Convert to NAC" at bounding box center [254, 290] width 87 height 15
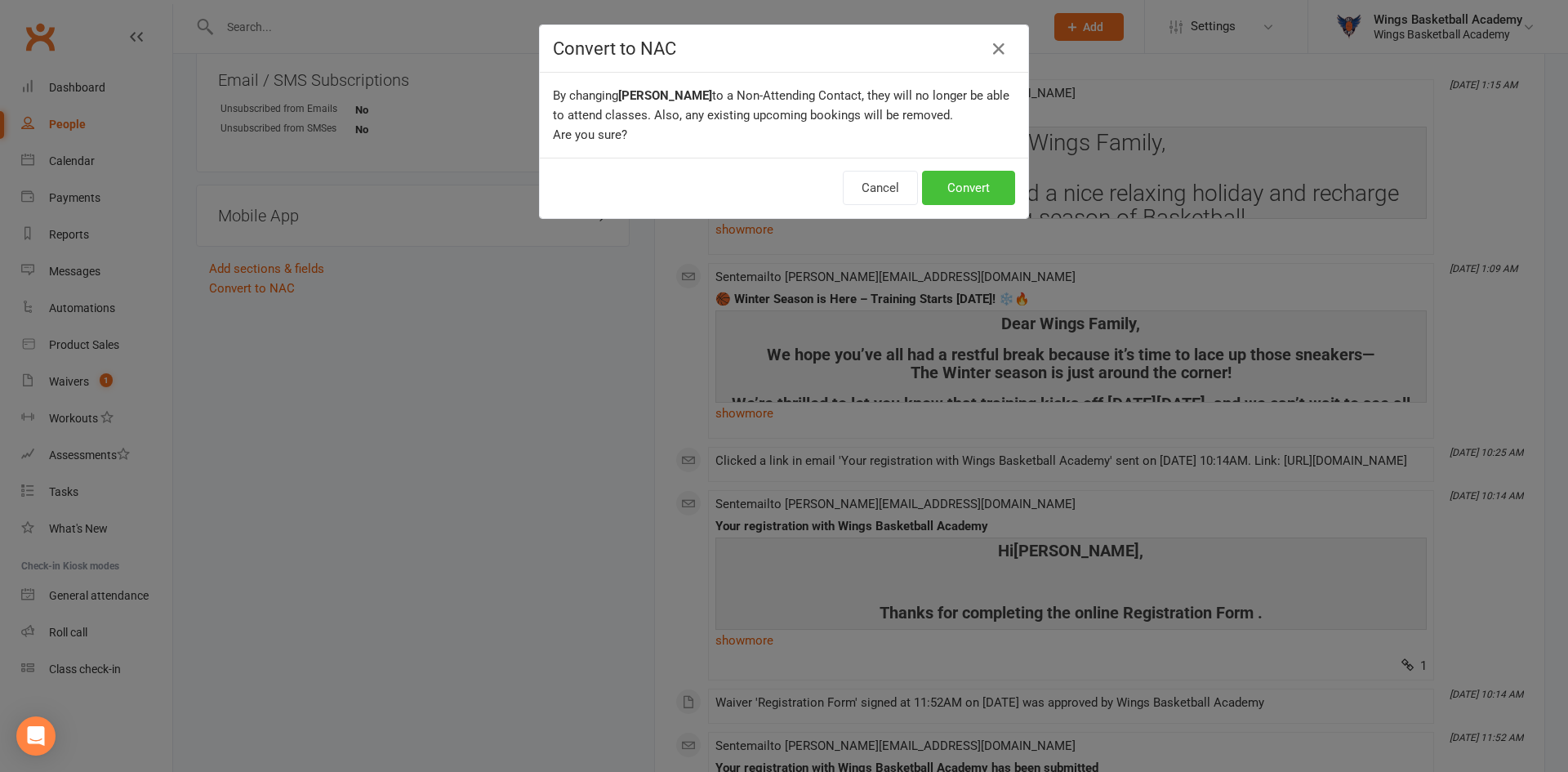
click at [960, 191] on button "Convert" at bounding box center [969, 188] width 93 height 34
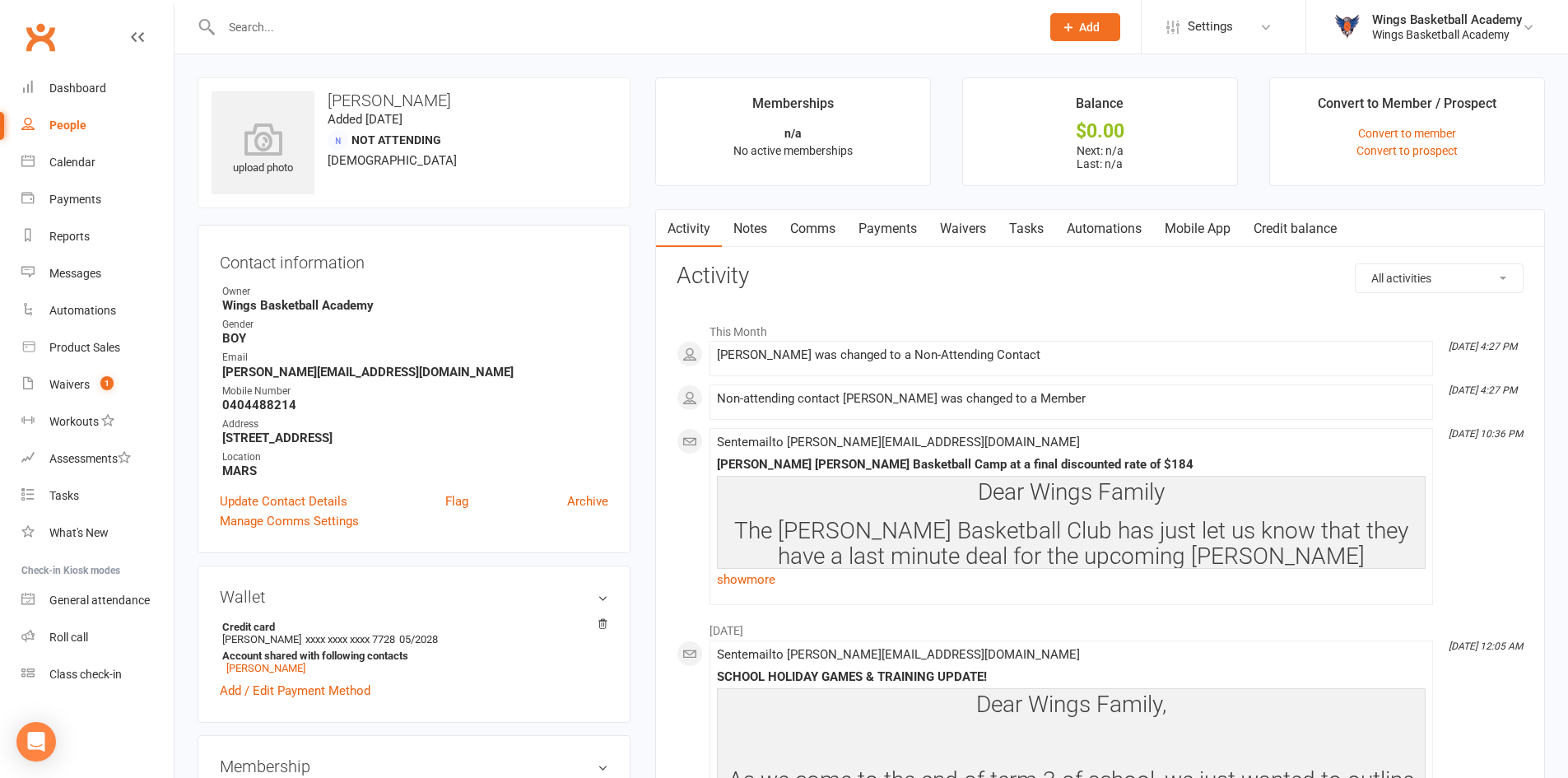
click at [416, 33] on input "text" at bounding box center [623, 27] width 812 height 23
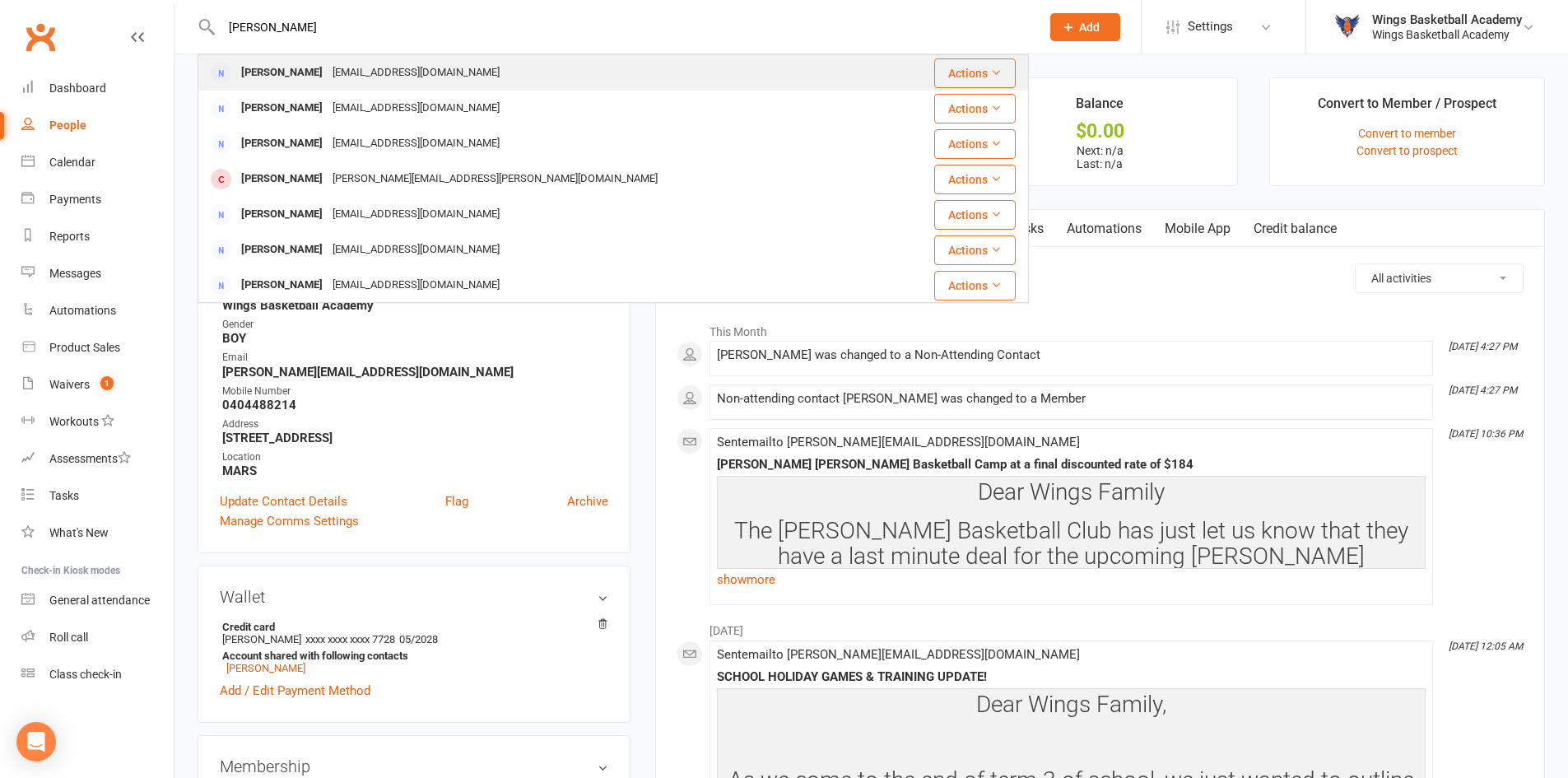
type input "[PERSON_NAME]"
click at [299, 73] on div "[PERSON_NAME]" at bounding box center [281, 73] width 92 height 24
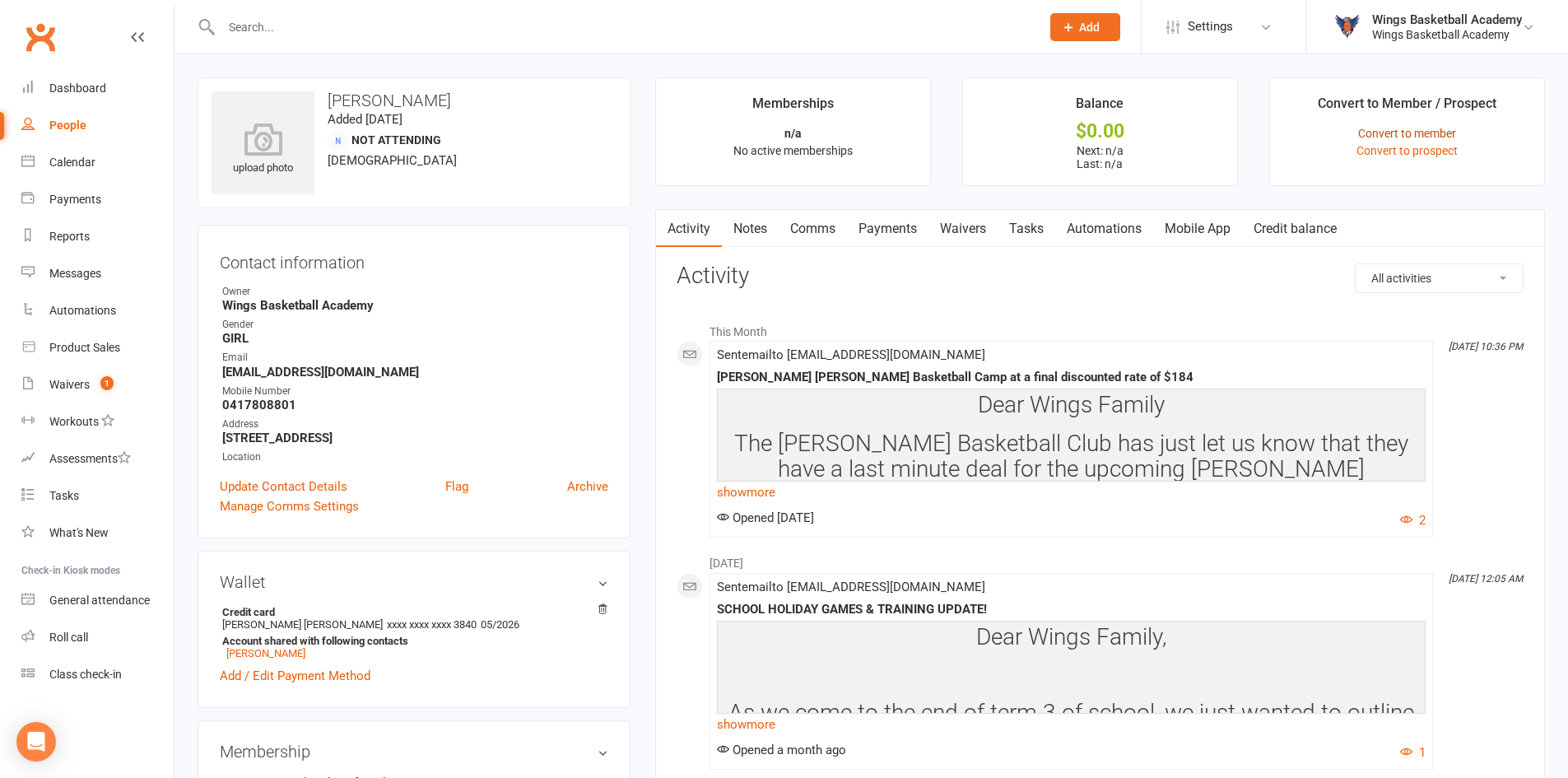
click at [1378, 130] on link "Convert to member" at bounding box center [1407, 134] width 98 height 13
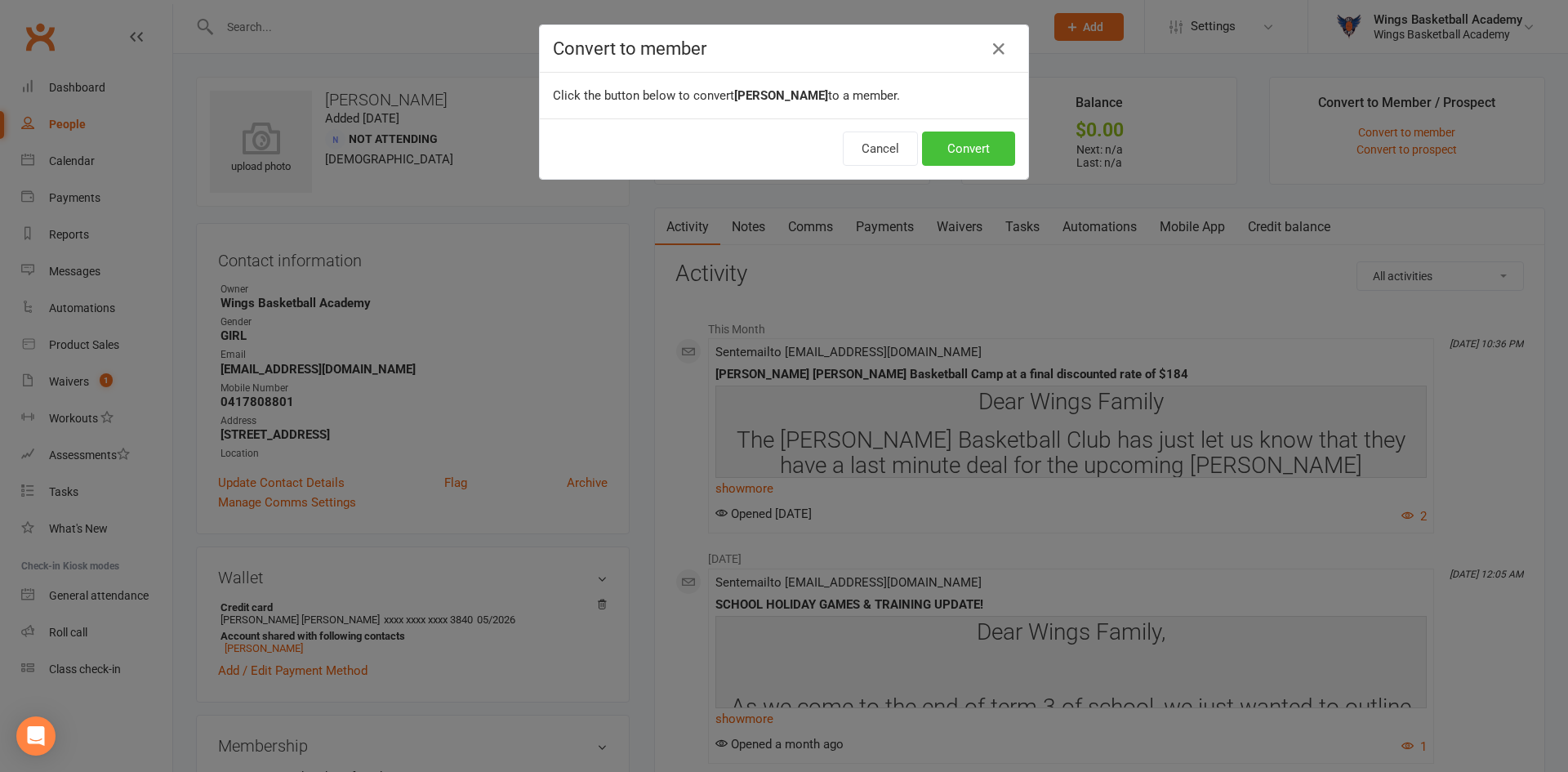
click at [965, 142] on button "Convert" at bounding box center [969, 149] width 93 height 34
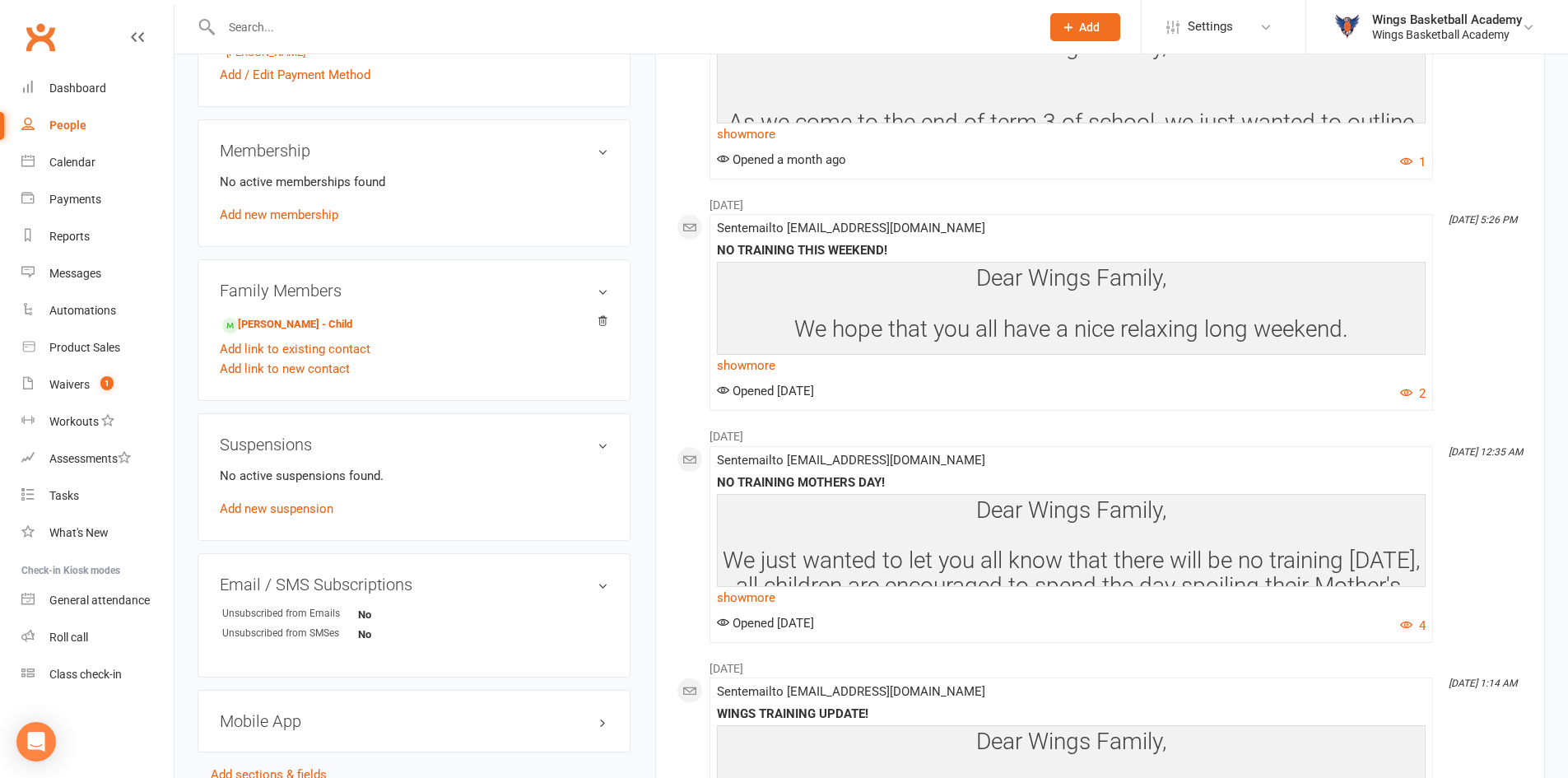
scroll to position [823, 0]
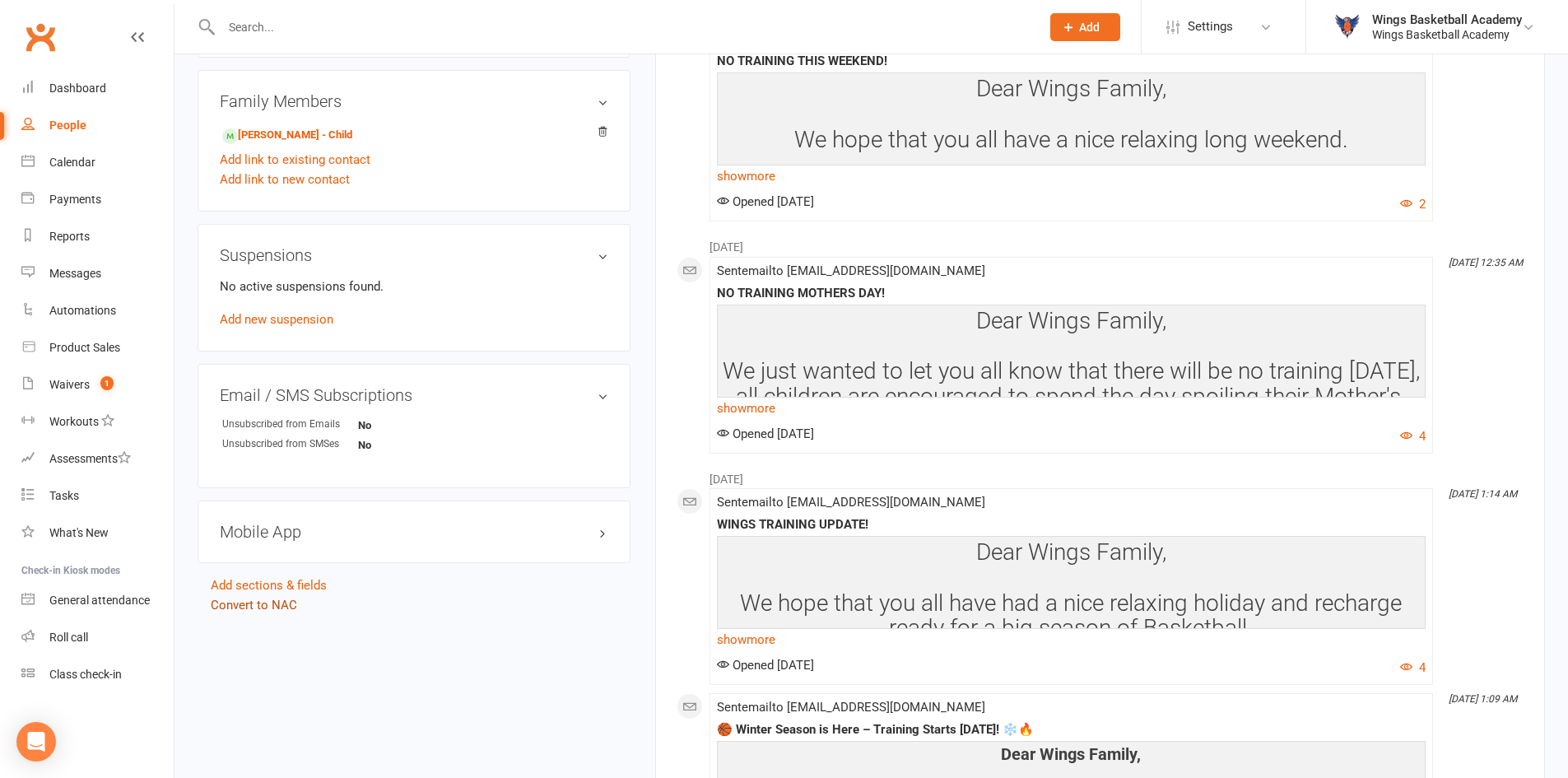
click at [278, 602] on link "Convert to NAC" at bounding box center [254, 606] width 87 height 15
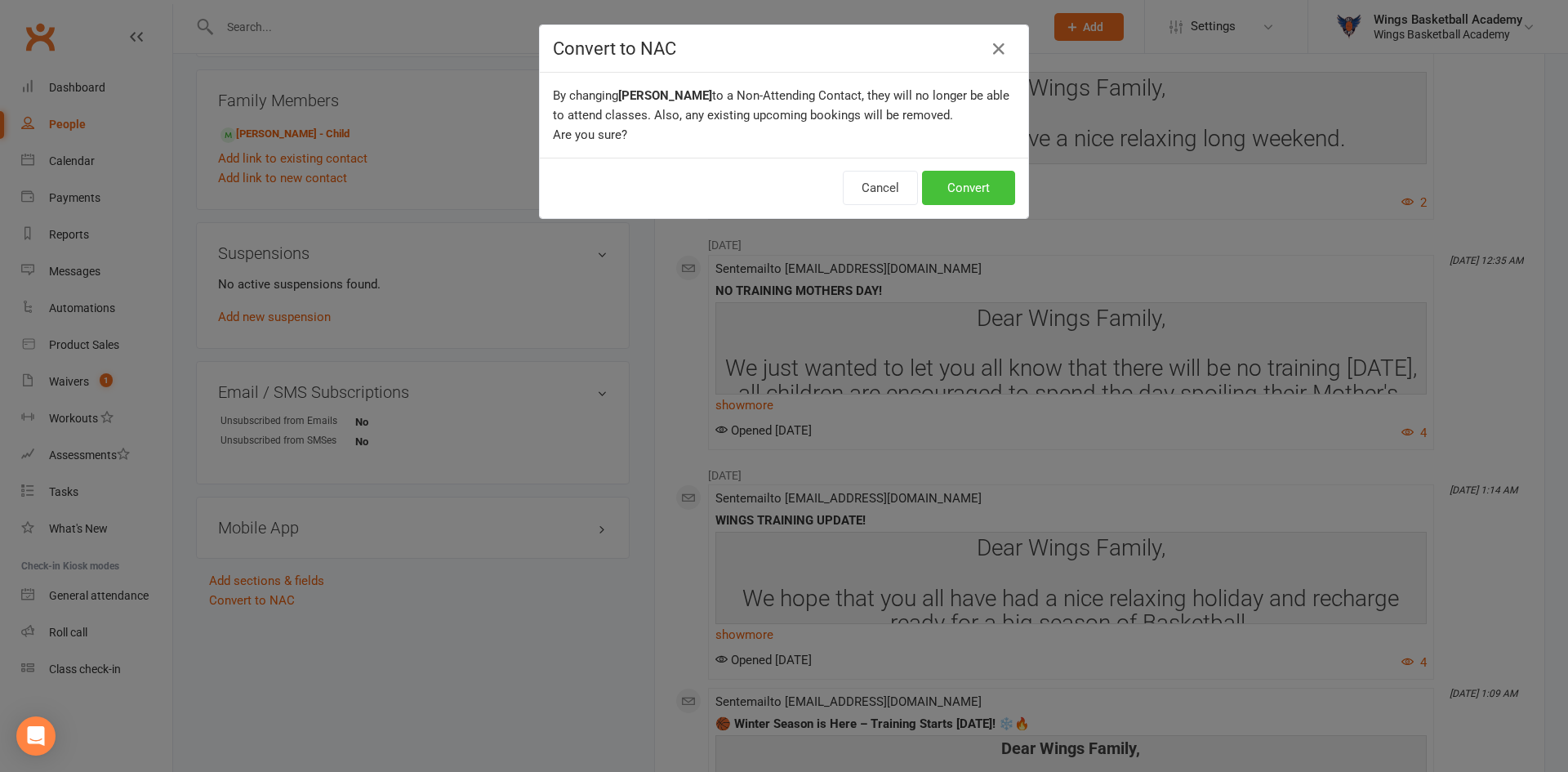
click at [935, 183] on button "Convert" at bounding box center [969, 188] width 93 height 34
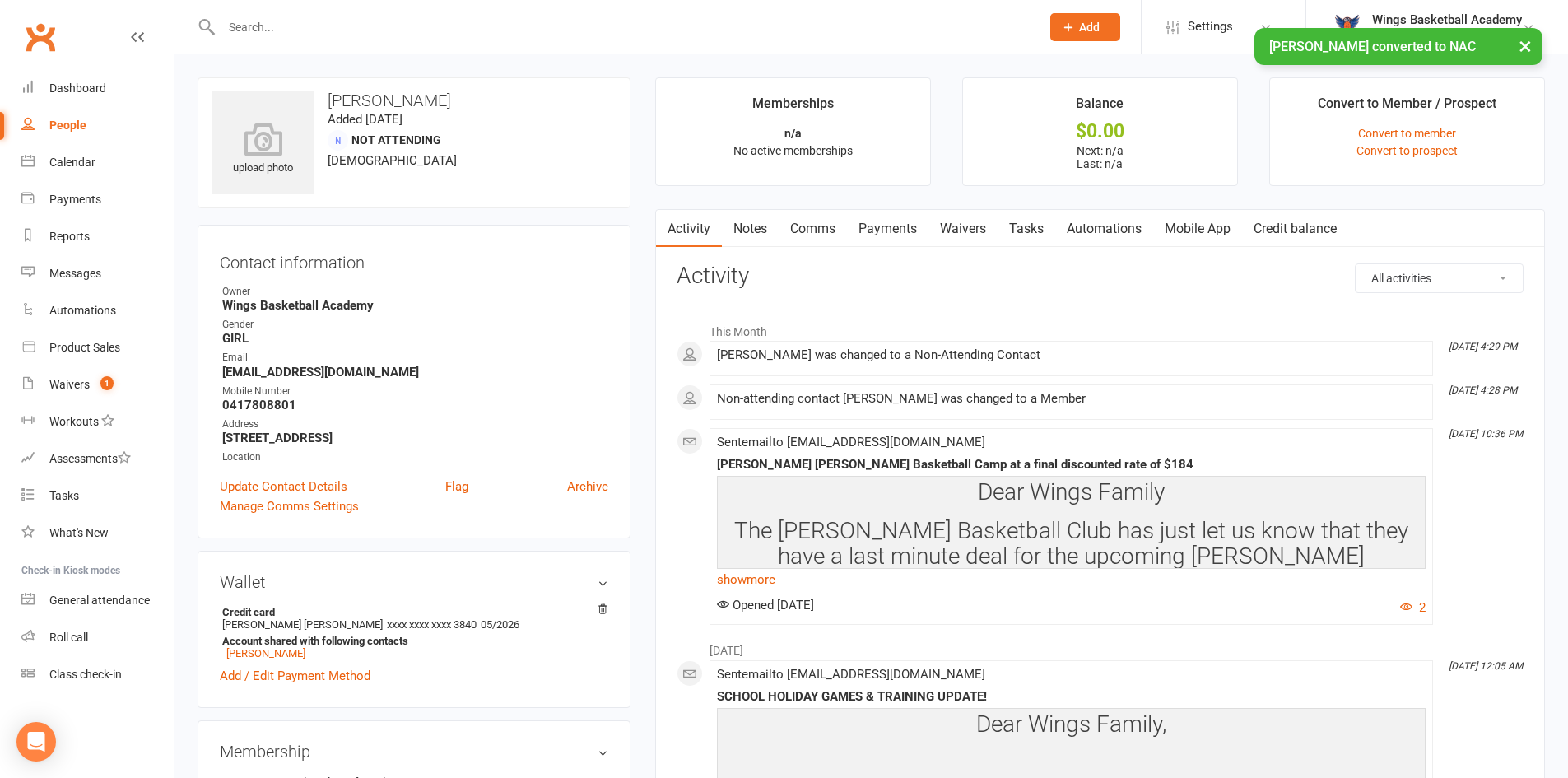
click at [323, 28] on div "× [PERSON_NAME] converted to NAC" at bounding box center [773, 28] width 1547 height 0
click at [318, 16] on input "text" at bounding box center [623, 27] width 812 height 23
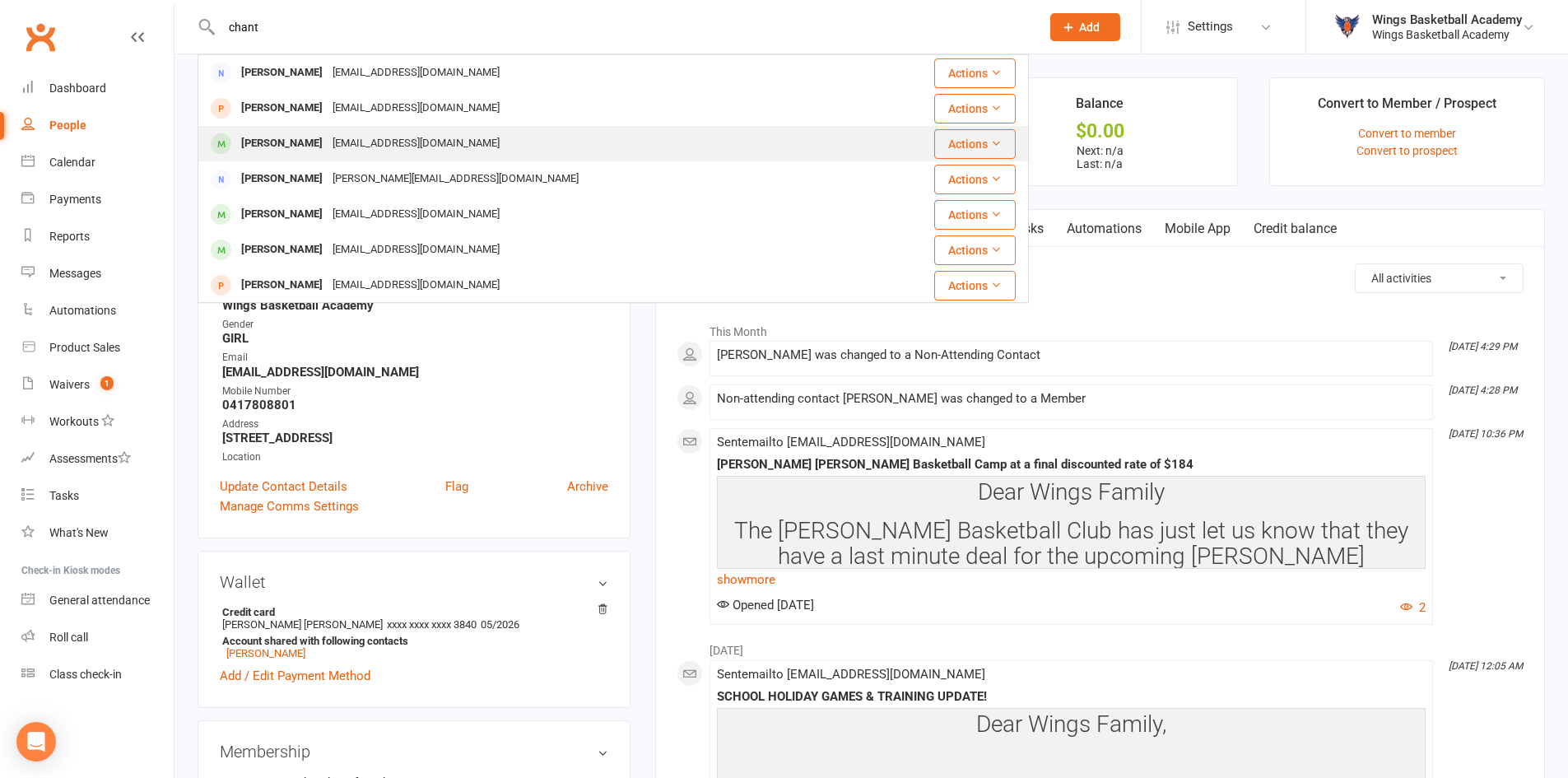
type input "chant"
click at [290, 144] on div "[PERSON_NAME]" at bounding box center [281, 144] width 92 height 24
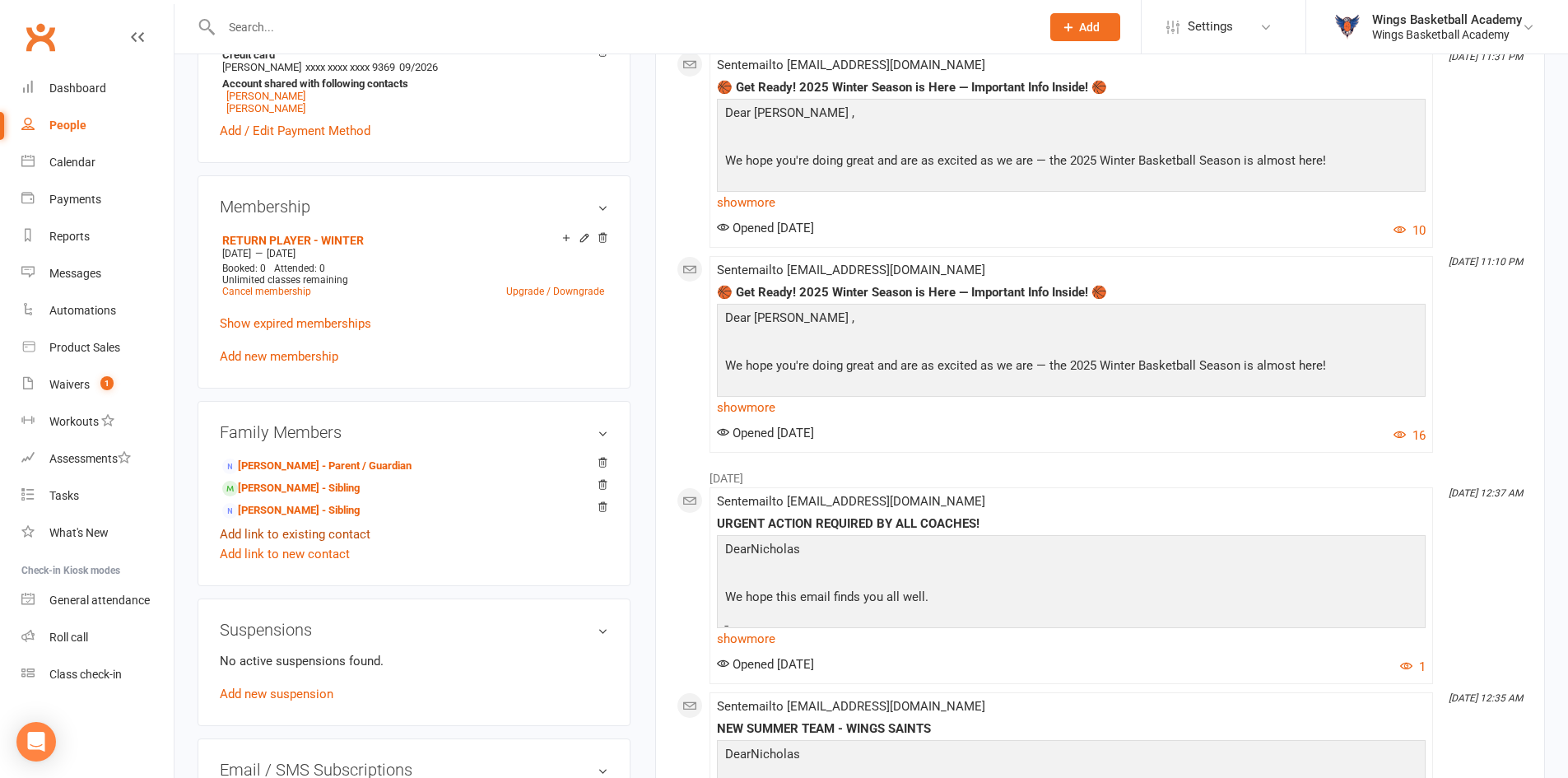
scroll to position [658, 0]
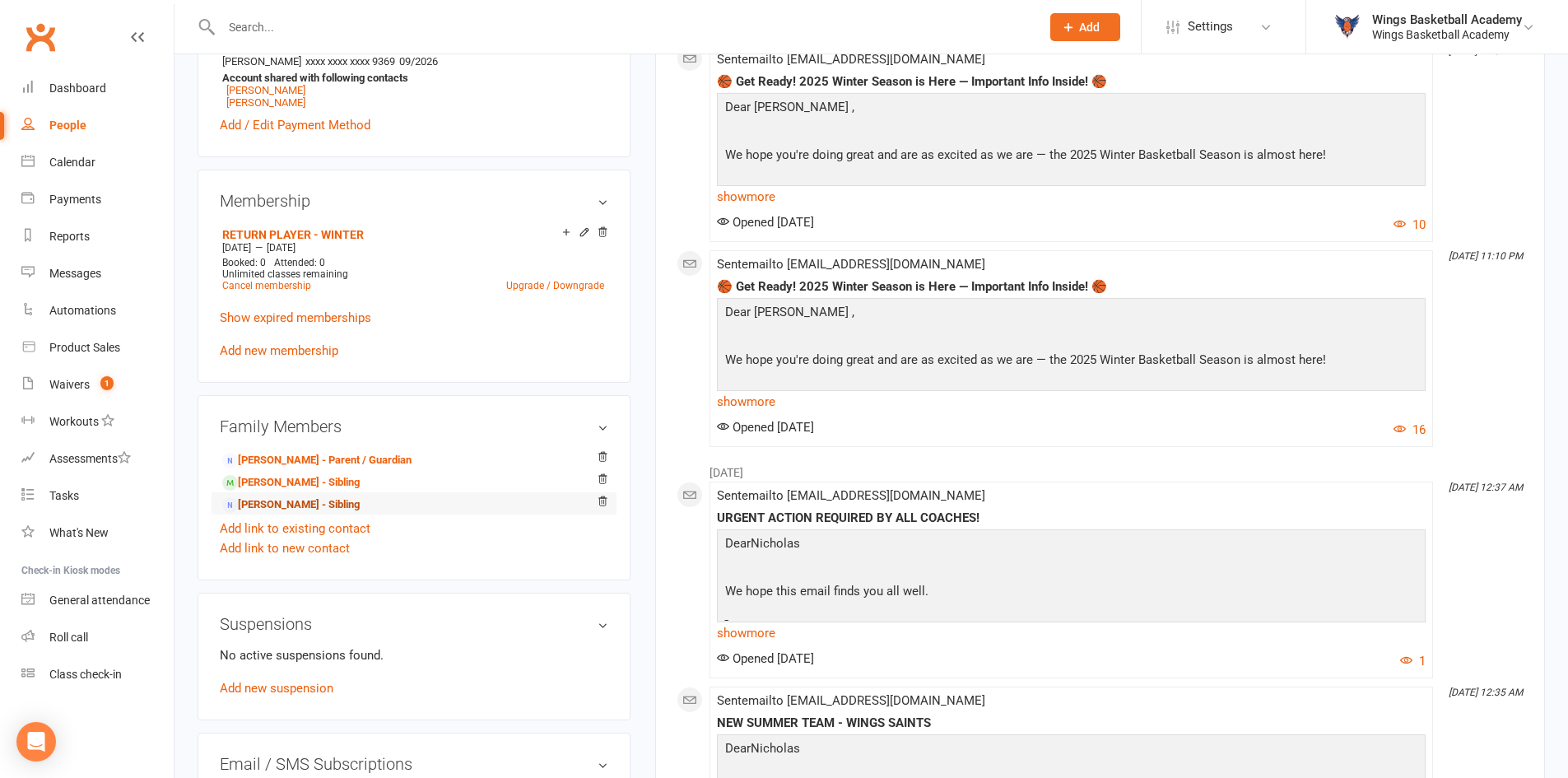
click at [281, 503] on link "[PERSON_NAME] - Sibling" at bounding box center [290, 505] width 138 height 17
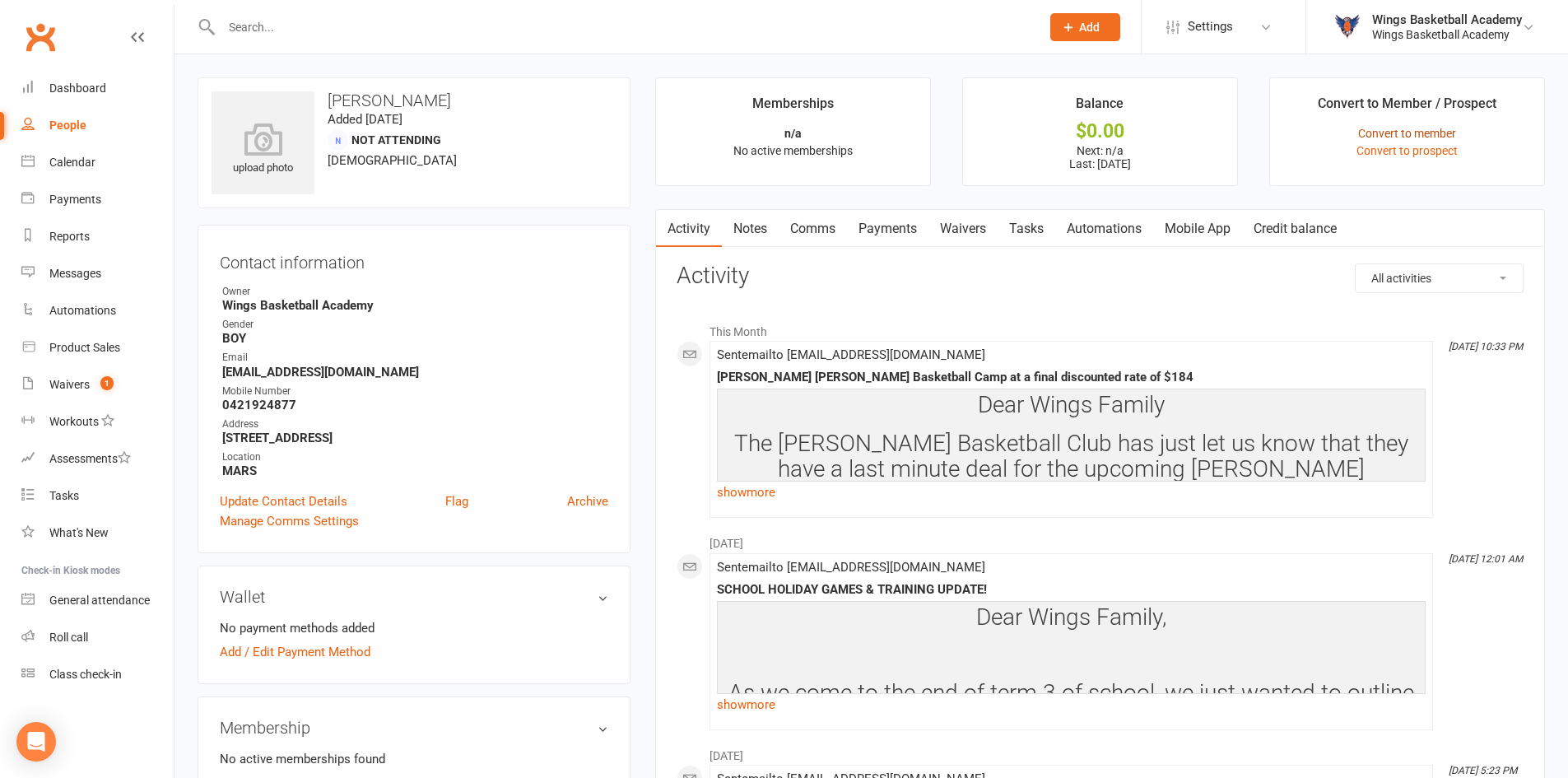
click at [1396, 127] on link "Convert to member" at bounding box center [1407, 134] width 98 height 13
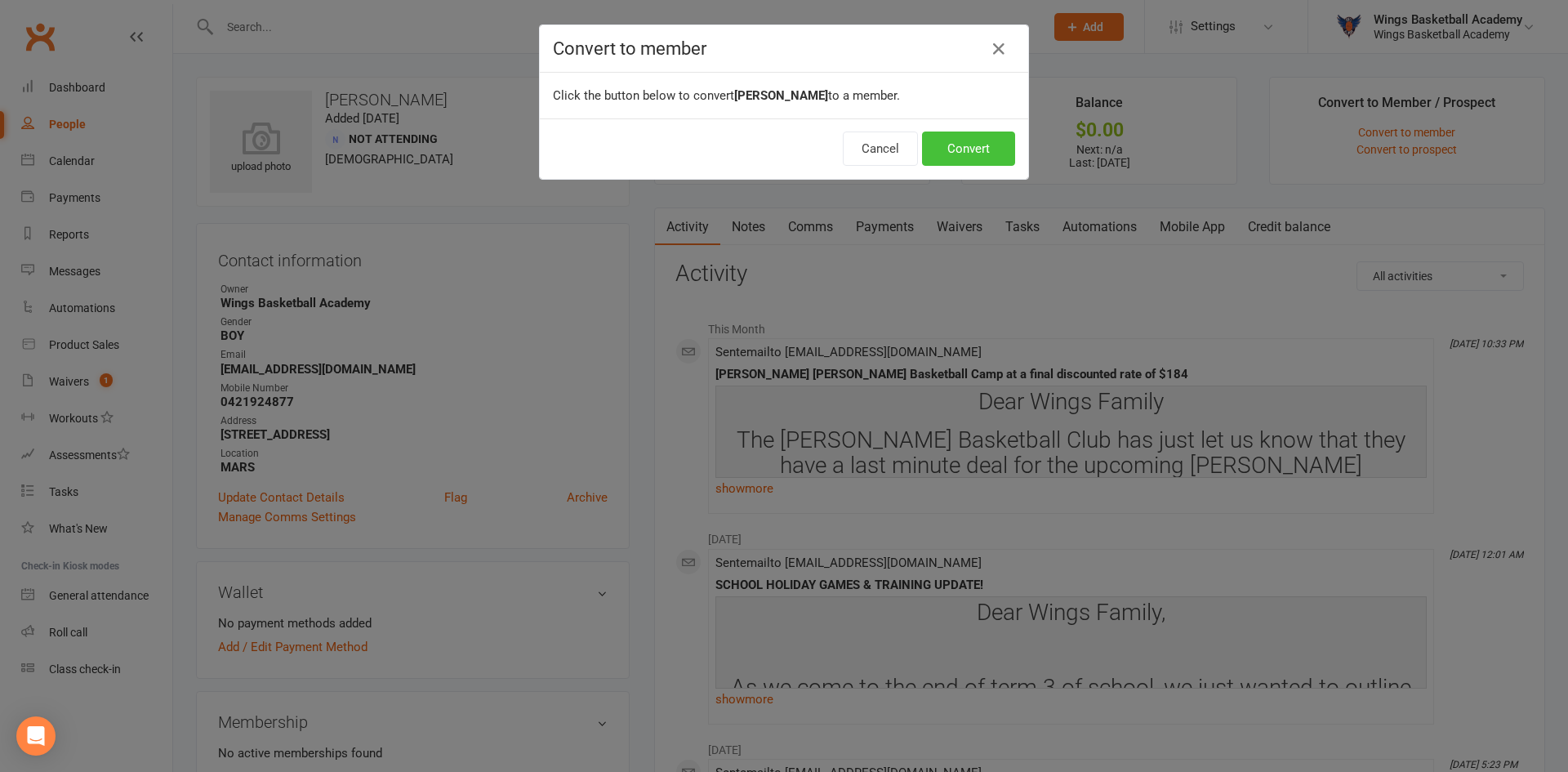
click at [964, 147] on button "Convert" at bounding box center [969, 149] width 93 height 34
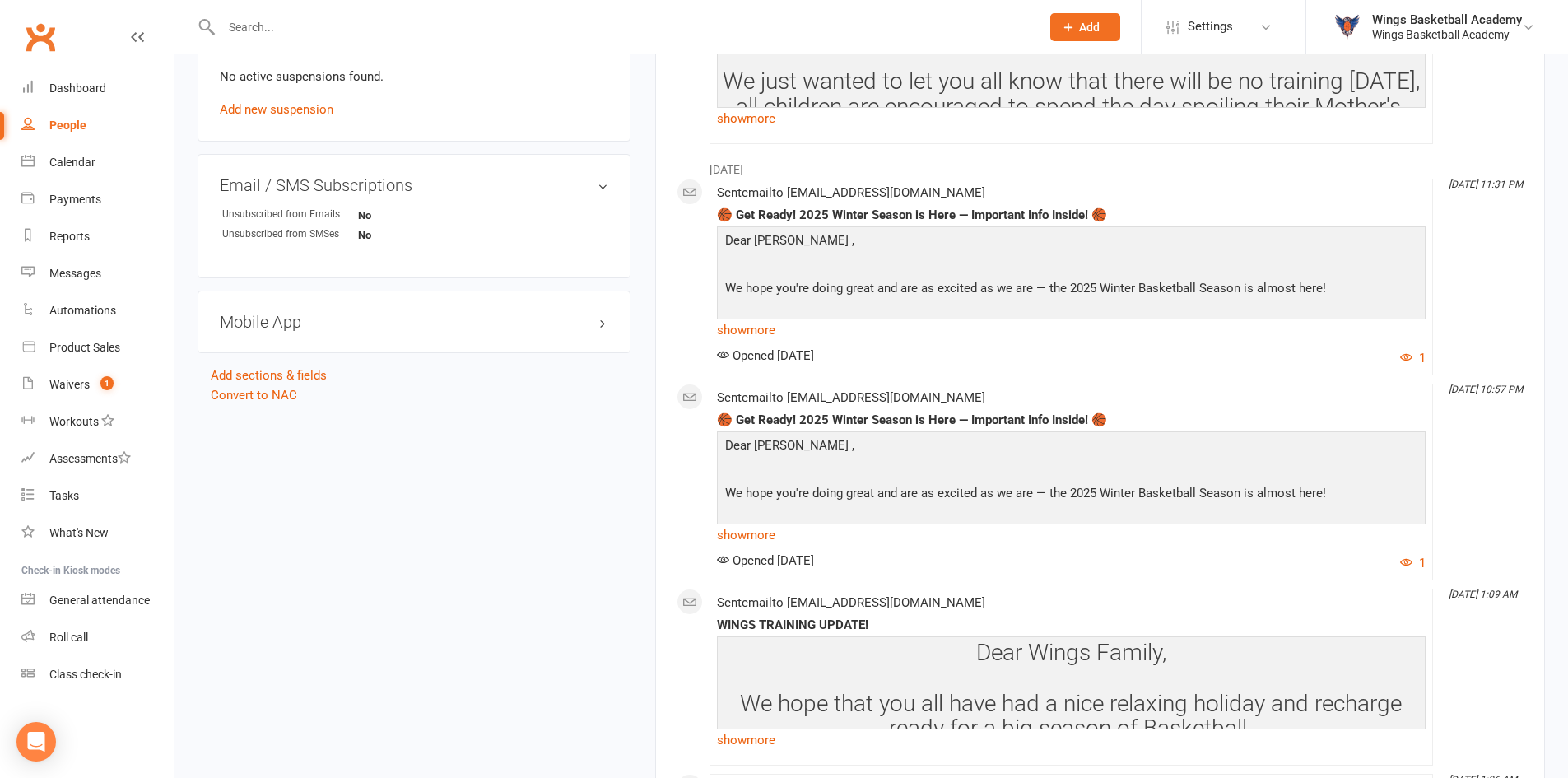
scroll to position [1071, 0]
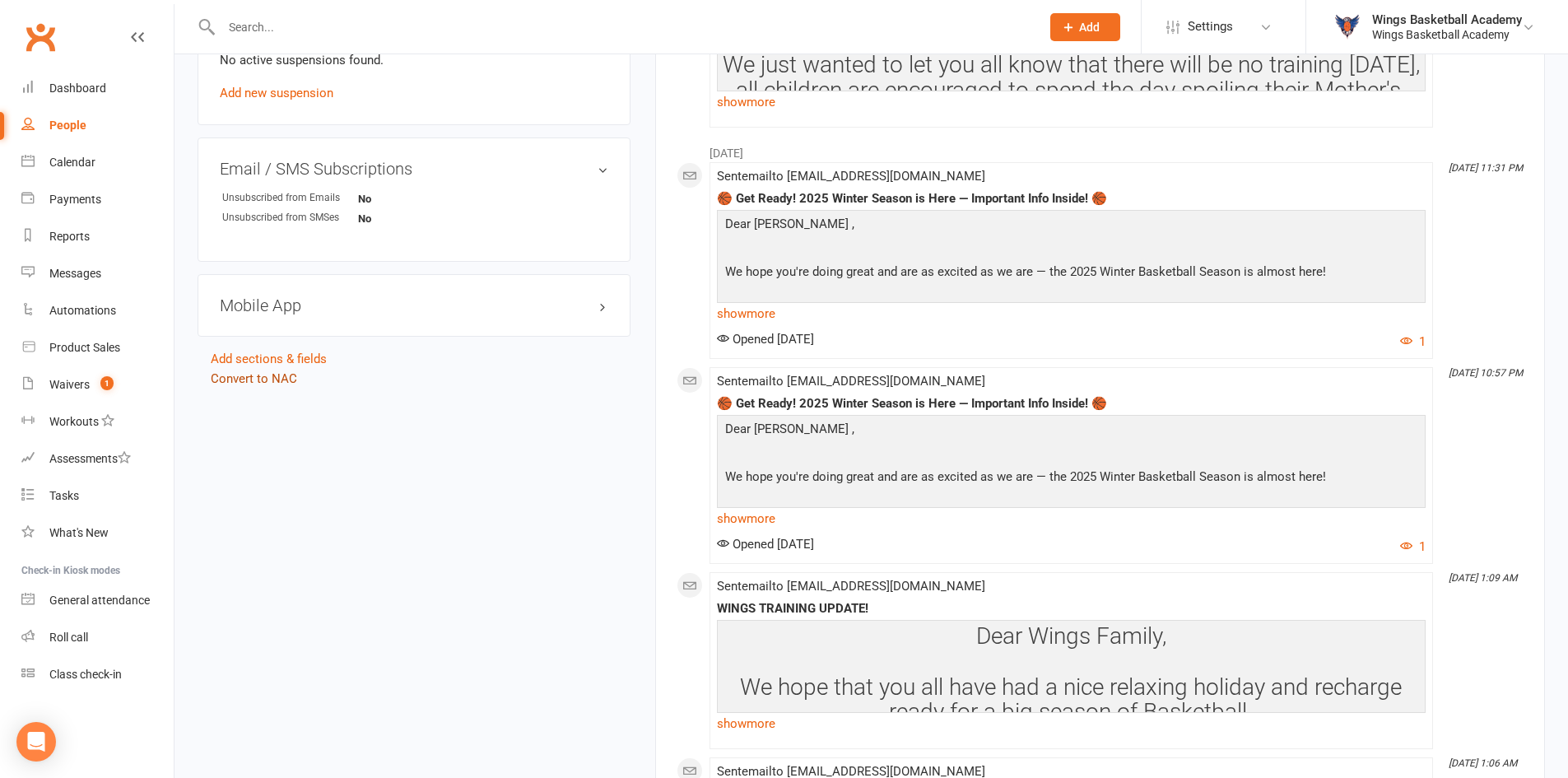
click at [283, 379] on link "Convert to NAC" at bounding box center [254, 379] width 87 height 15
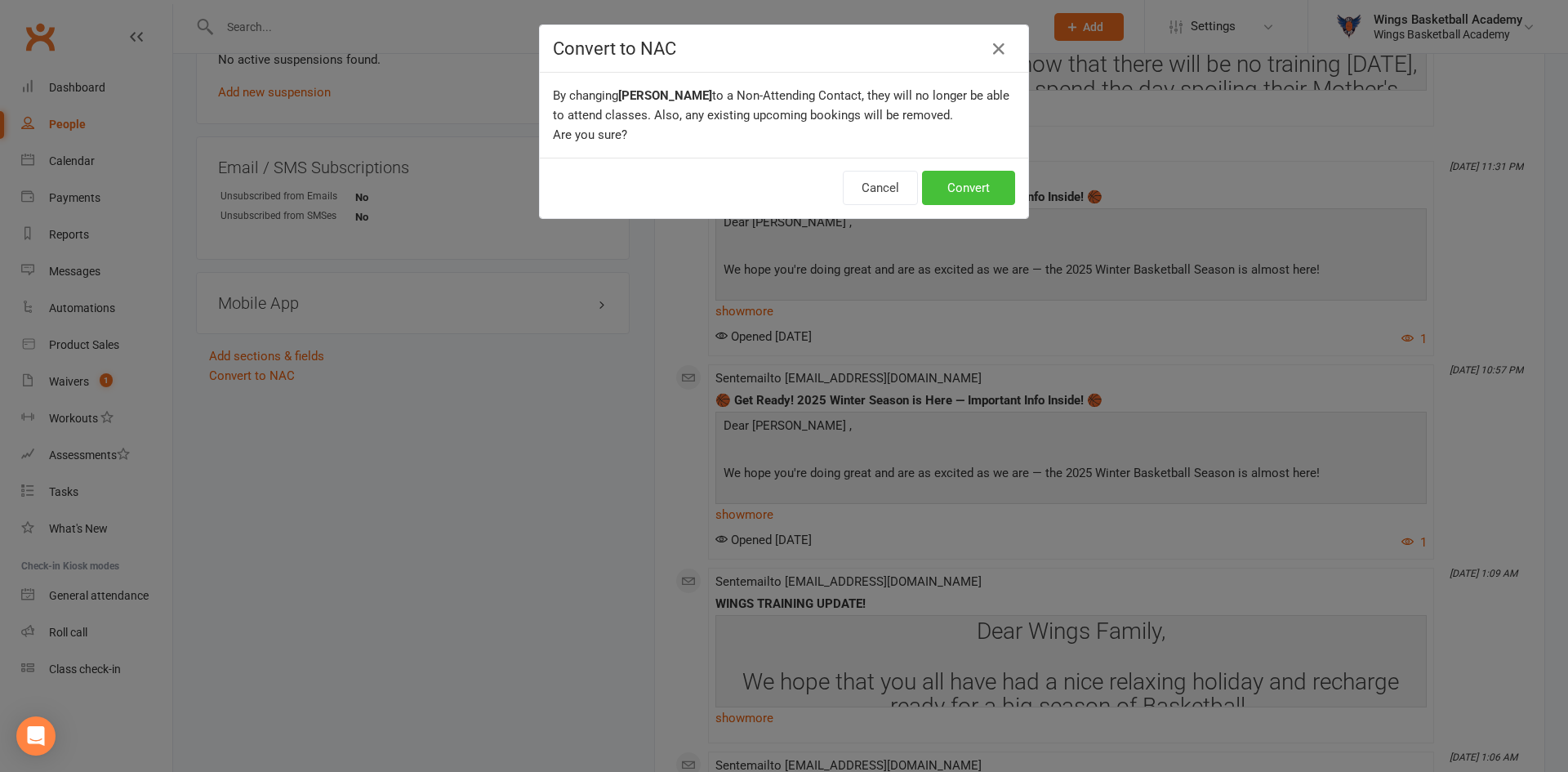
click at [958, 192] on button "Convert" at bounding box center [969, 188] width 93 height 34
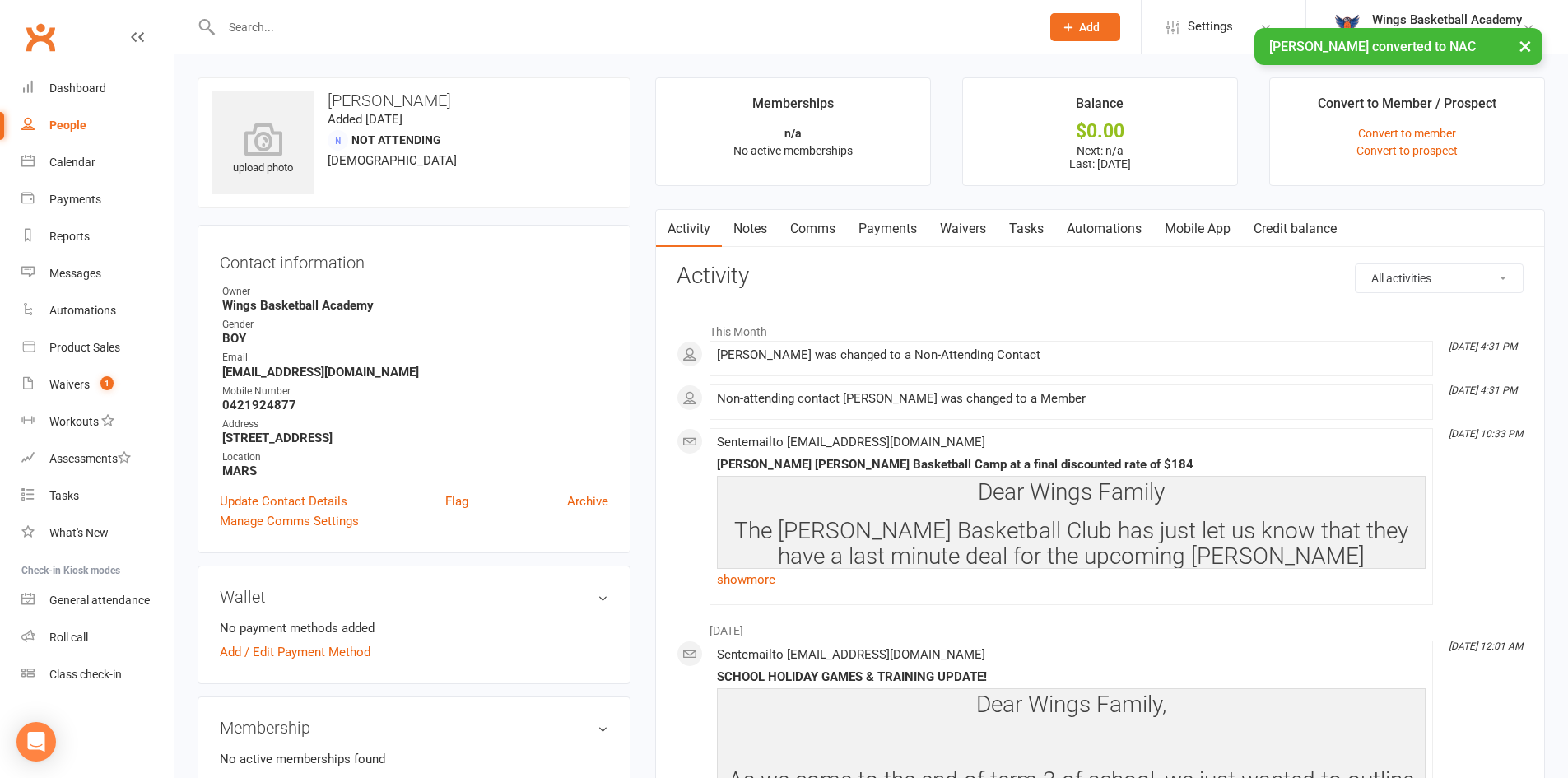
click at [308, 28] on div "× [PERSON_NAME] converted to NAC" at bounding box center [773, 28] width 1547 height 0
click at [309, 24] on input "text" at bounding box center [623, 27] width 812 height 23
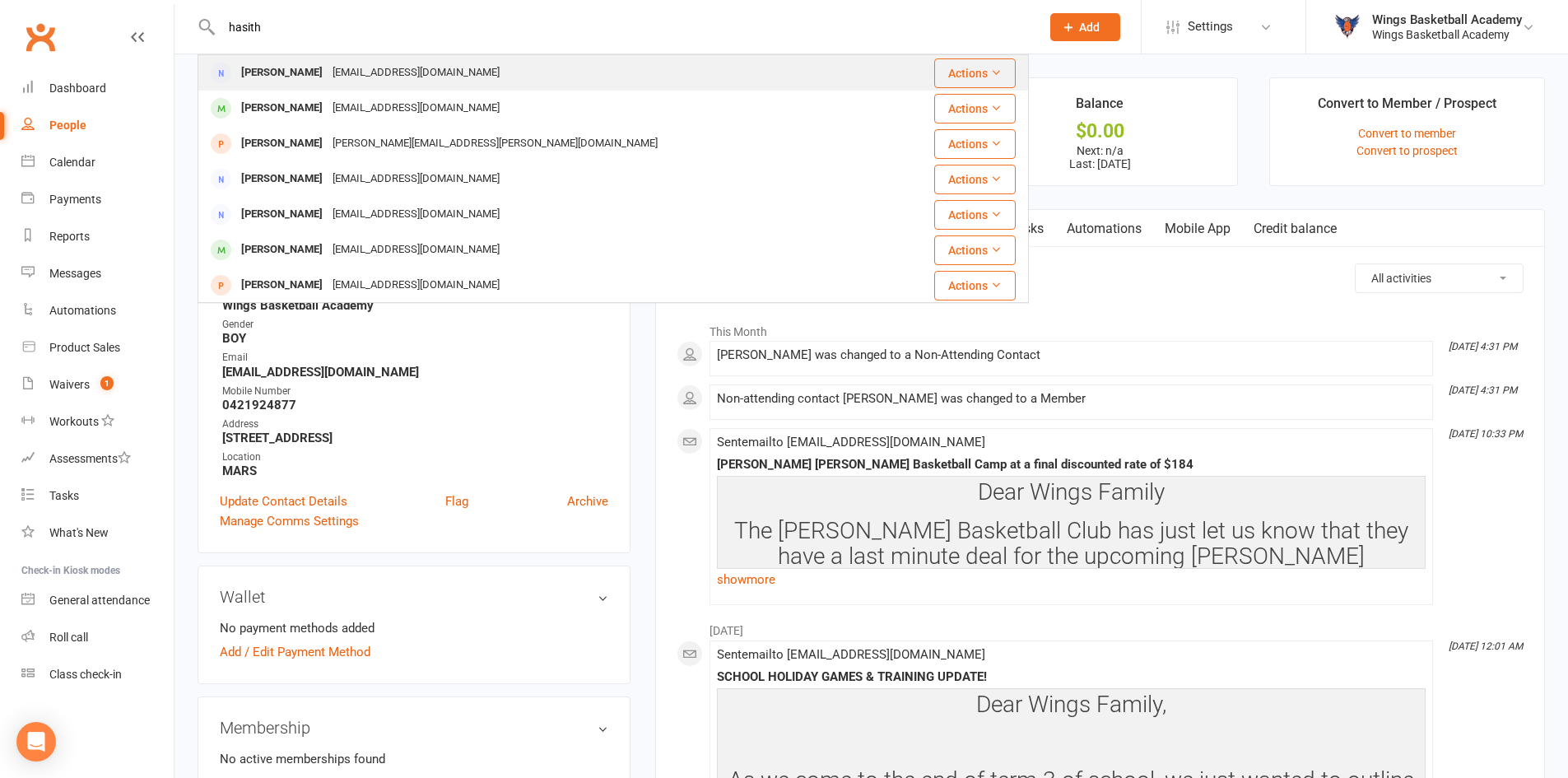
type input "hasith"
click at [285, 70] on div "[PERSON_NAME]" at bounding box center [281, 73] width 92 height 24
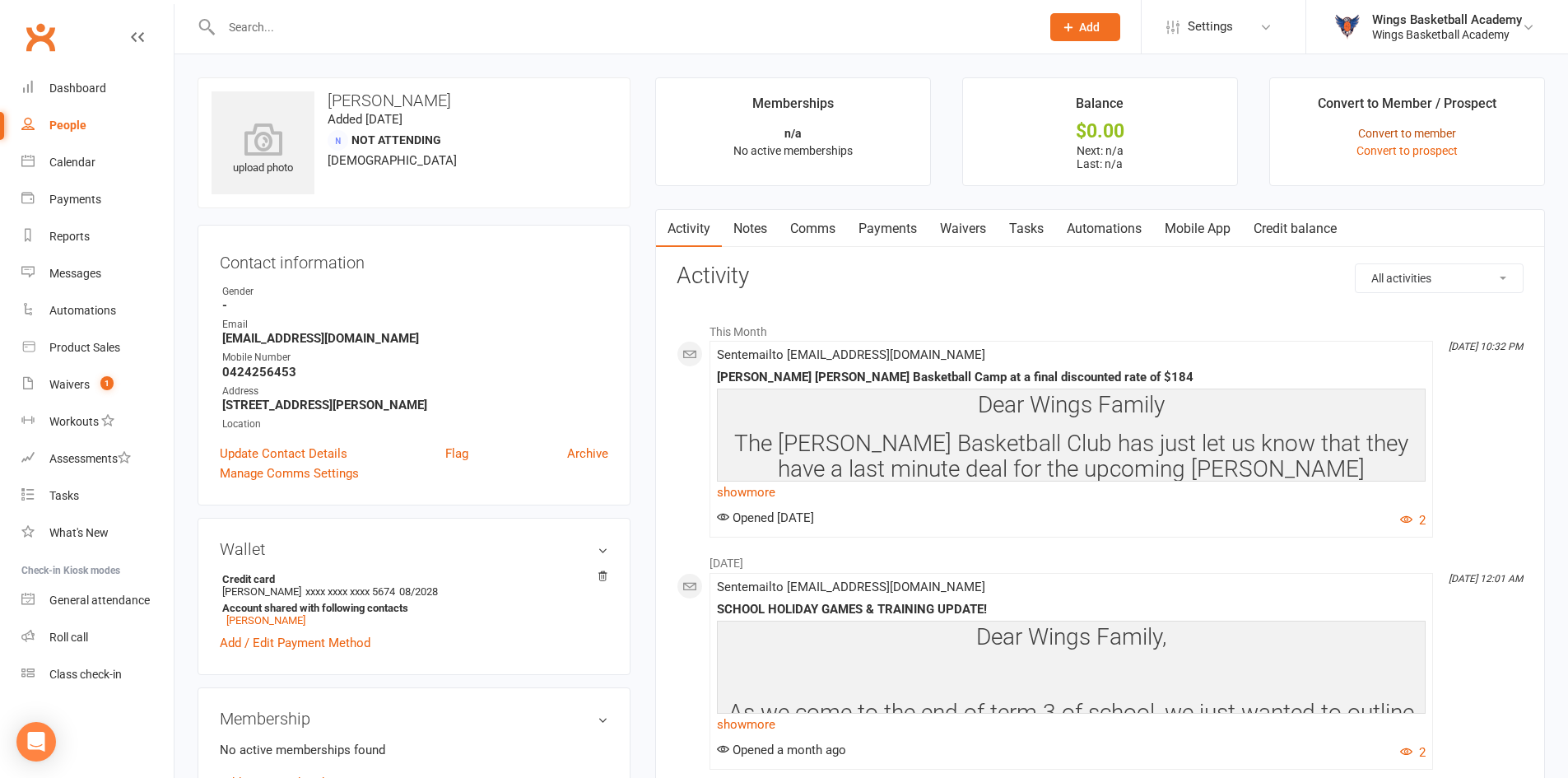
click at [1412, 130] on link "Convert to member" at bounding box center [1407, 134] width 98 height 13
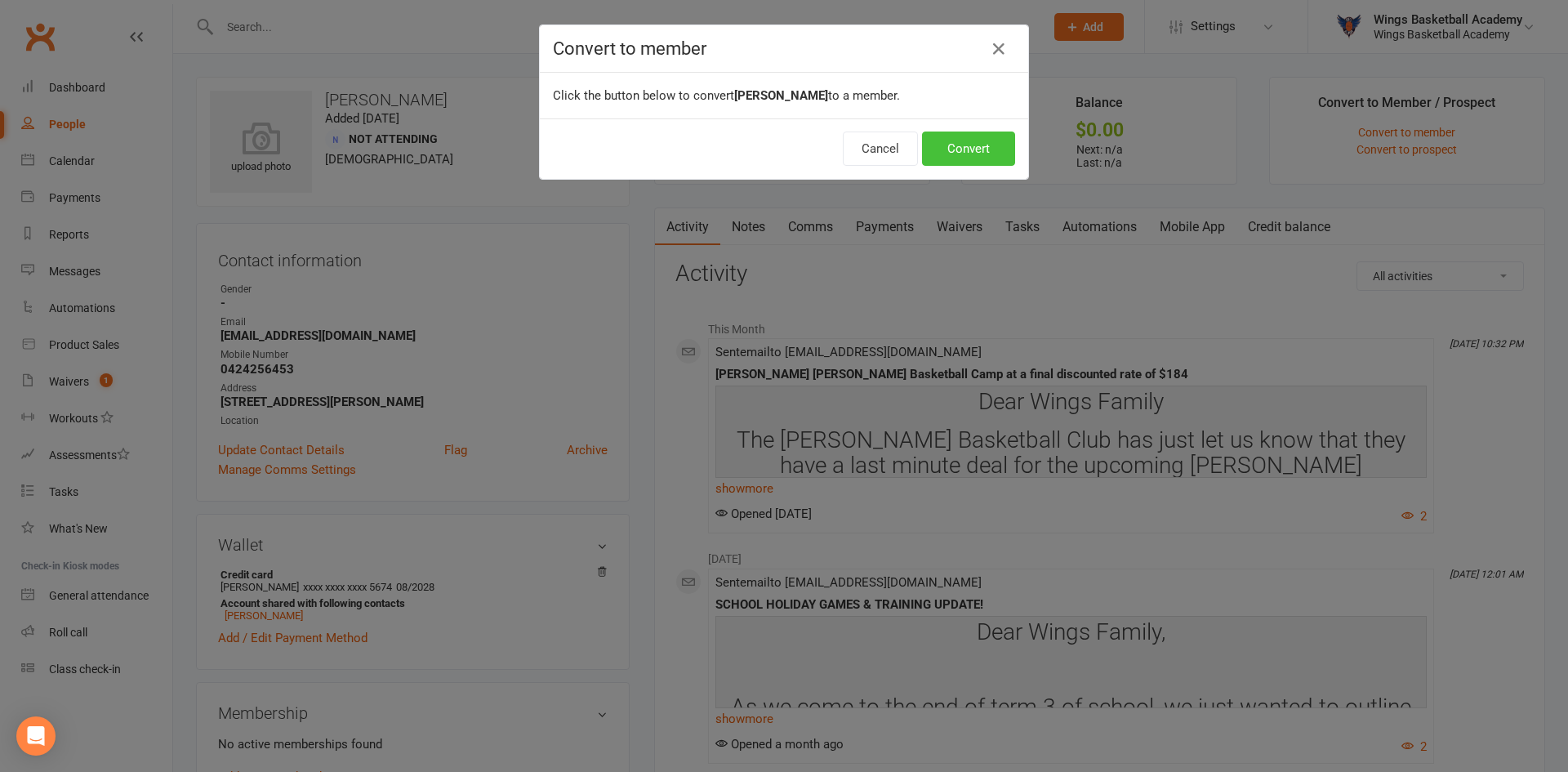
click at [957, 152] on button "Convert" at bounding box center [969, 149] width 93 height 34
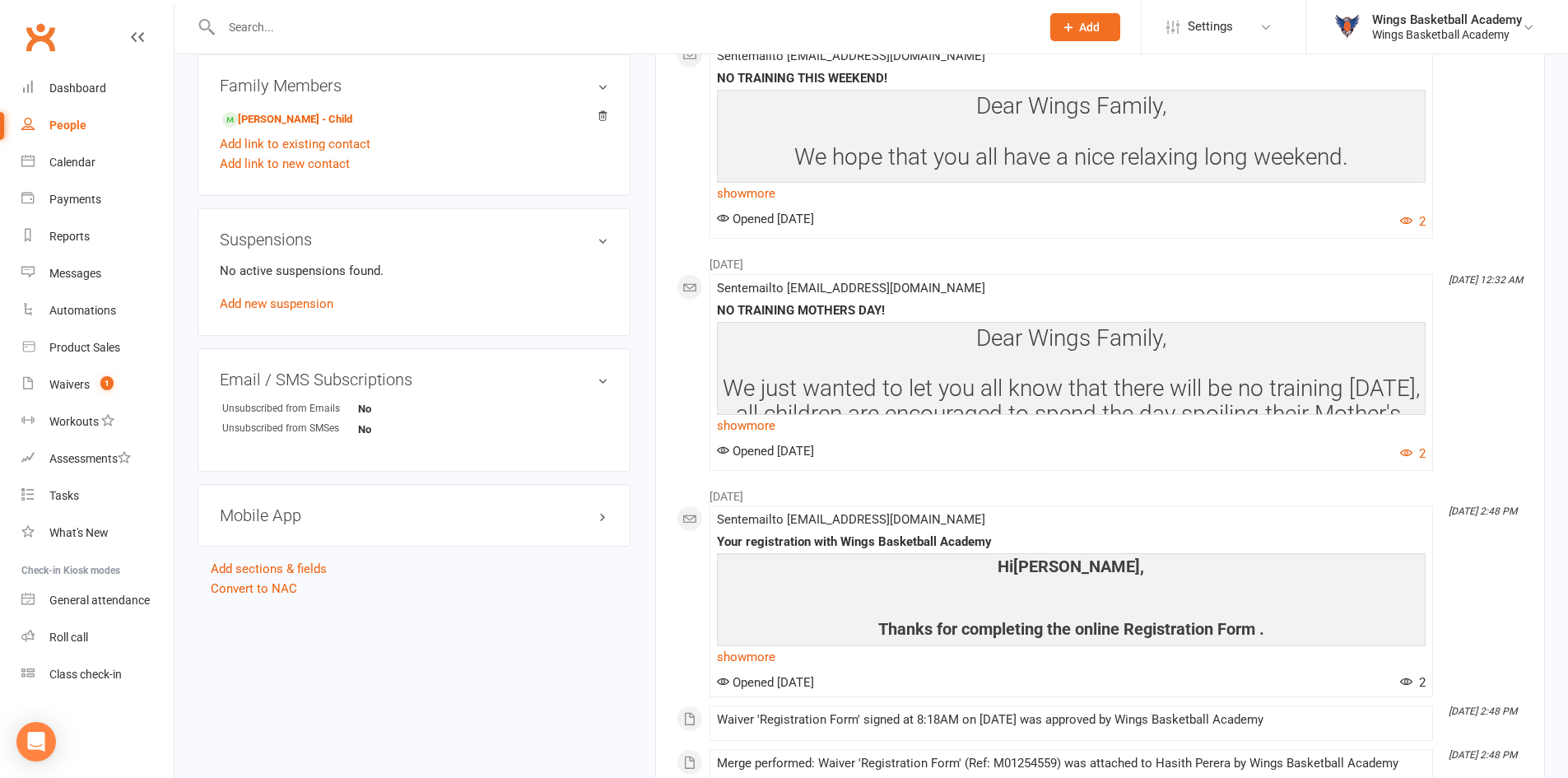
scroll to position [988, 0]
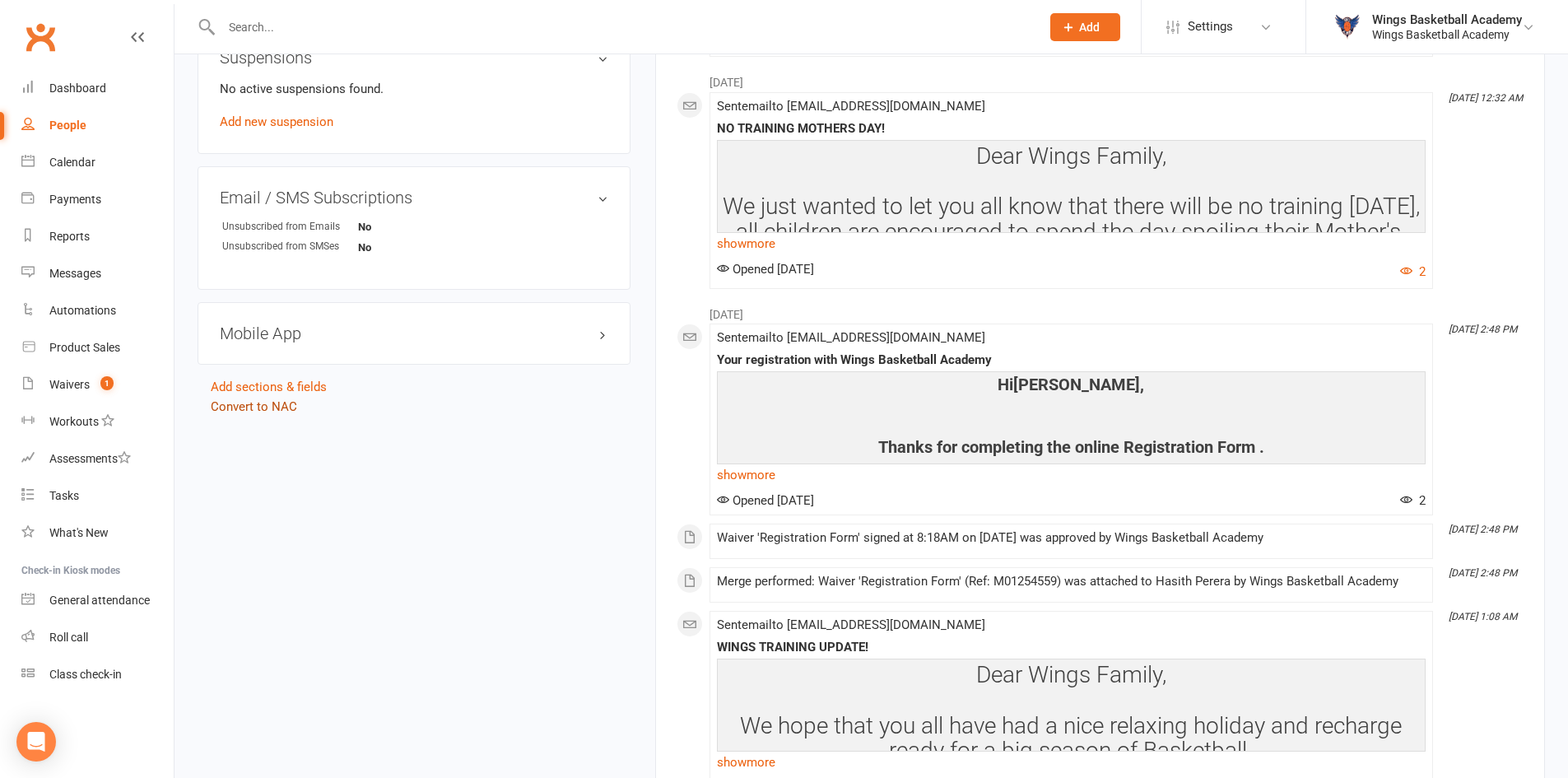
click at [279, 403] on link "Convert to NAC" at bounding box center [254, 407] width 87 height 15
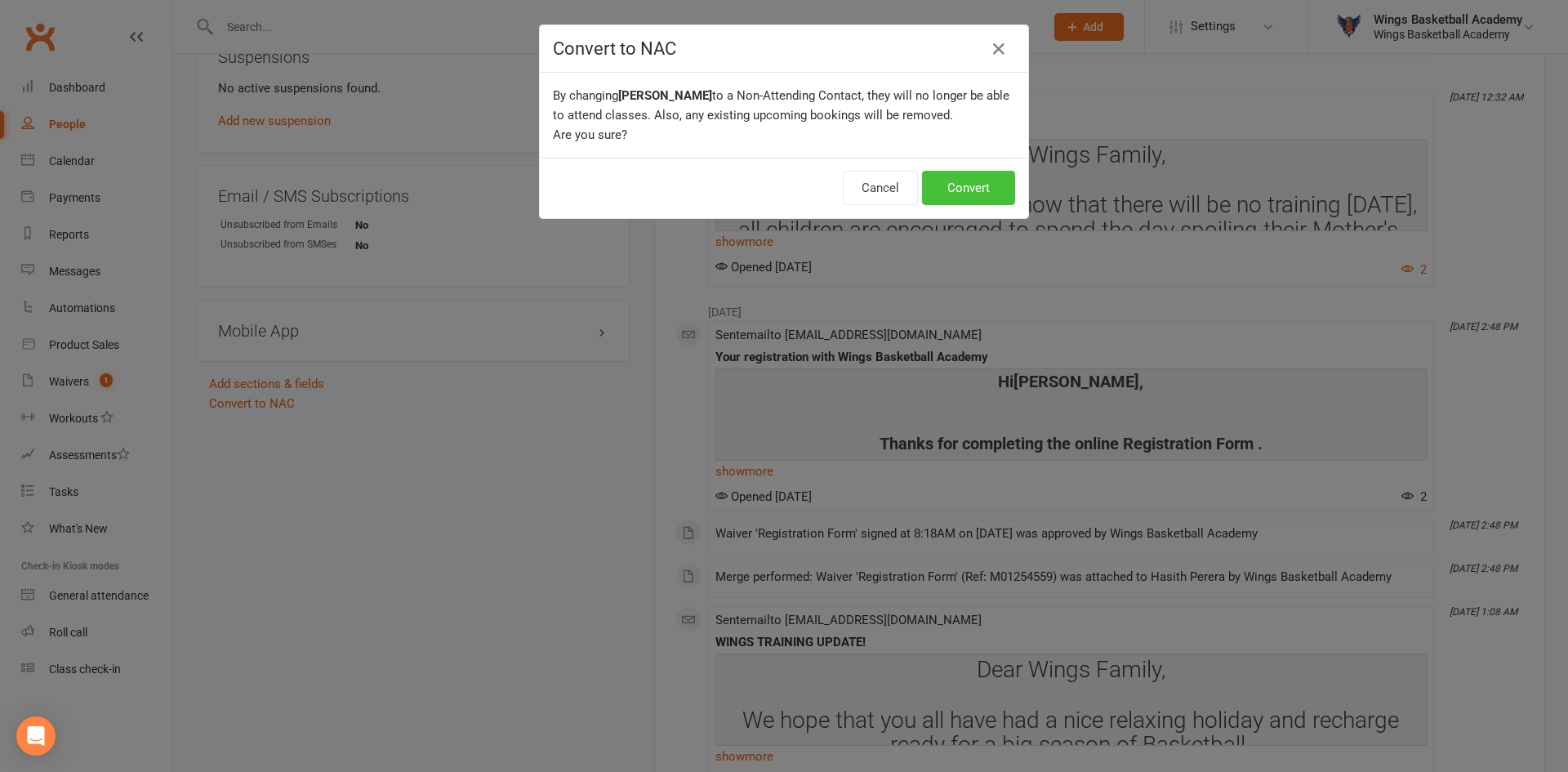
click at [961, 181] on button "Convert" at bounding box center [969, 188] width 93 height 34
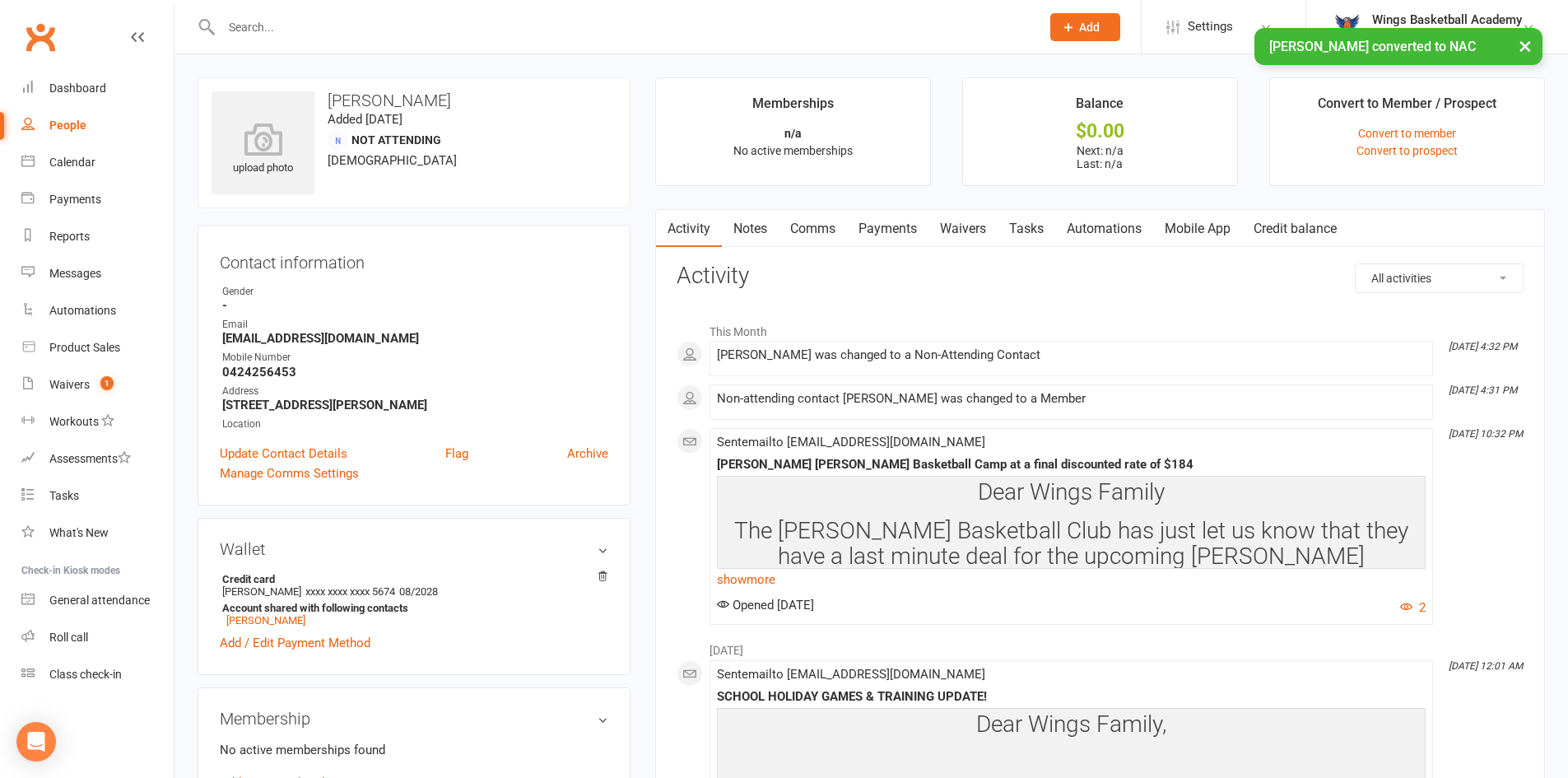
click at [329, 23] on input "text" at bounding box center [623, 27] width 812 height 23
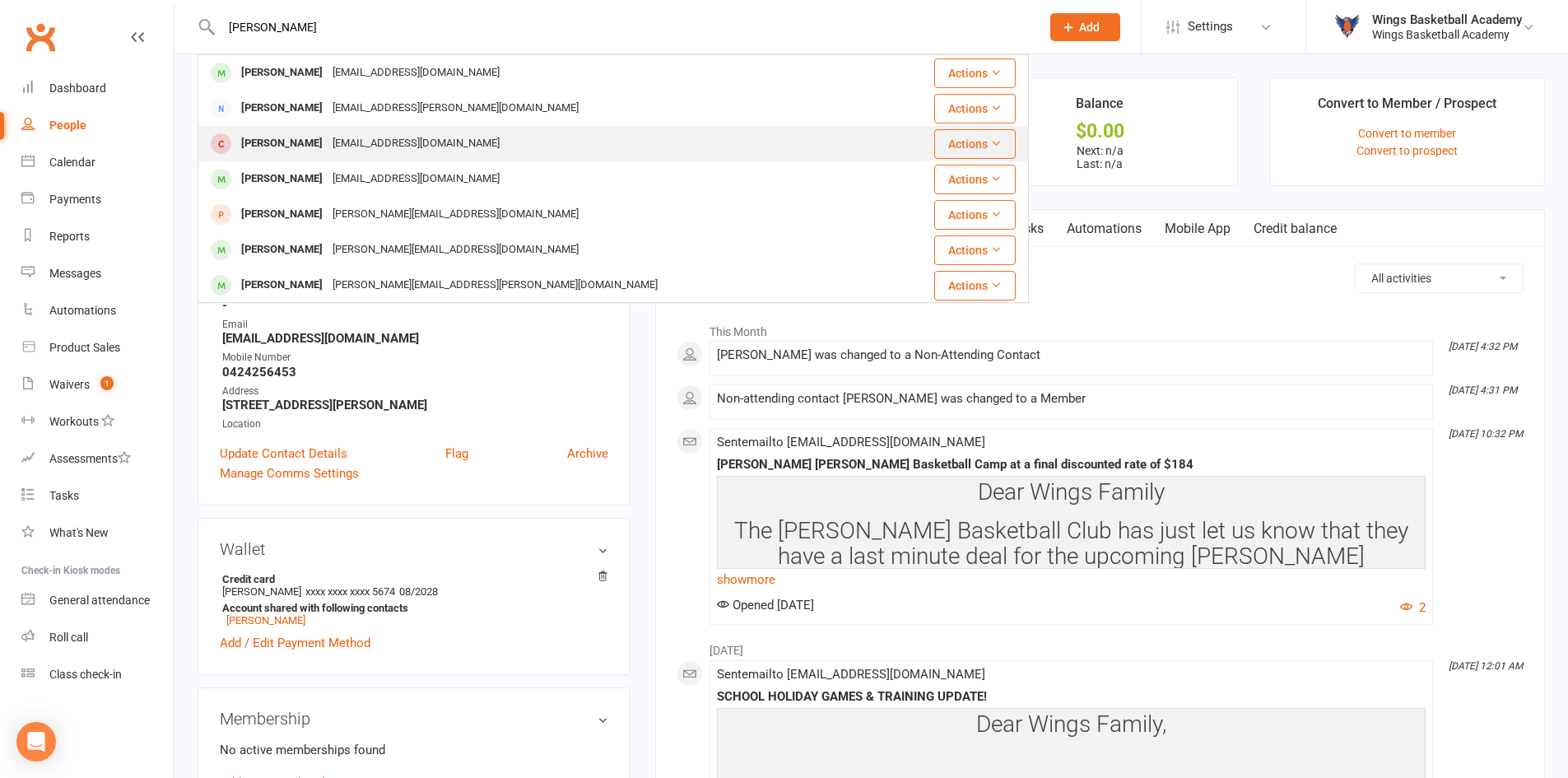
type input "[PERSON_NAME]"
click at [286, 142] on div "[PERSON_NAME]" at bounding box center [281, 144] width 92 height 24
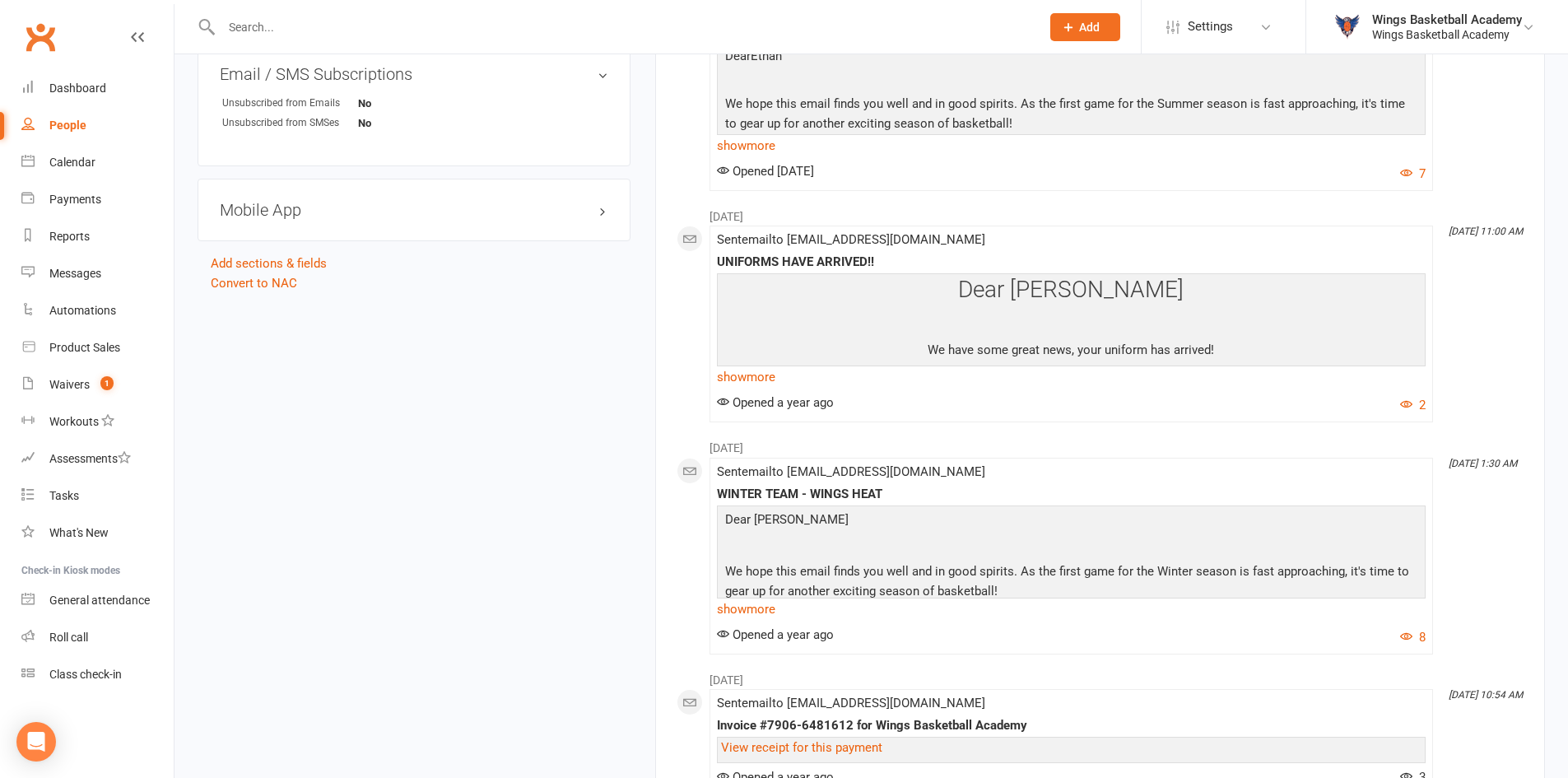
scroll to position [988, 0]
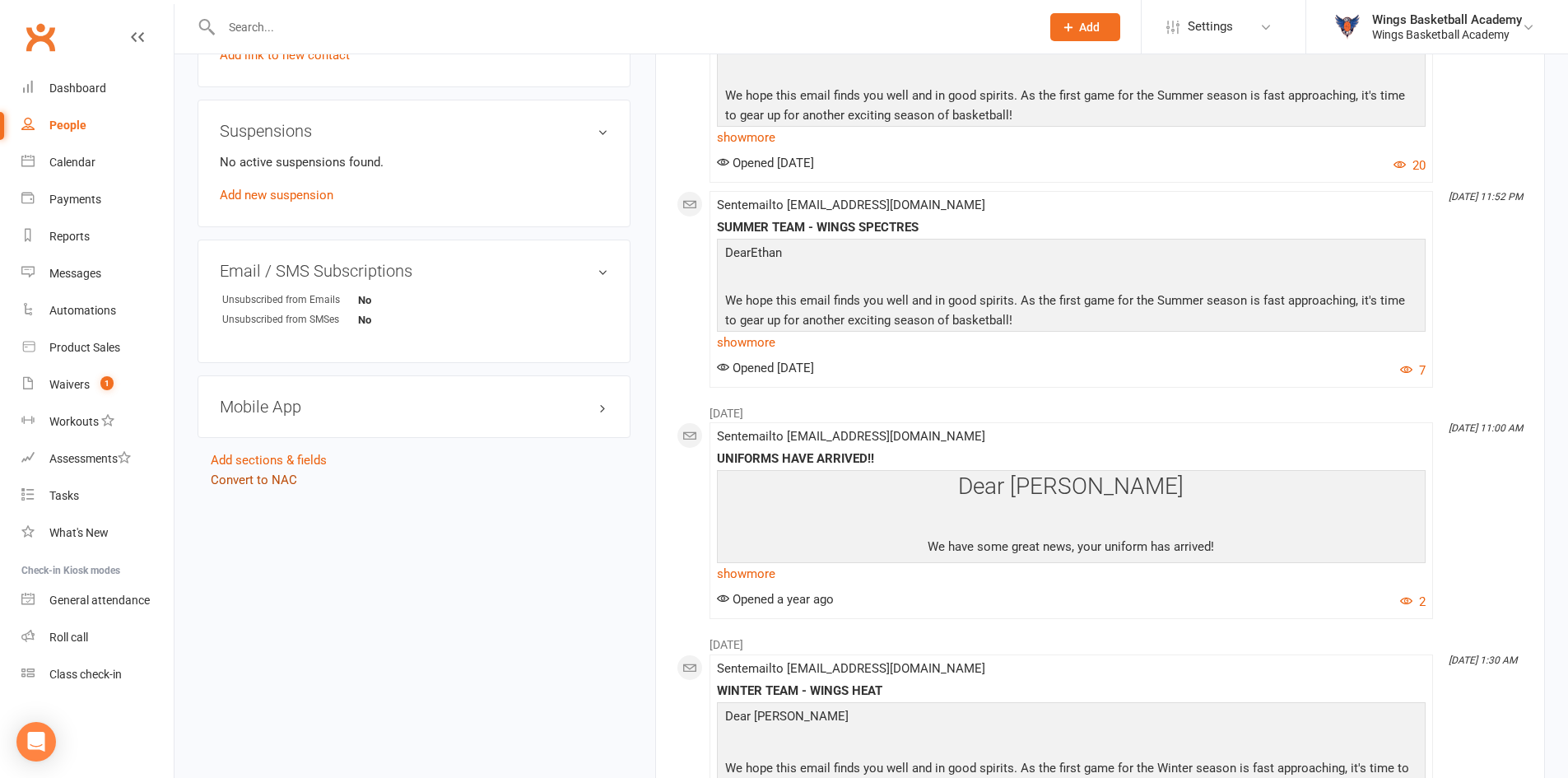
click at [282, 477] on link "Convert to NAC" at bounding box center [254, 480] width 87 height 15
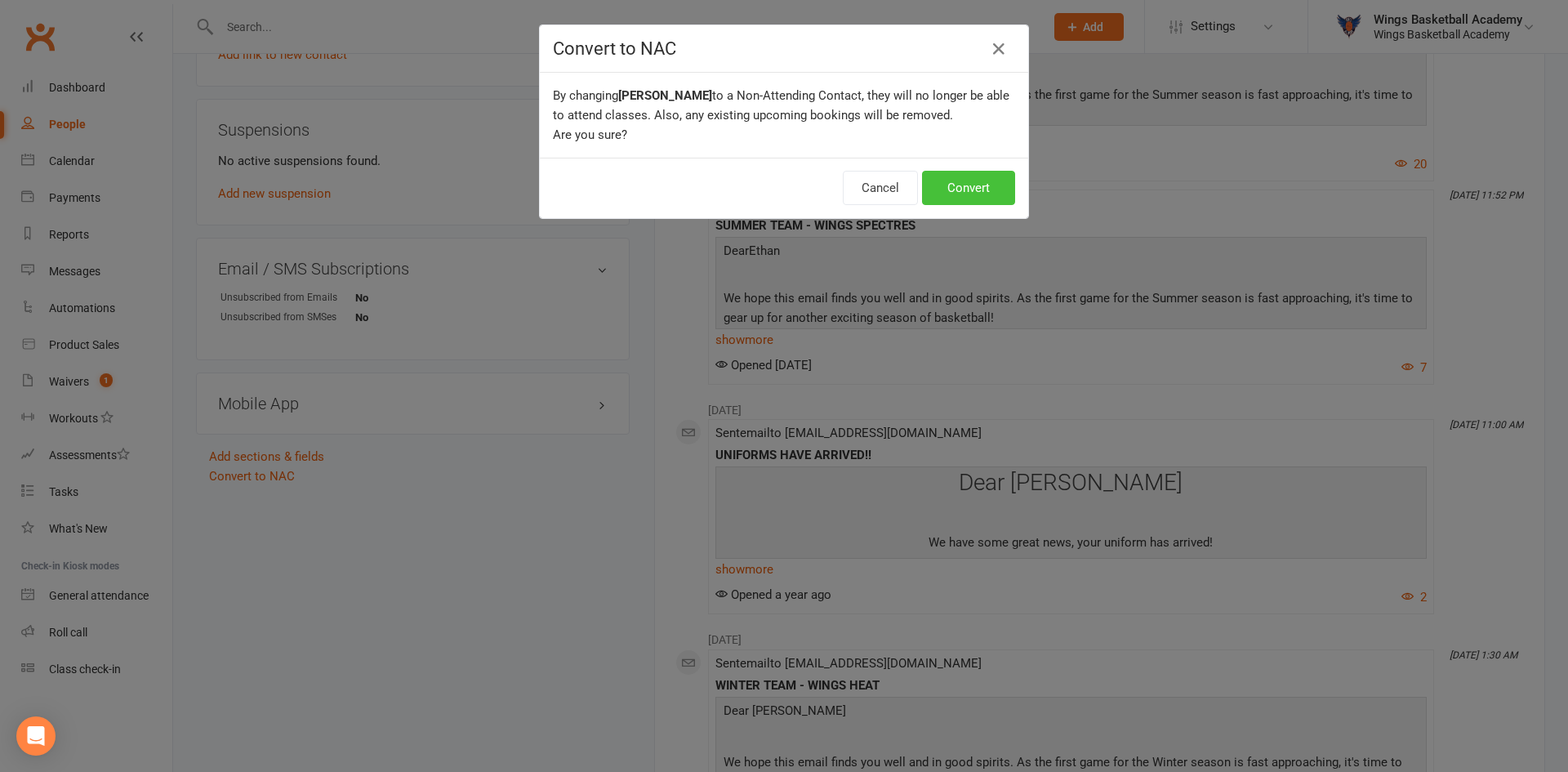
click at [939, 187] on button "Convert" at bounding box center [969, 188] width 93 height 34
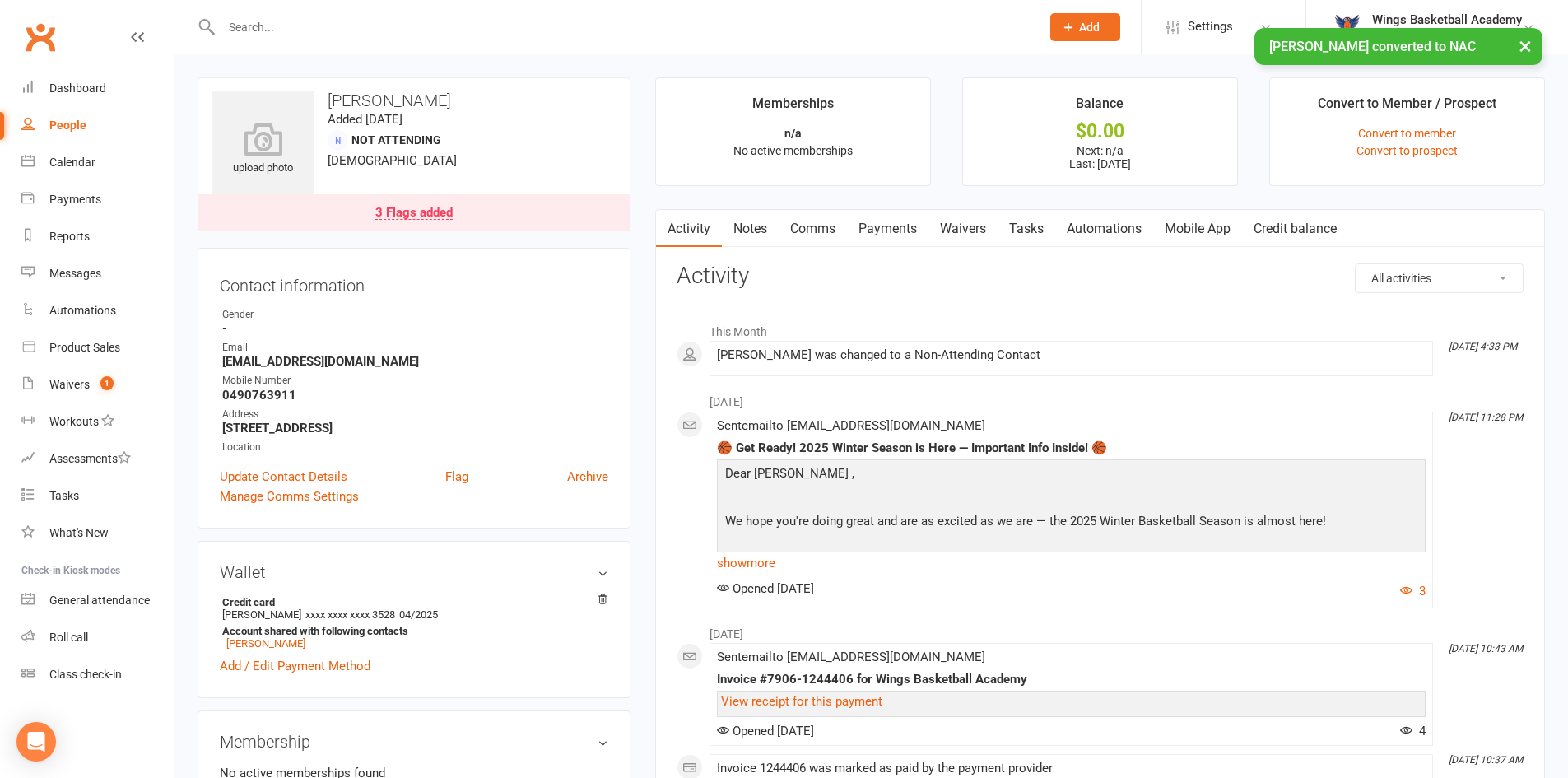
click at [304, 28] on div "× [PERSON_NAME] converted to NAC" at bounding box center [773, 28] width 1547 height 0
click at [306, 23] on input "text" at bounding box center [623, 27] width 812 height 23
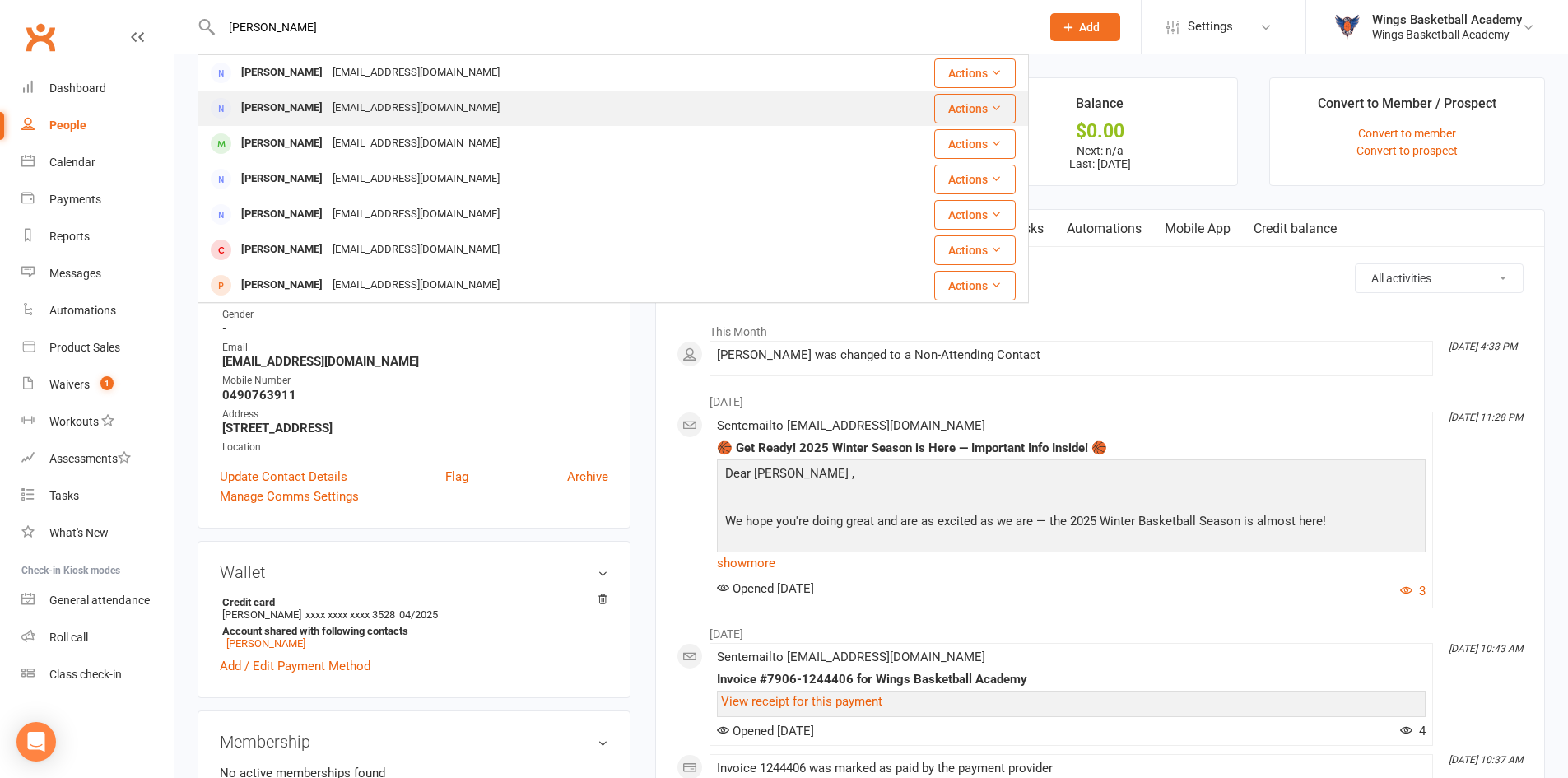
type input "[PERSON_NAME]"
click at [293, 103] on div "[PERSON_NAME]" at bounding box center [281, 108] width 92 height 24
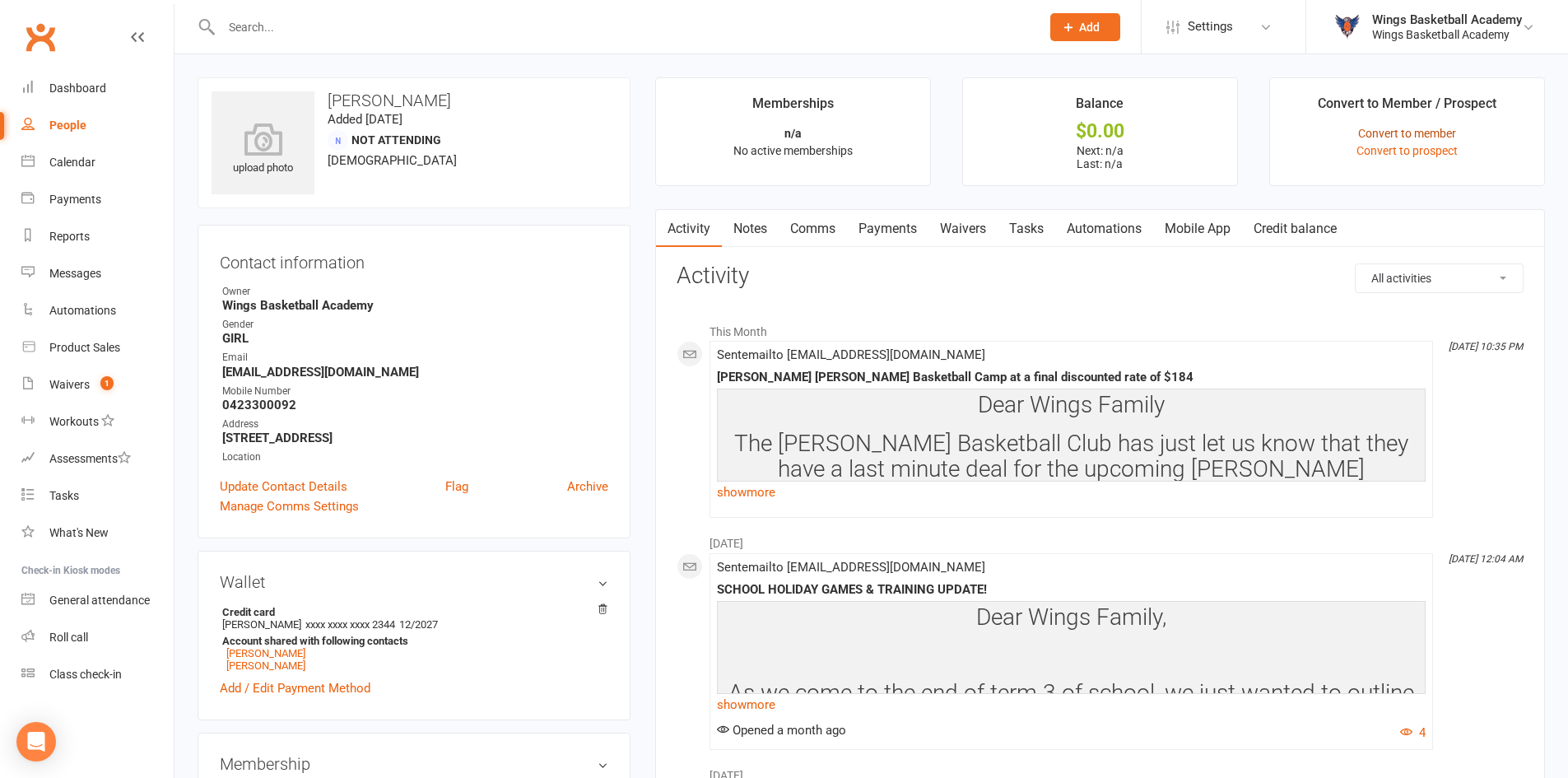
click at [1395, 131] on link "Convert to member" at bounding box center [1407, 134] width 98 height 13
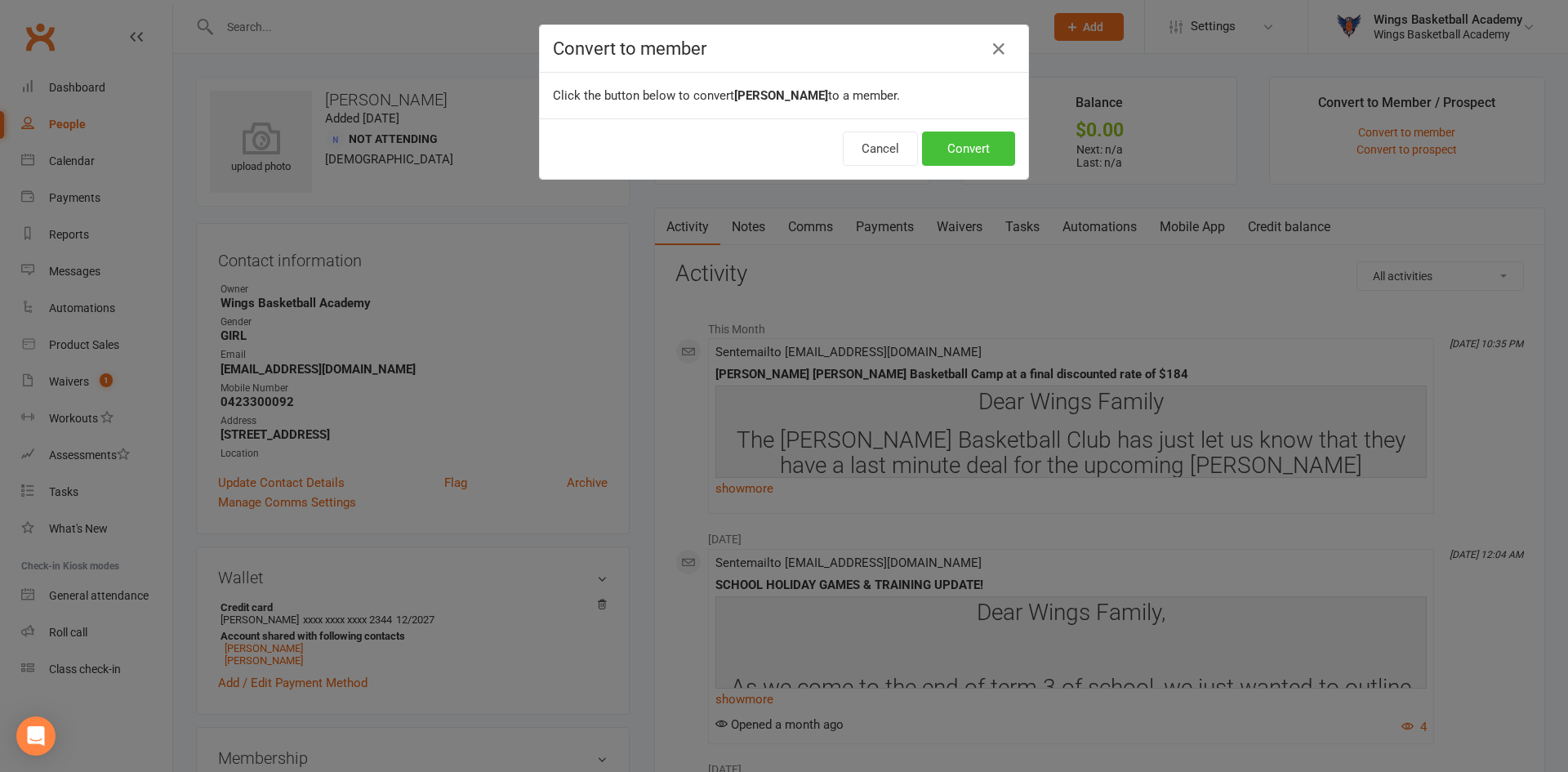
click at [993, 143] on button "Convert" at bounding box center [969, 149] width 93 height 34
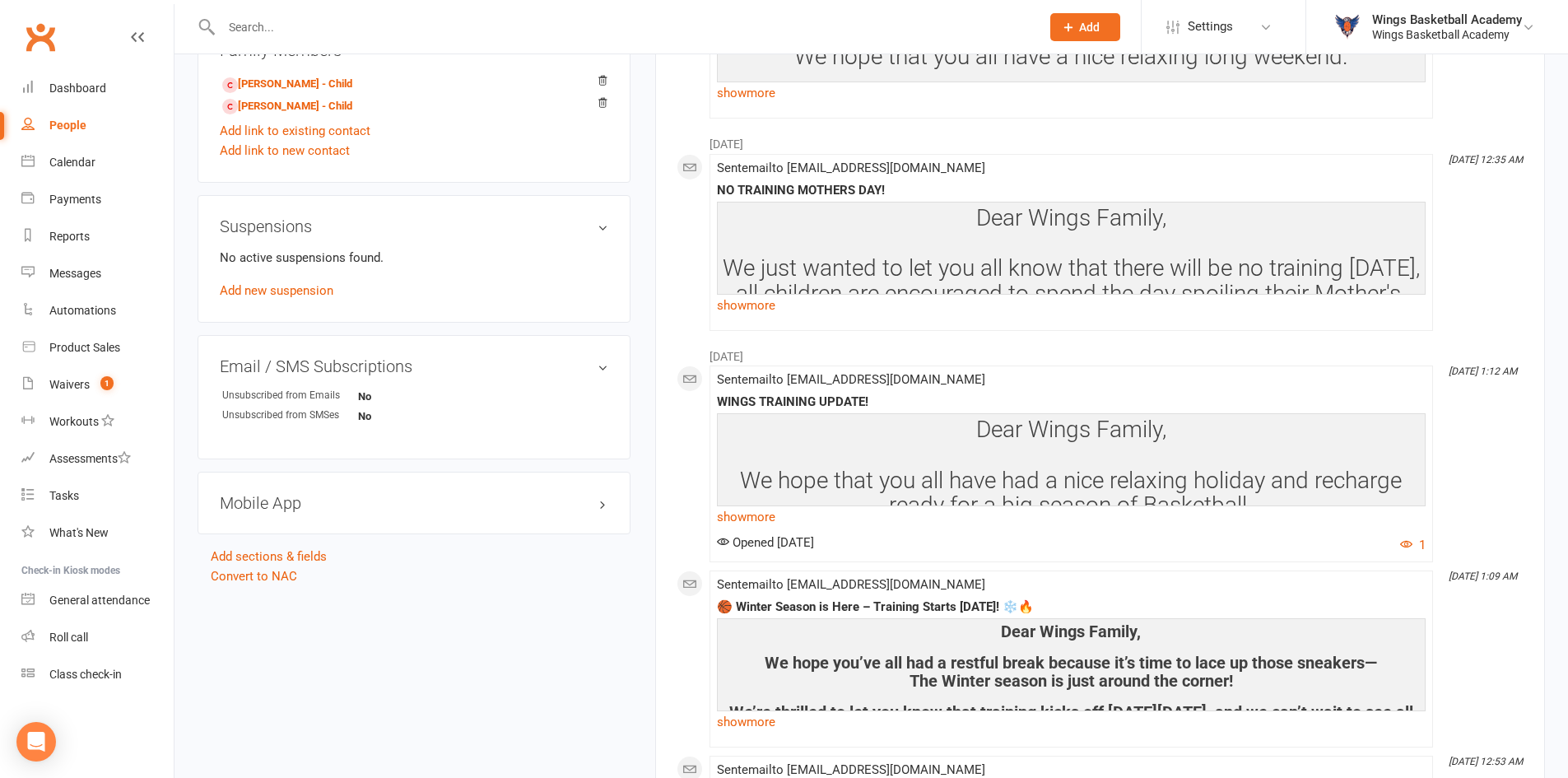
scroll to position [906, 0]
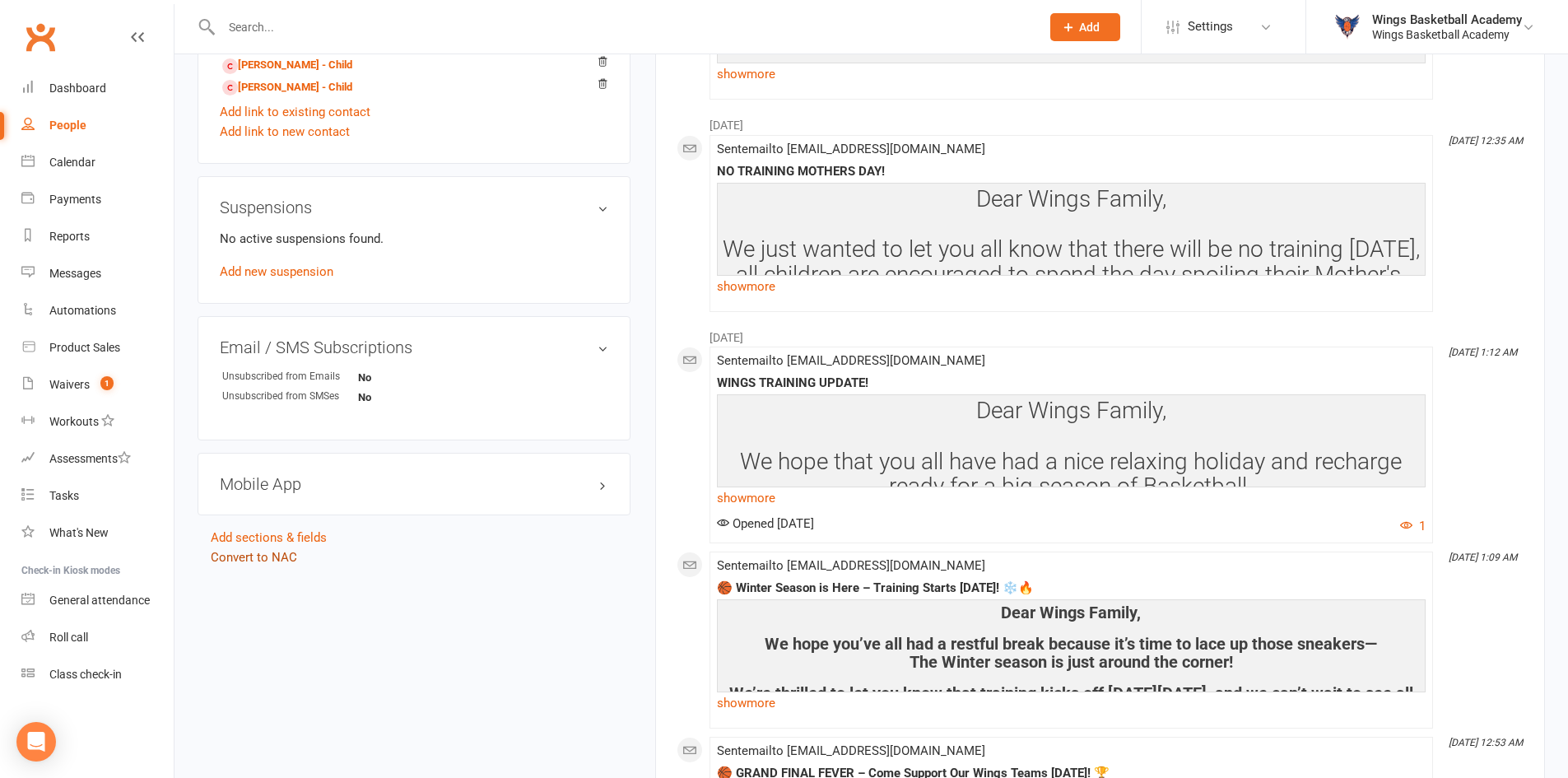
click at [278, 559] on link "Convert to NAC" at bounding box center [254, 558] width 87 height 15
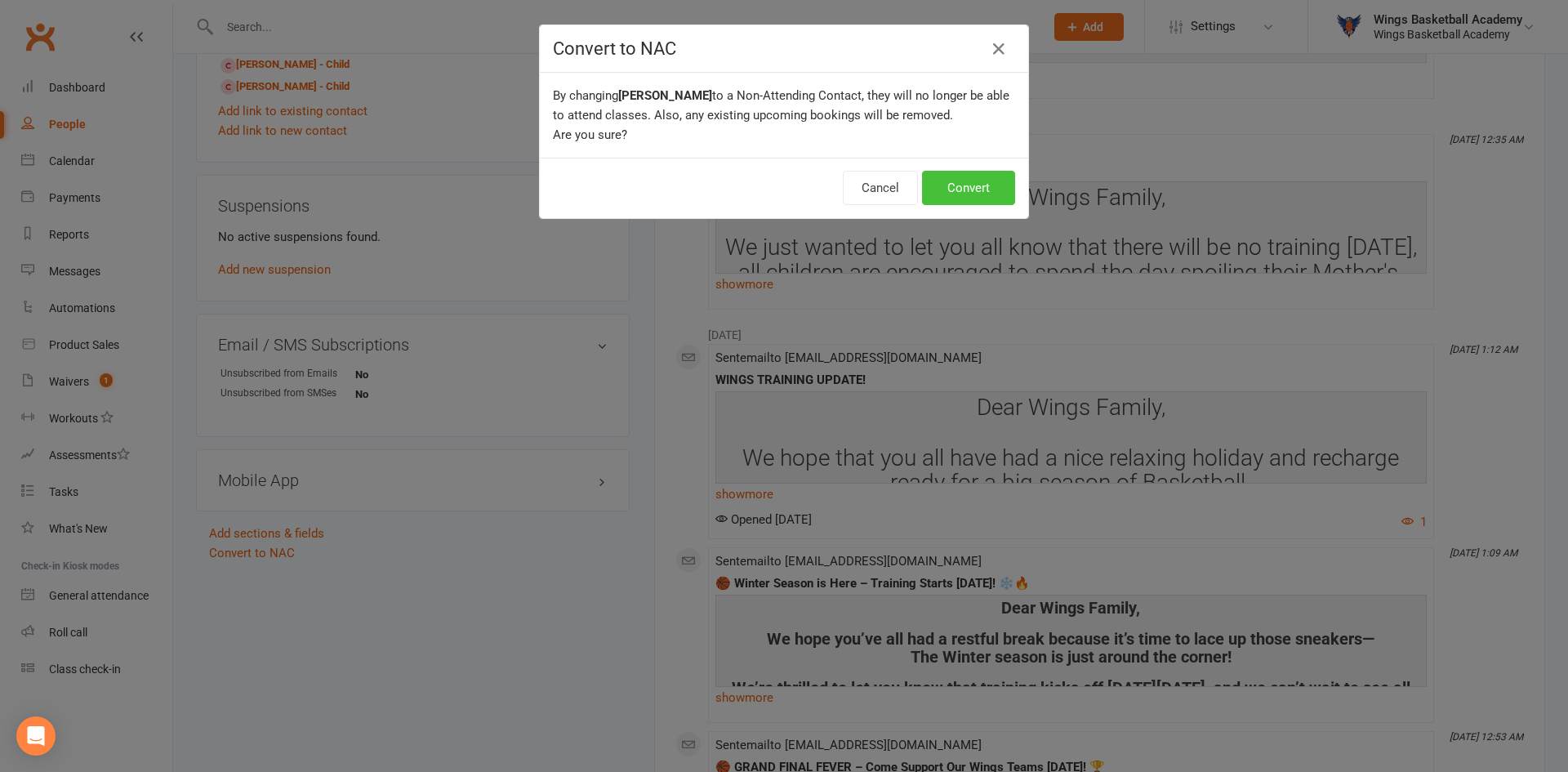
click at [959, 179] on button "Convert" at bounding box center [969, 188] width 93 height 34
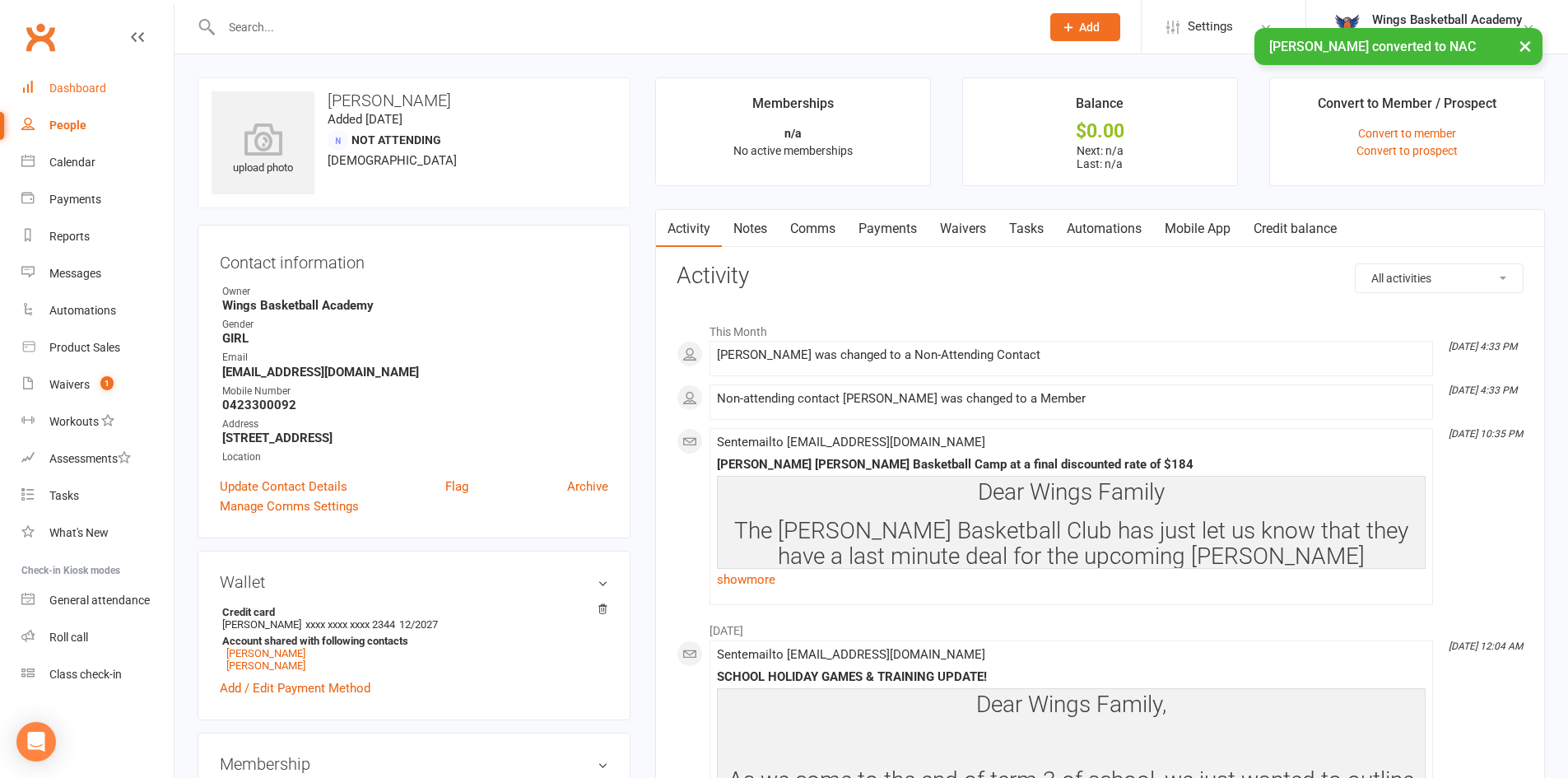
click at [106, 87] on link "Dashboard" at bounding box center [97, 88] width 153 height 37
